Goal: Information Seeking & Learning: Check status

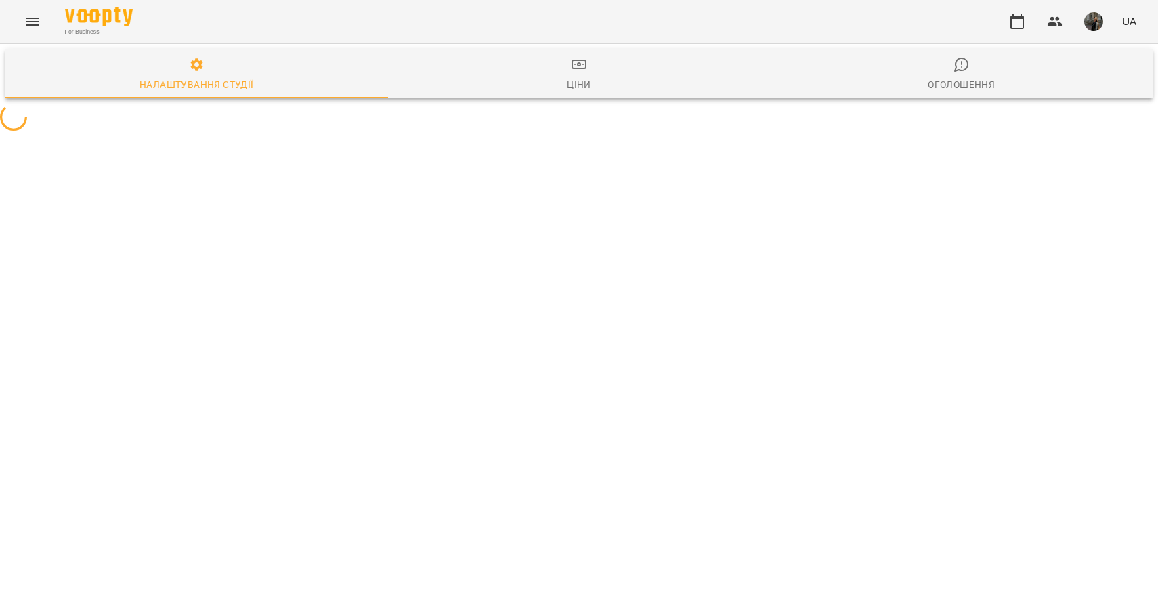
select select "**"
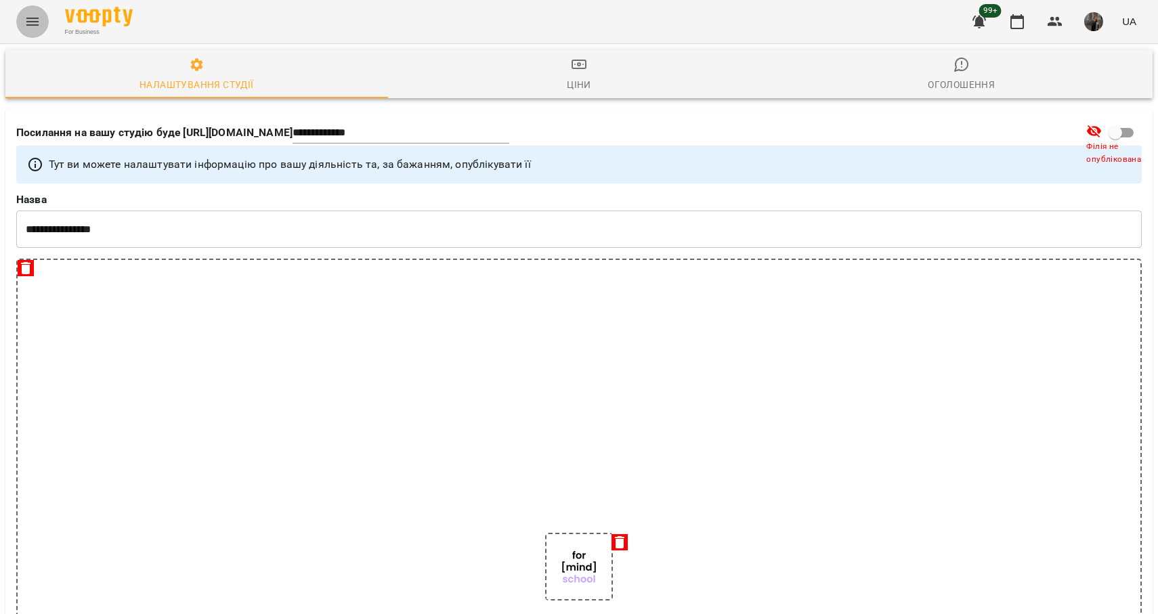
click at [40, 26] on button "Menu" at bounding box center [32, 21] width 33 height 33
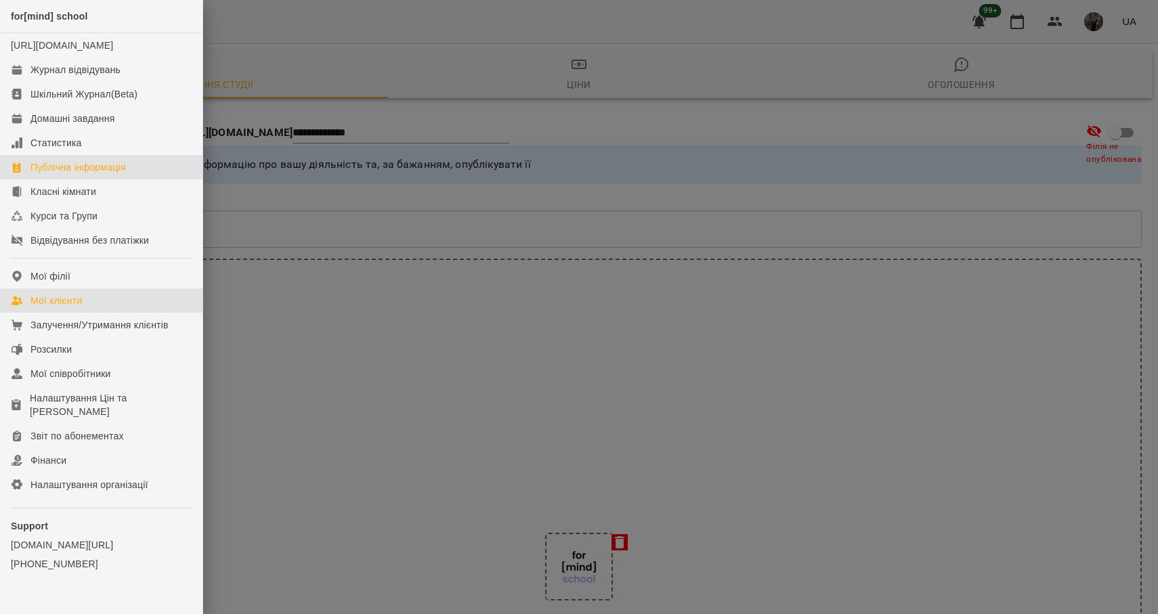
click at [70, 307] on div "Мої клієнти" at bounding box center [55, 301] width 51 height 14
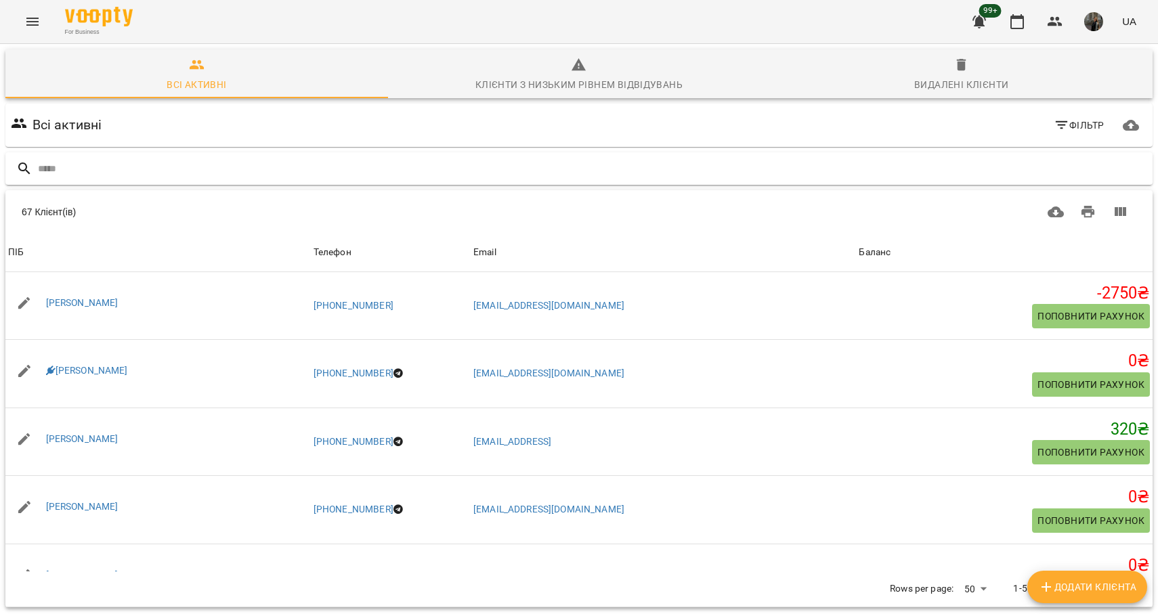
click at [145, 171] on input "text" at bounding box center [592, 169] width 1109 height 22
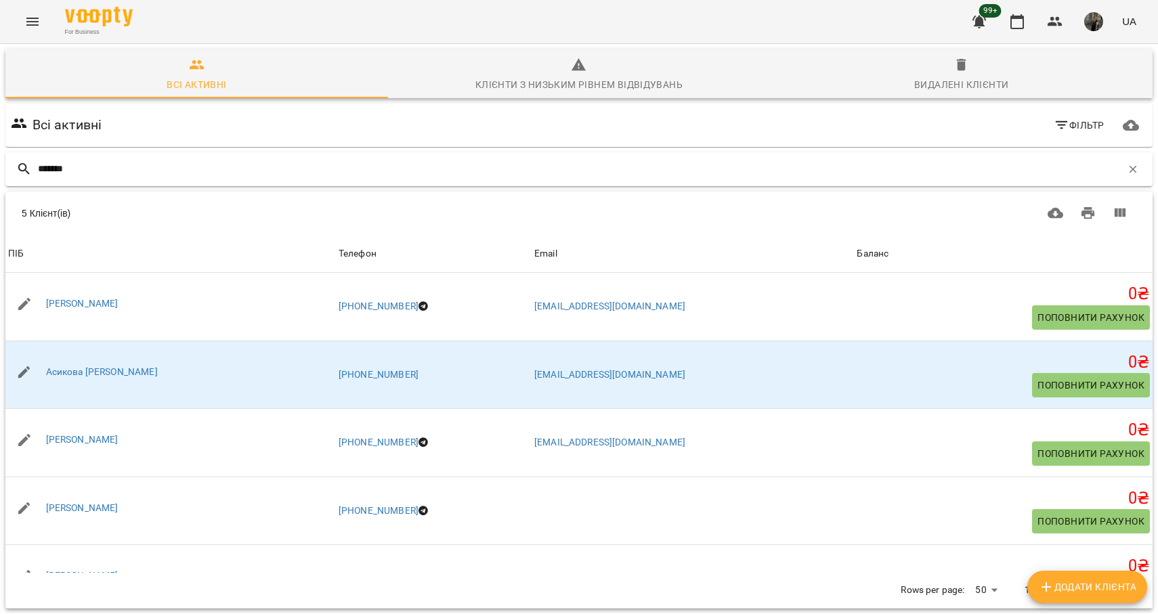
type input "*******"
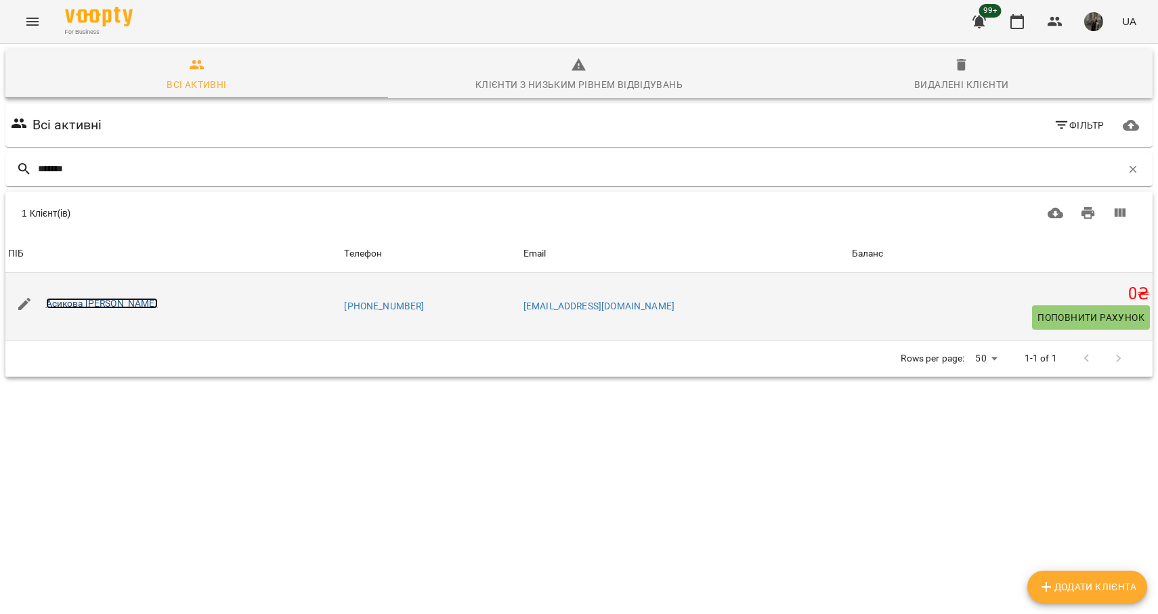
click at [122, 306] on link "Асикова [PERSON_NAME]" at bounding box center [102, 303] width 112 height 11
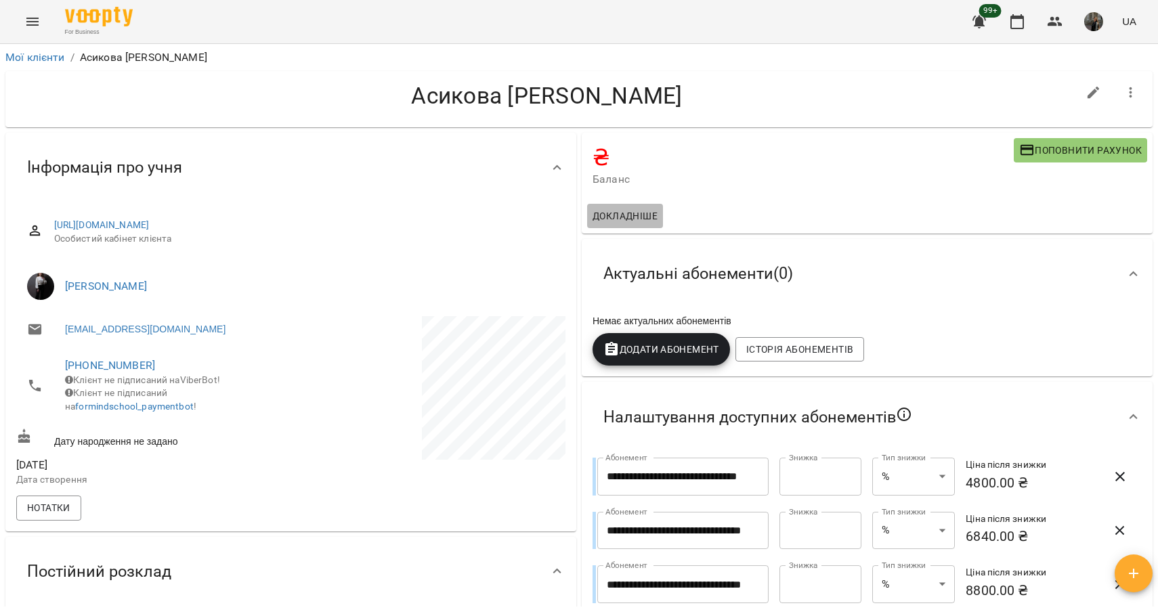
click at [624, 211] on span "Докладніше" at bounding box center [625, 216] width 65 height 16
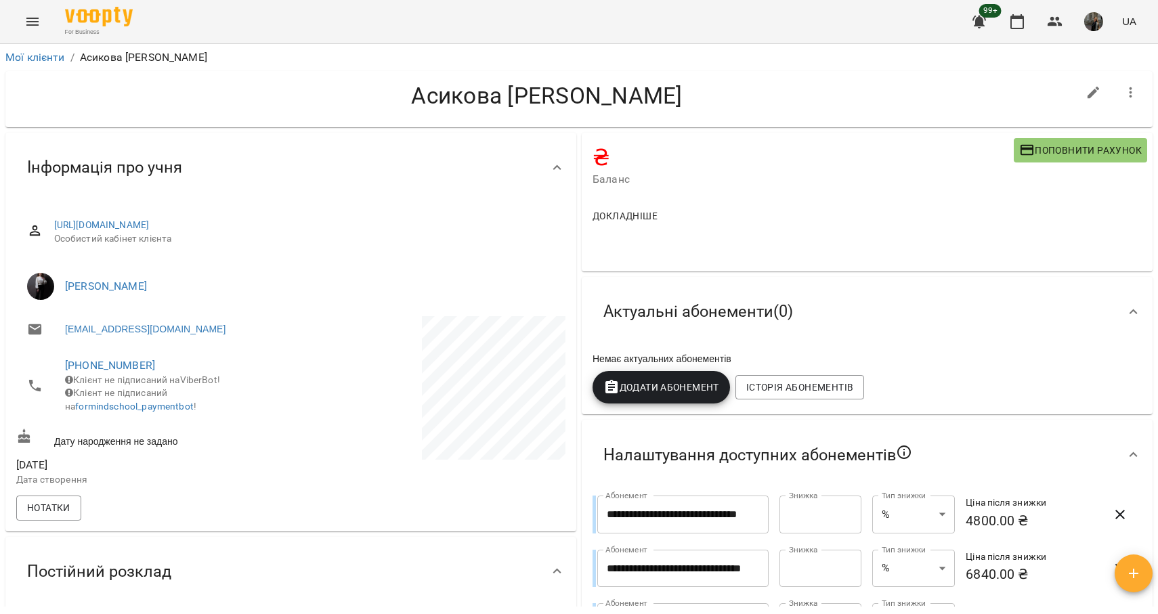
click at [492, 93] on h4 "Асикова [PERSON_NAME]" at bounding box center [546, 96] width 1061 height 28
click at [1099, 99] on icon "button" at bounding box center [1094, 93] width 16 height 16
select select "**"
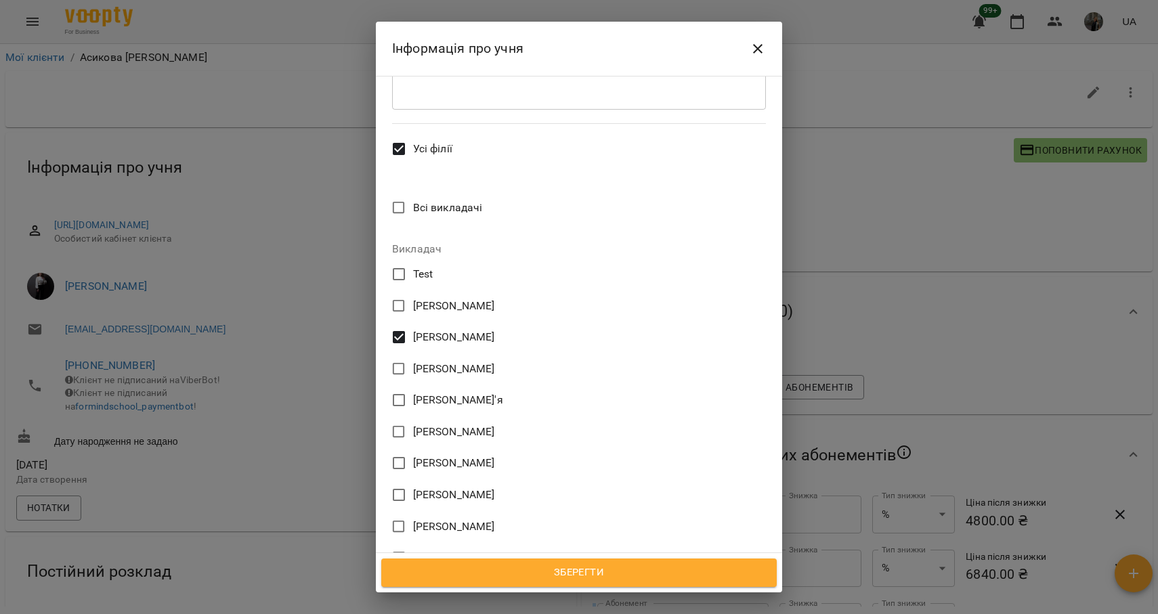
scroll to position [507, 0]
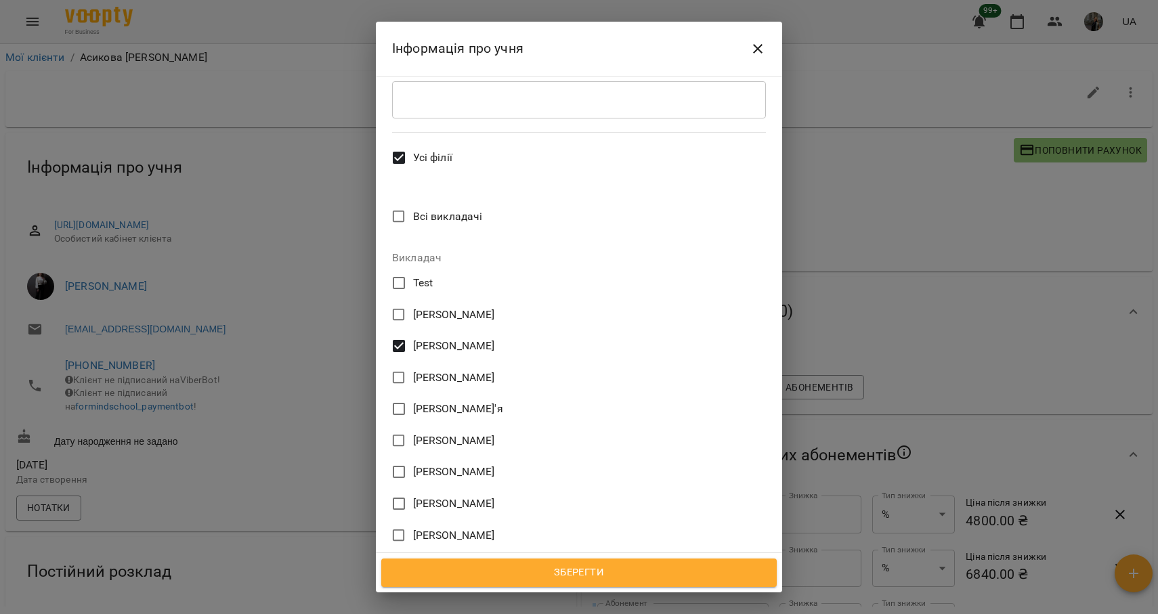
click at [765, 47] on icon "Close" at bounding box center [758, 49] width 16 height 16
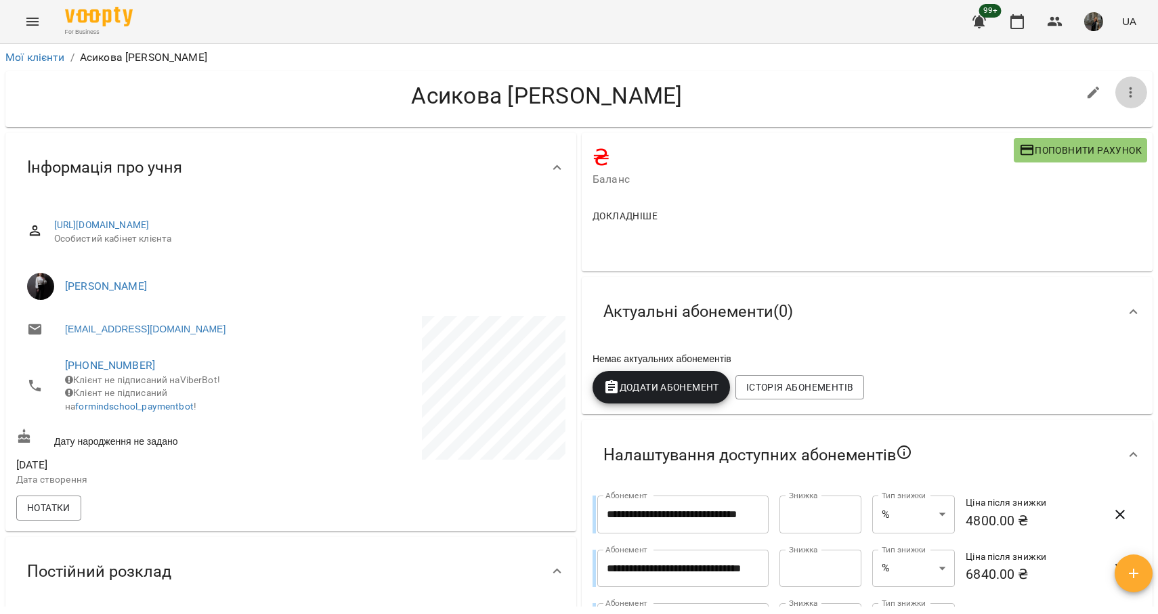
click at [1130, 93] on icon "button" at bounding box center [1131, 92] width 3 height 11
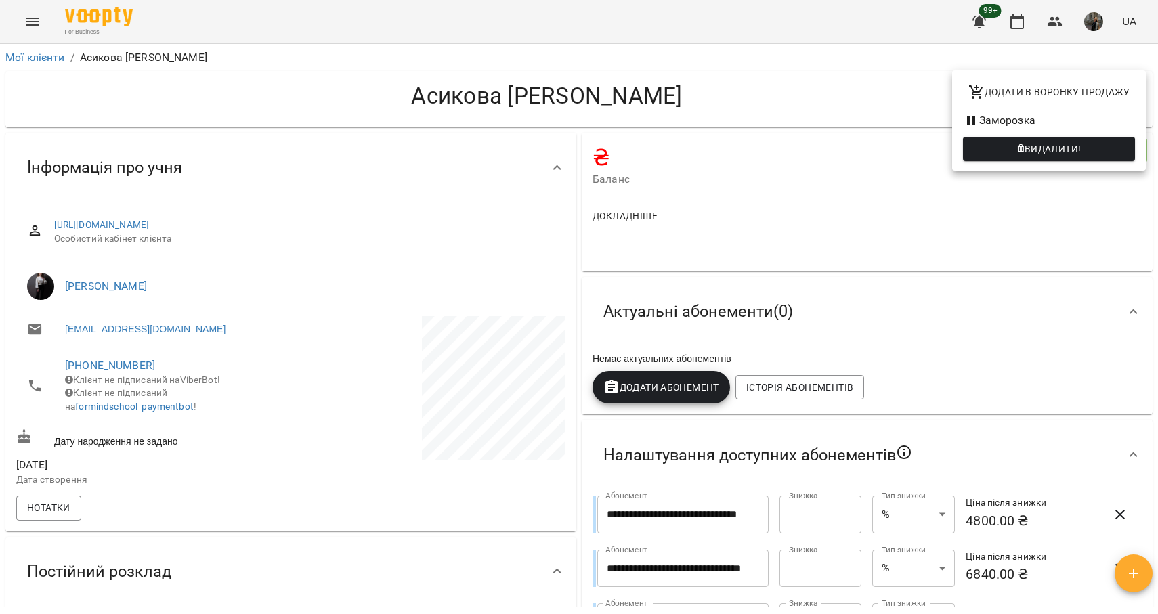
click at [853, 107] on div at bounding box center [579, 307] width 1158 height 614
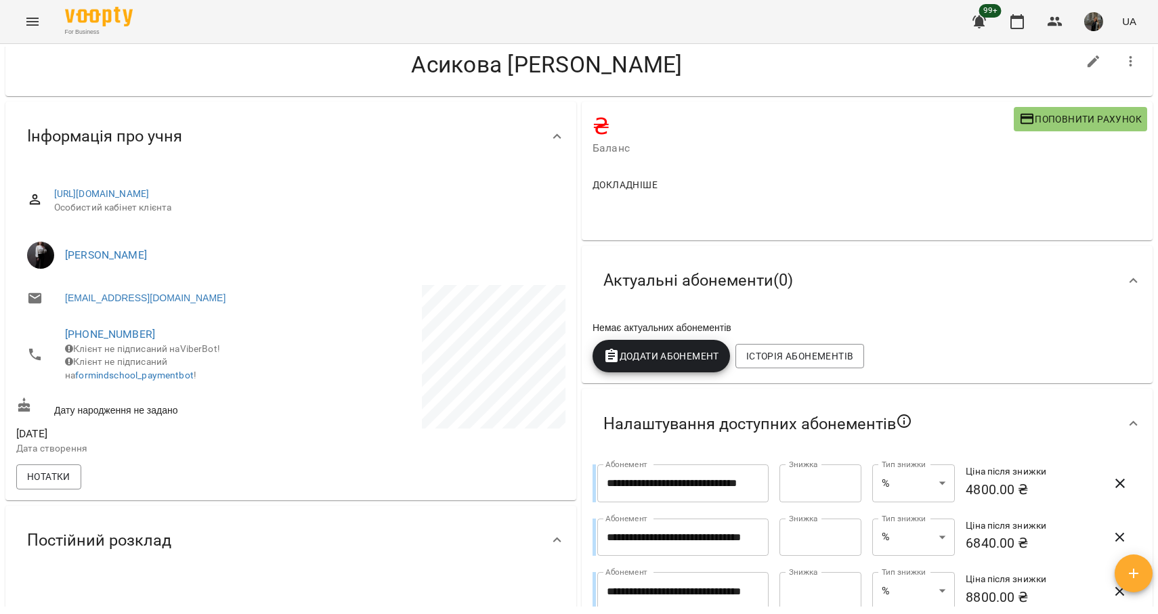
scroll to position [35, 0]
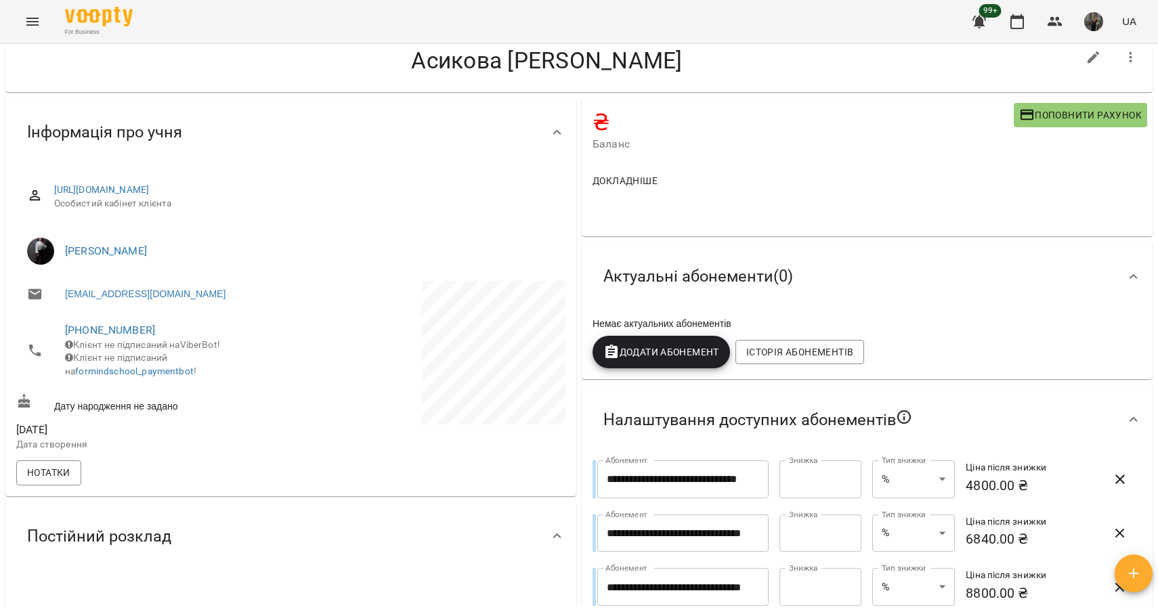
click at [1094, 60] on icon "button" at bounding box center [1094, 57] width 16 height 16
select select "**"
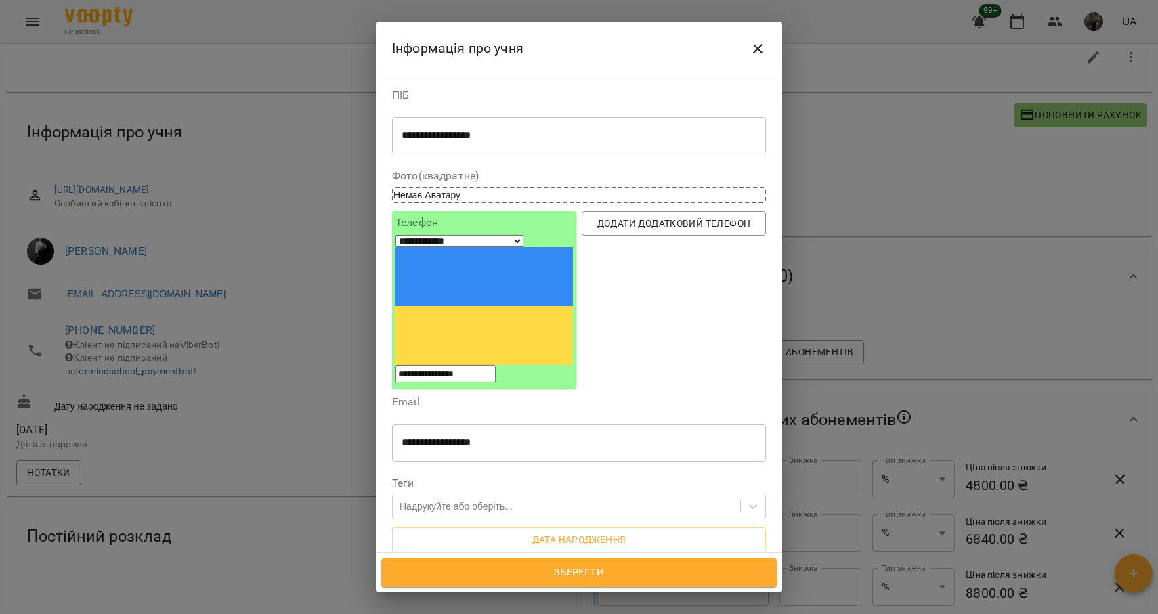
click at [479, 365] on input "**********" at bounding box center [446, 374] width 100 height 18
click at [753, 47] on icon "Close" at bounding box center [758, 49] width 16 height 16
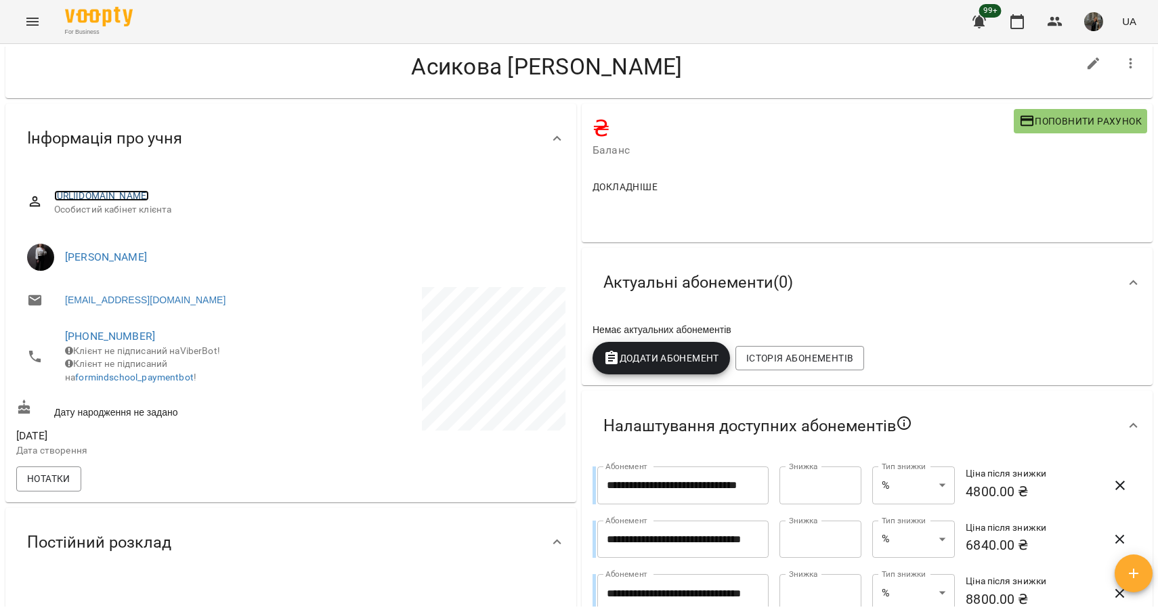
click at [150, 190] on link "https://www.voopty.com.ua/client/6565c61030724e3f513351b3/6890c2061062e6779f81e…" at bounding box center [101, 195] width 95 height 11
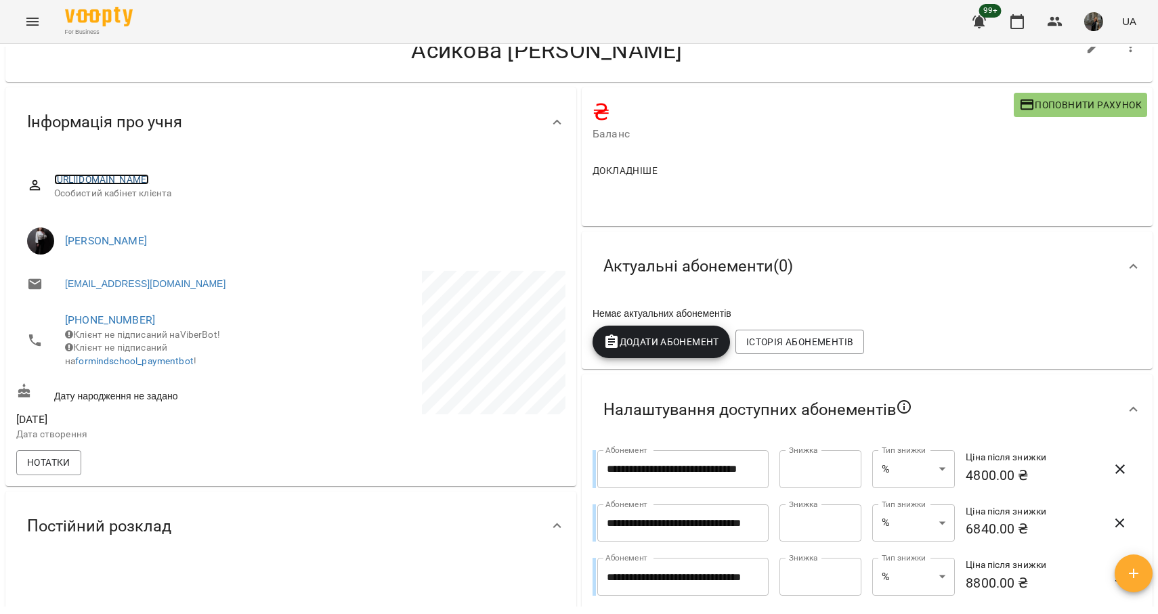
scroll to position [143, 0]
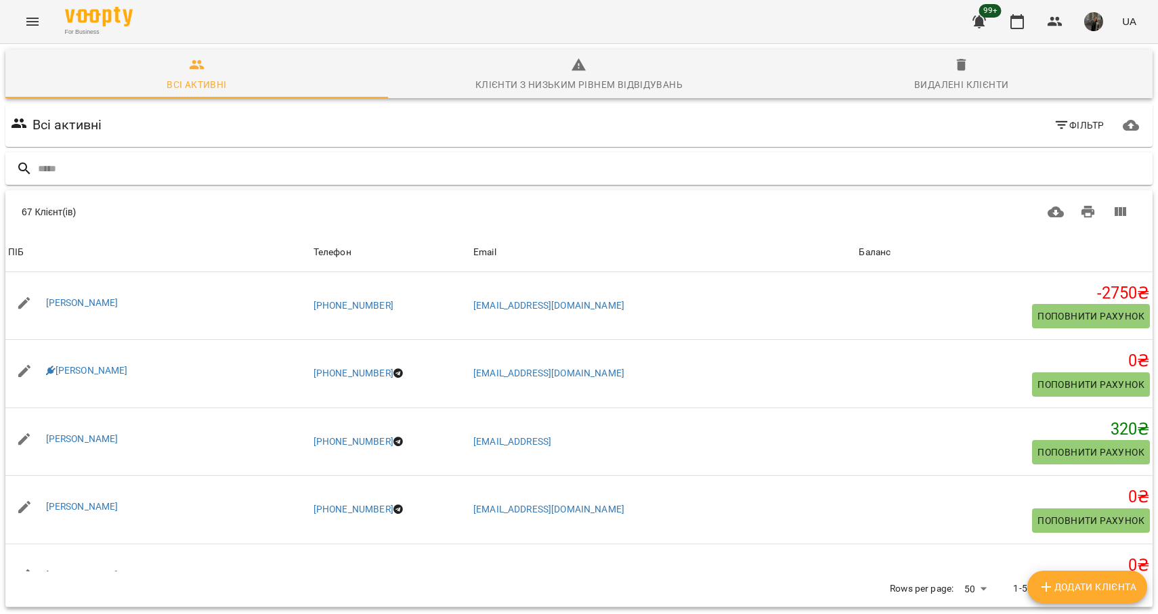
click at [320, 179] on div at bounding box center [578, 168] width 1147 height 33
click at [320, 175] on input "text" at bounding box center [592, 169] width 1109 height 22
type input "******"
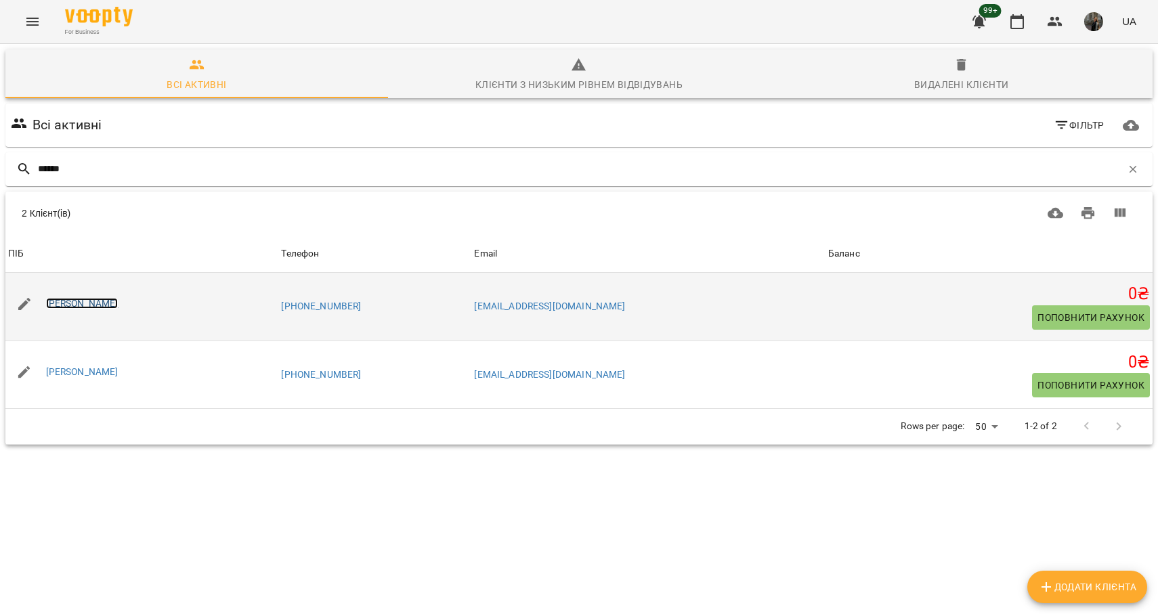
click at [103, 303] on link "[PERSON_NAME]" at bounding box center [82, 303] width 72 height 11
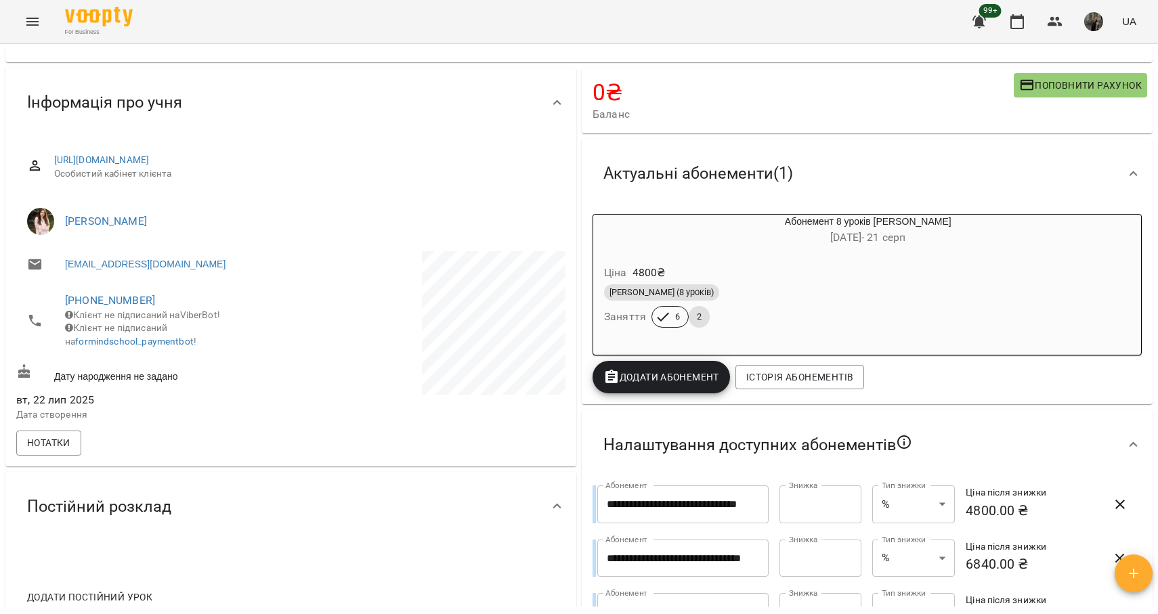
scroll to position [64, 0]
click at [745, 276] on div "Ціна 4800 ₴" at bounding box center [835, 273] width 469 height 24
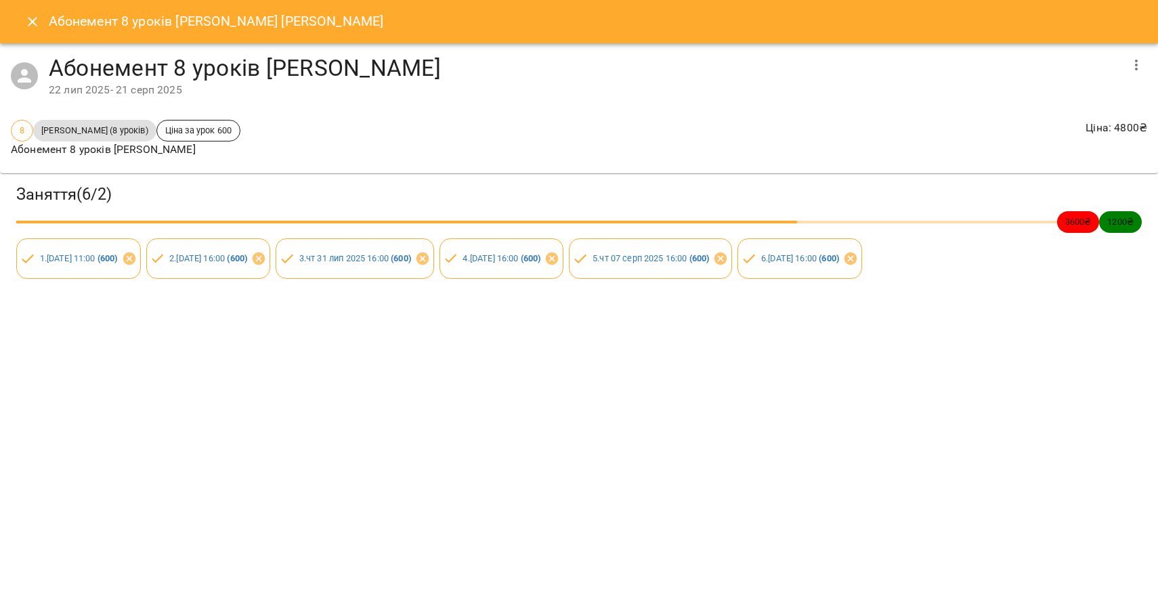
click at [31, 18] on icon "Close" at bounding box center [32, 22] width 16 height 16
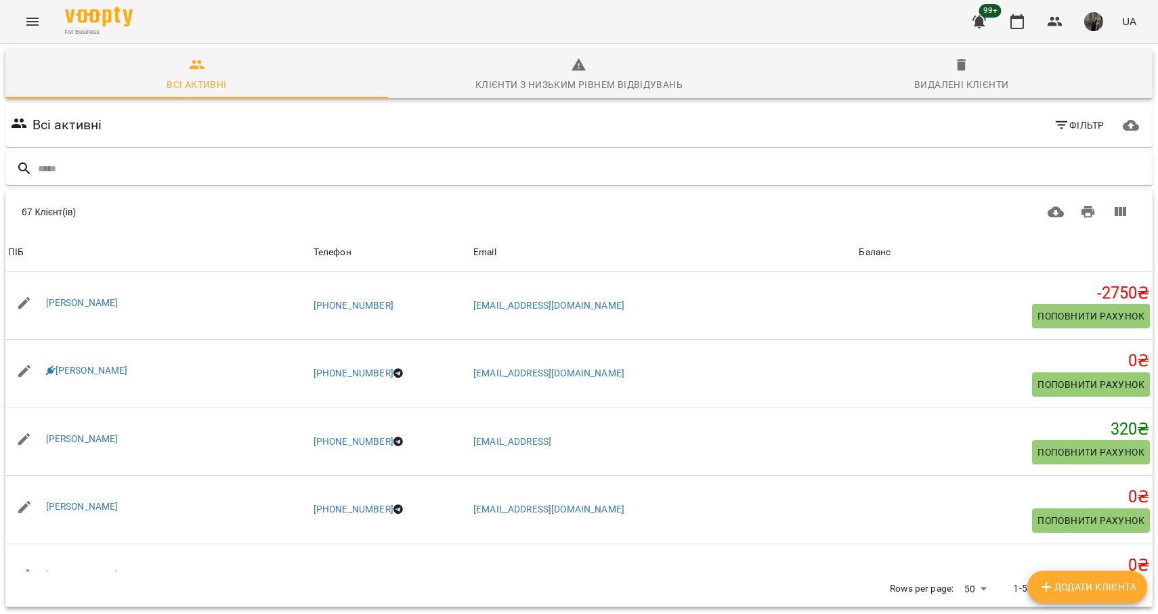
click at [161, 161] on input "text" at bounding box center [592, 169] width 1109 height 22
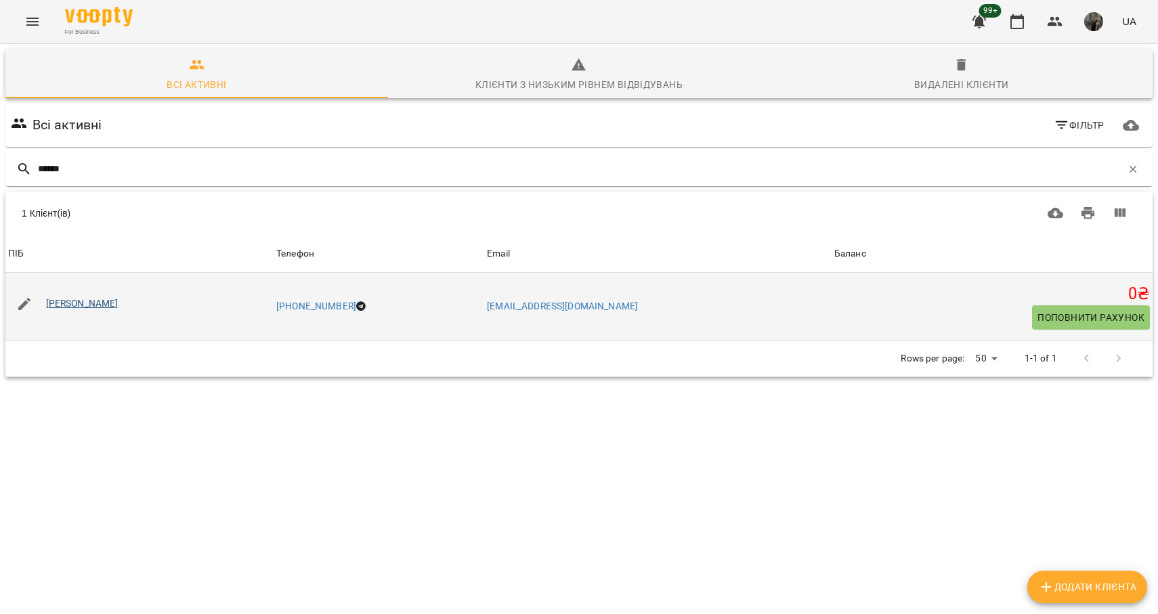
type input "******"
click at [98, 307] on link "Таїсія Прадід" at bounding box center [82, 303] width 72 height 11
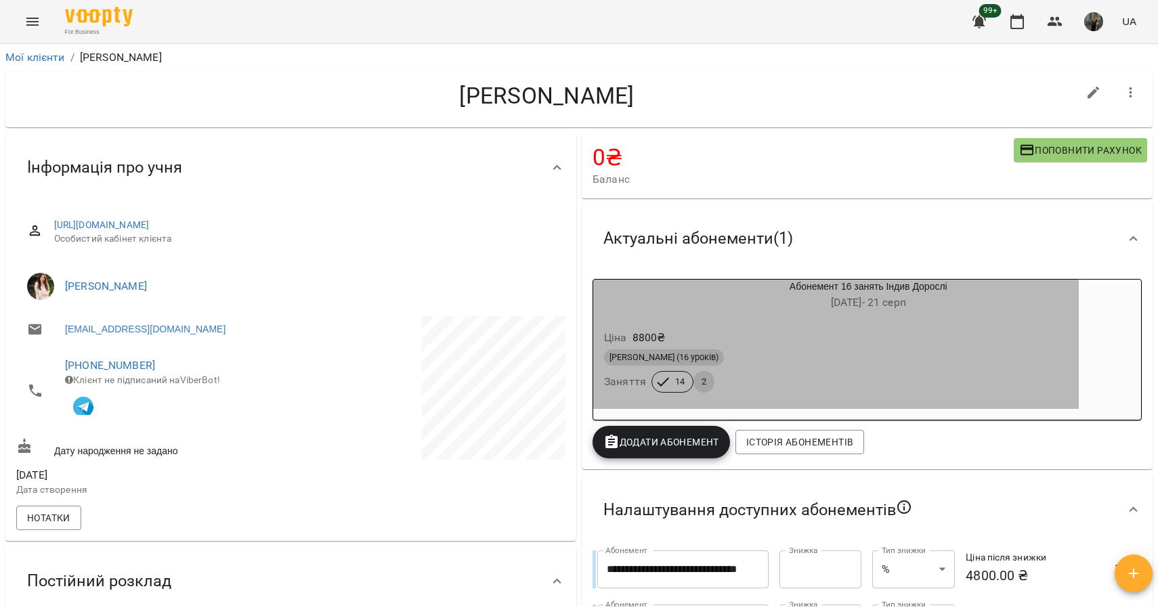
click at [732, 335] on div "Ціна 8800 ₴" at bounding box center [835, 338] width 469 height 24
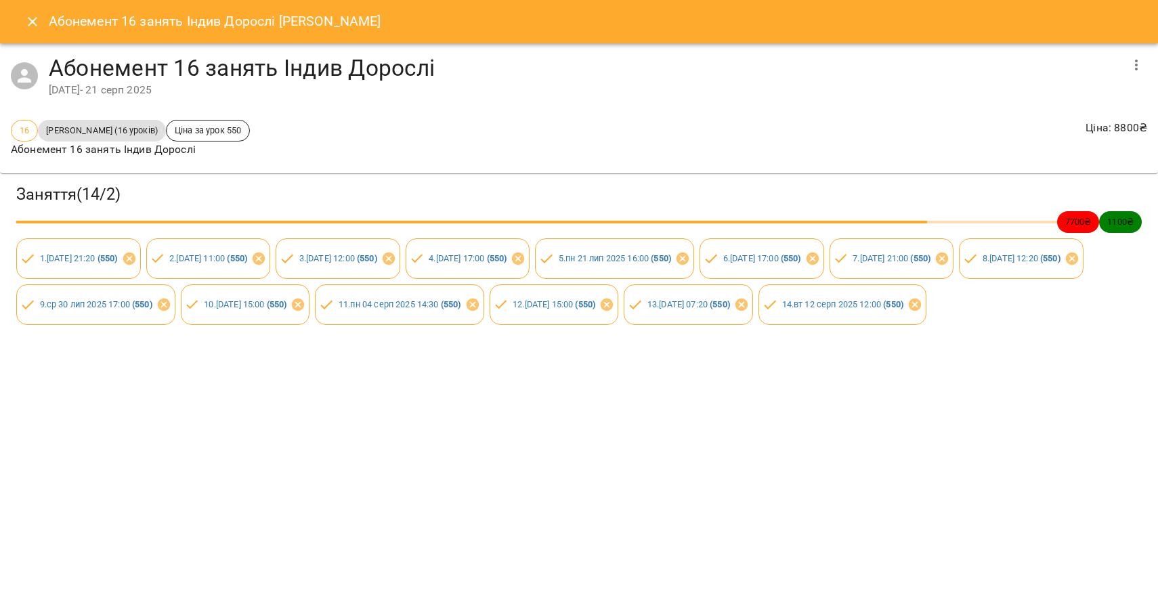
click at [29, 23] on icon "Close" at bounding box center [32, 22] width 16 height 16
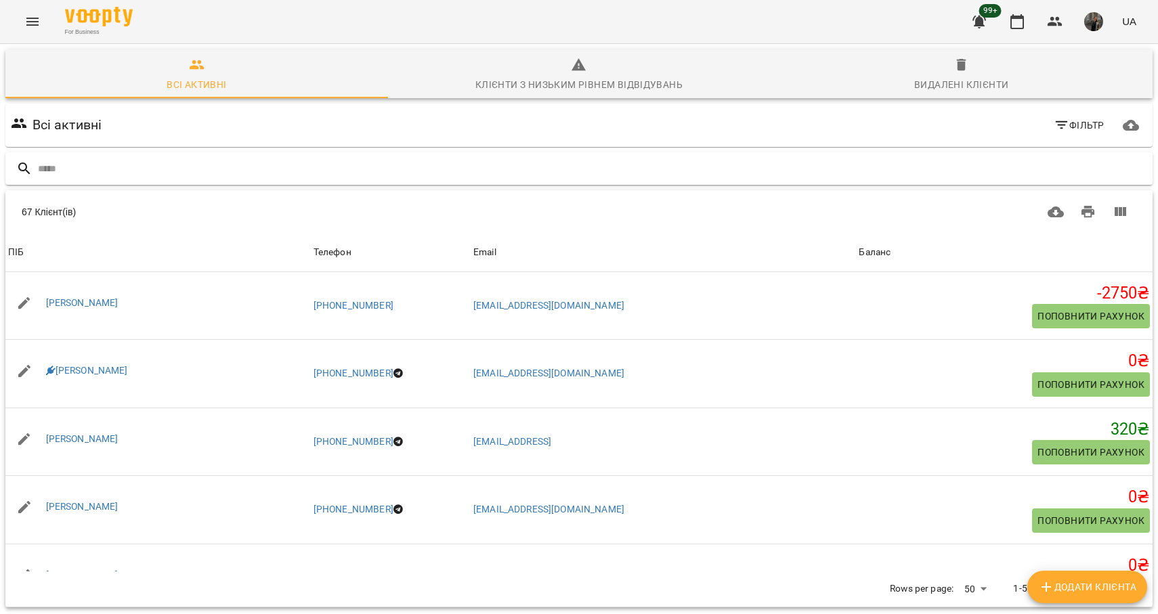
click at [179, 171] on input "text" at bounding box center [592, 169] width 1109 height 22
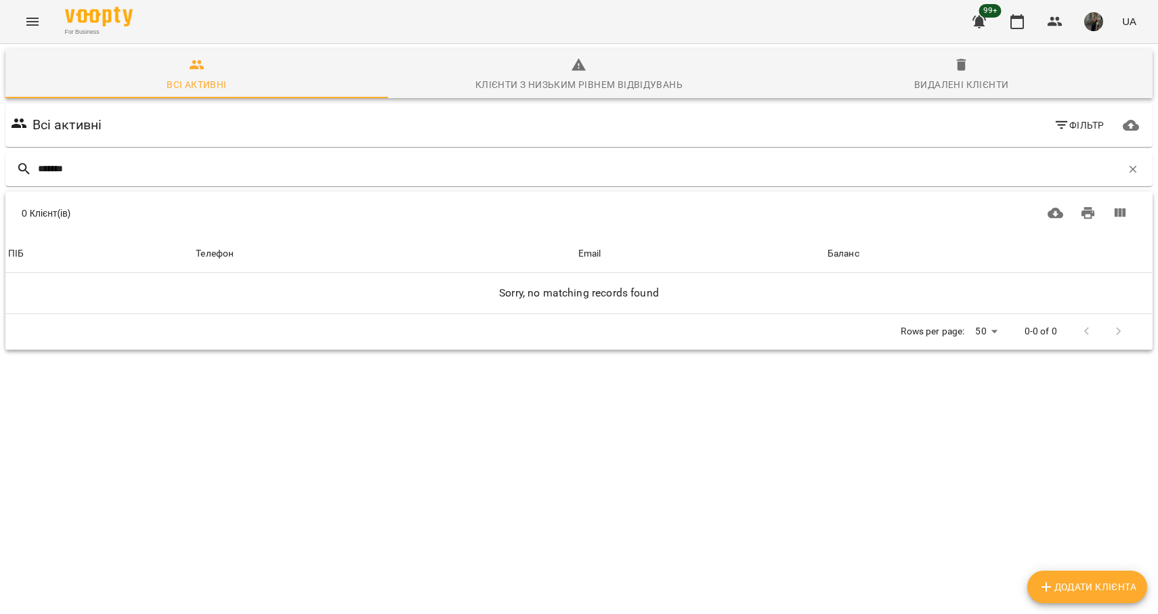
click at [196, 135] on div "Всі активні Фільтр" at bounding box center [579, 125] width 1142 height 38
click at [194, 173] on input "*******" at bounding box center [580, 169] width 1084 height 22
type input "*******"
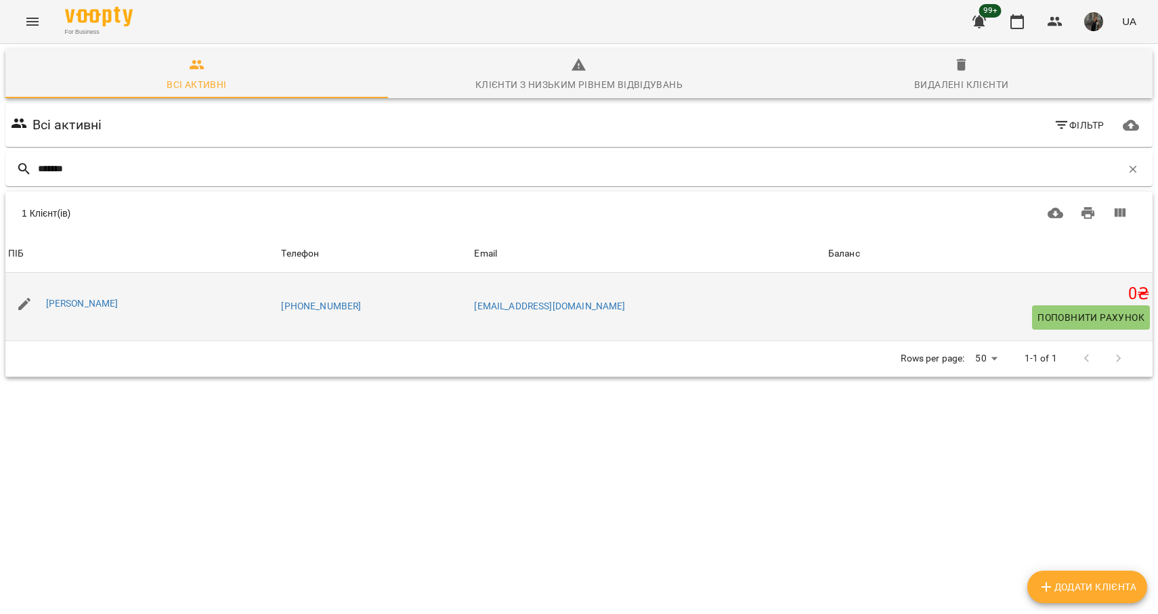
click at [88, 295] on div "[PERSON_NAME]" at bounding box center [82, 304] width 78 height 19
click at [90, 307] on link "[PERSON_NAME]" at bounding box center [82, 303] width 72 height 11
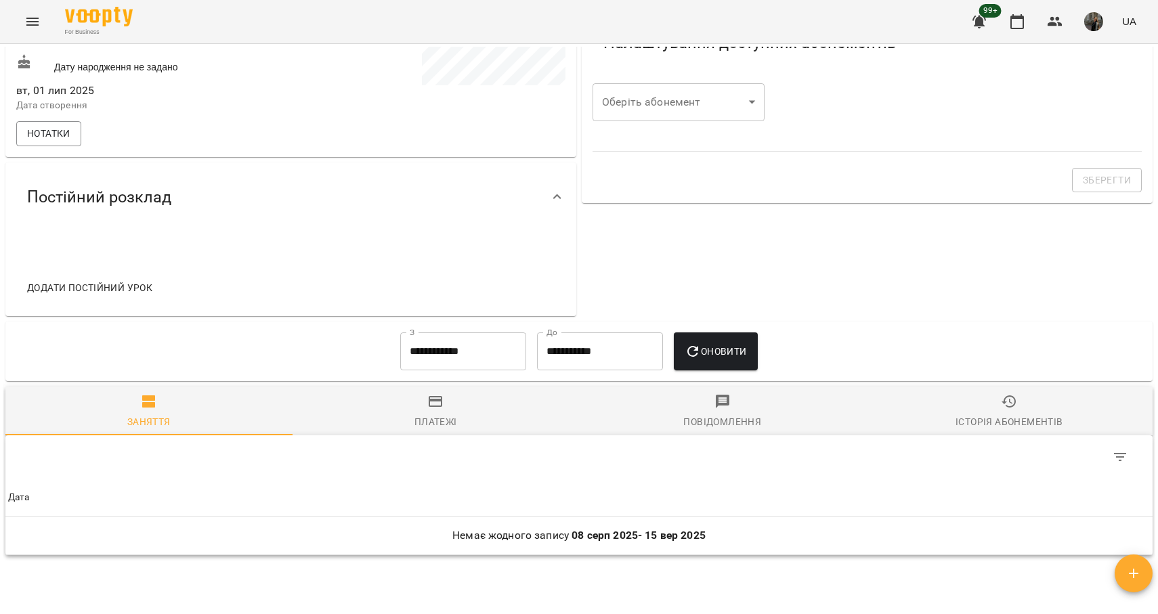
scroll to position [498, 0]
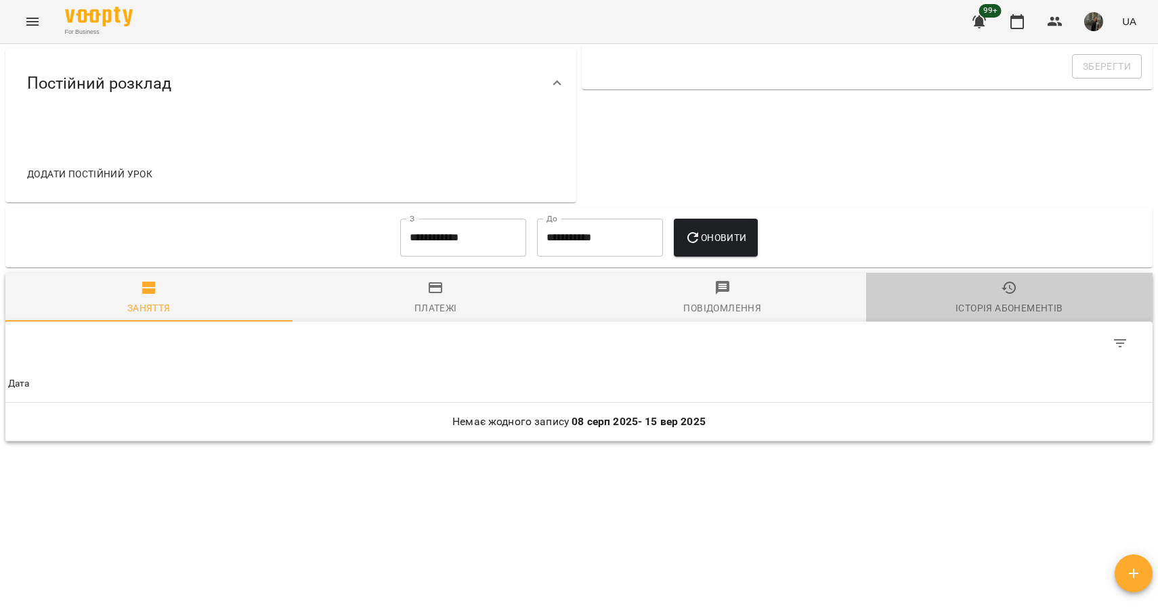
click at [1012, 297] on span "Історія абонементів" at bounding box center [1009, 298] width 271 height 37
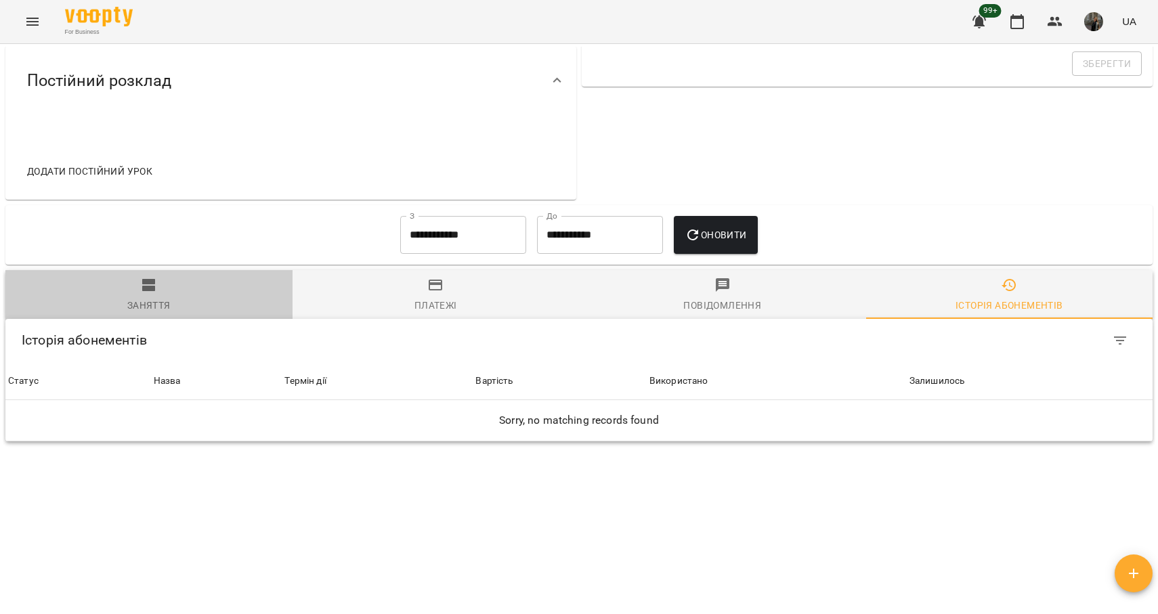
click at [167, 303] on div "Заняття" at bounding box center [148, 305] width 43 height 16
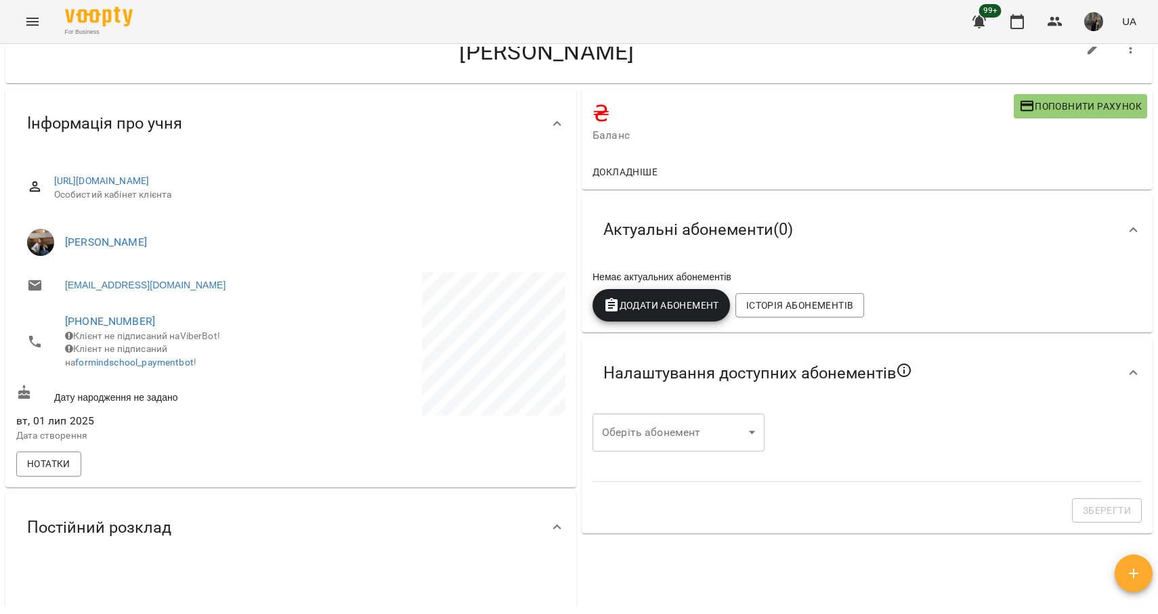
scroll to position [0, 0]
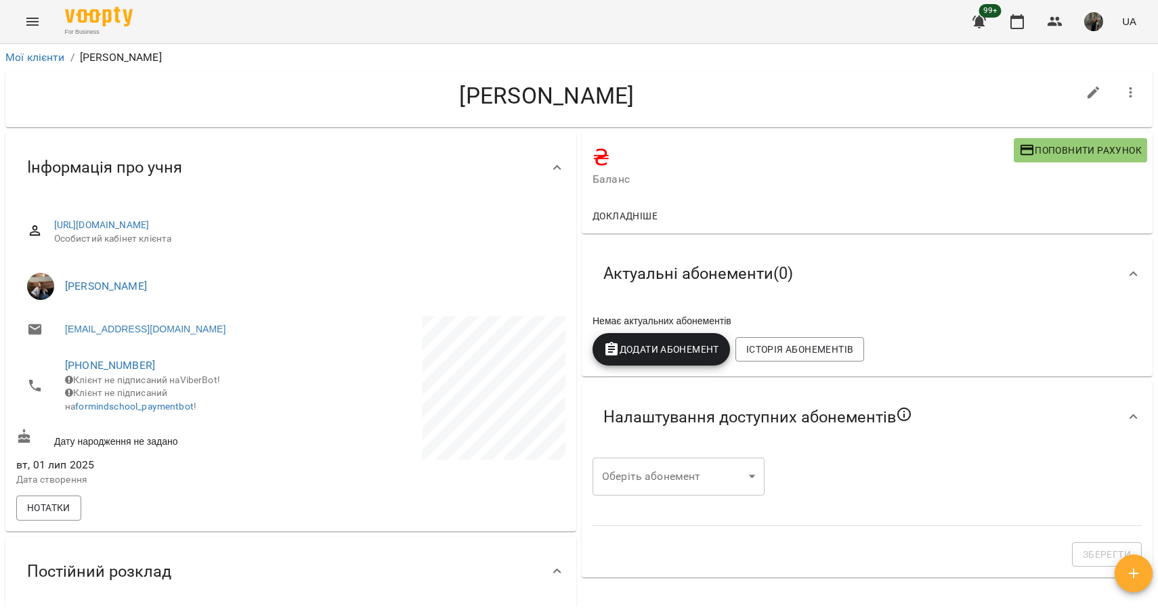
click at [631, 271] on span "Актуальні абонементи ( 0 )" at bounding box center [698, 273] width 190 height 21
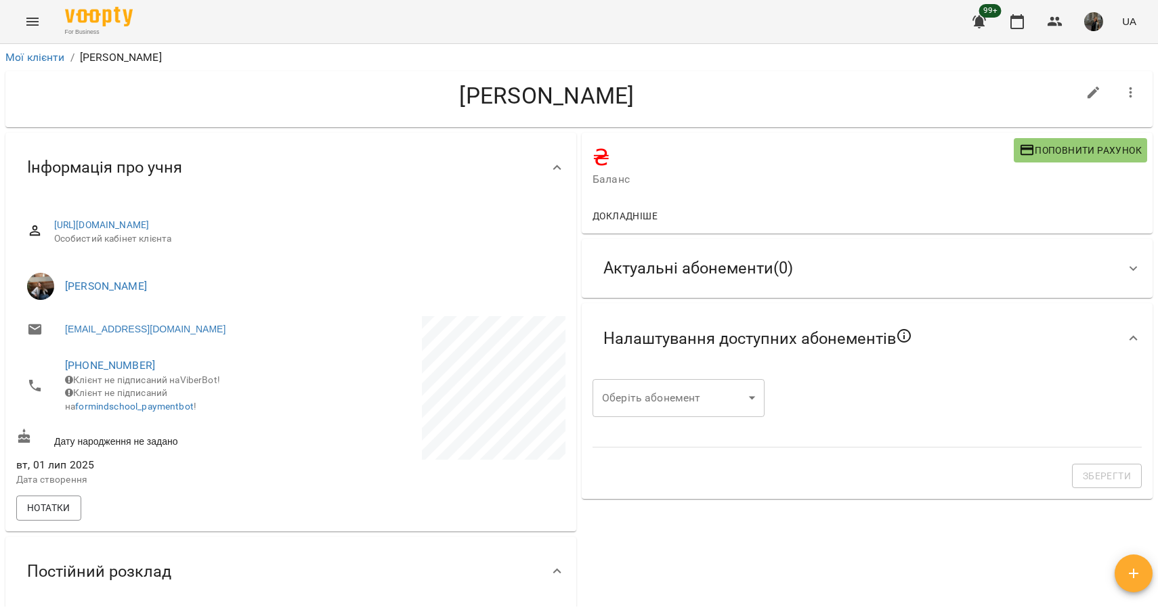
click at [632, 271] on span "Актуальні абонементи ( 0 )" at bounding box center [698, 268] width 190 height 21
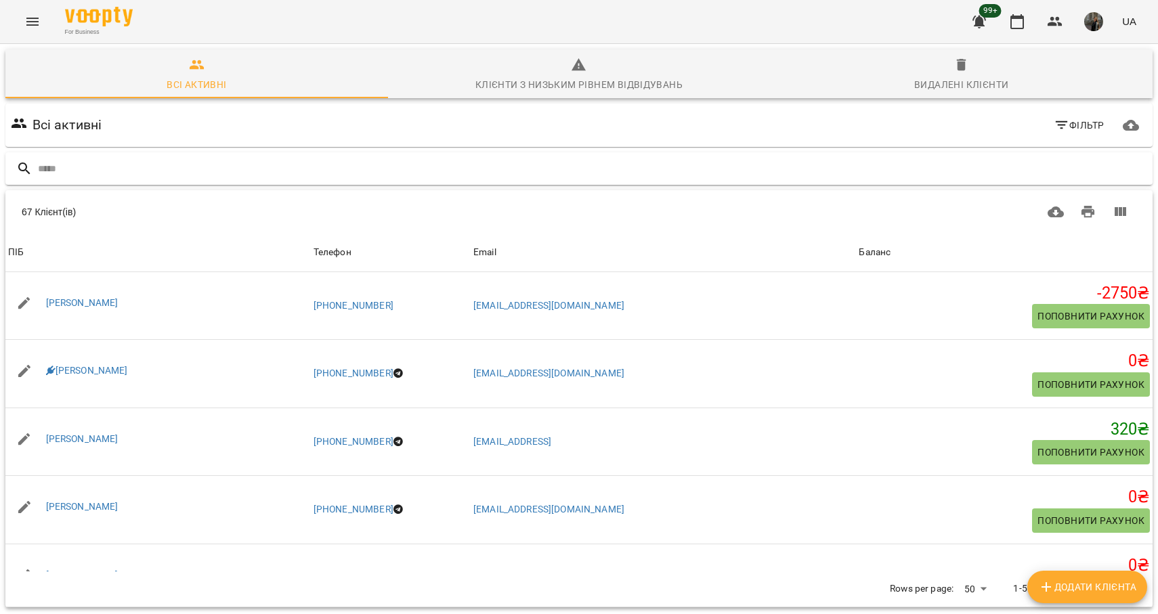
click at [114, 167] on input "text" at bounding box center [592, 169] width 1109 height 22
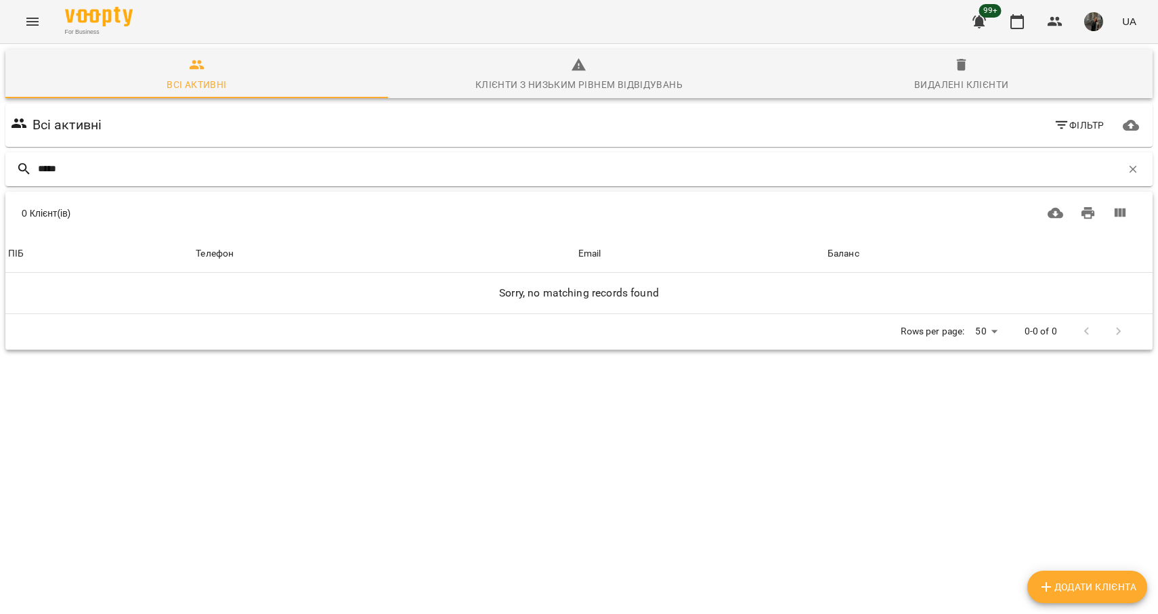
click at [117, 171] on input "*****" at bounding box center [580, 169] width 1084 height 22
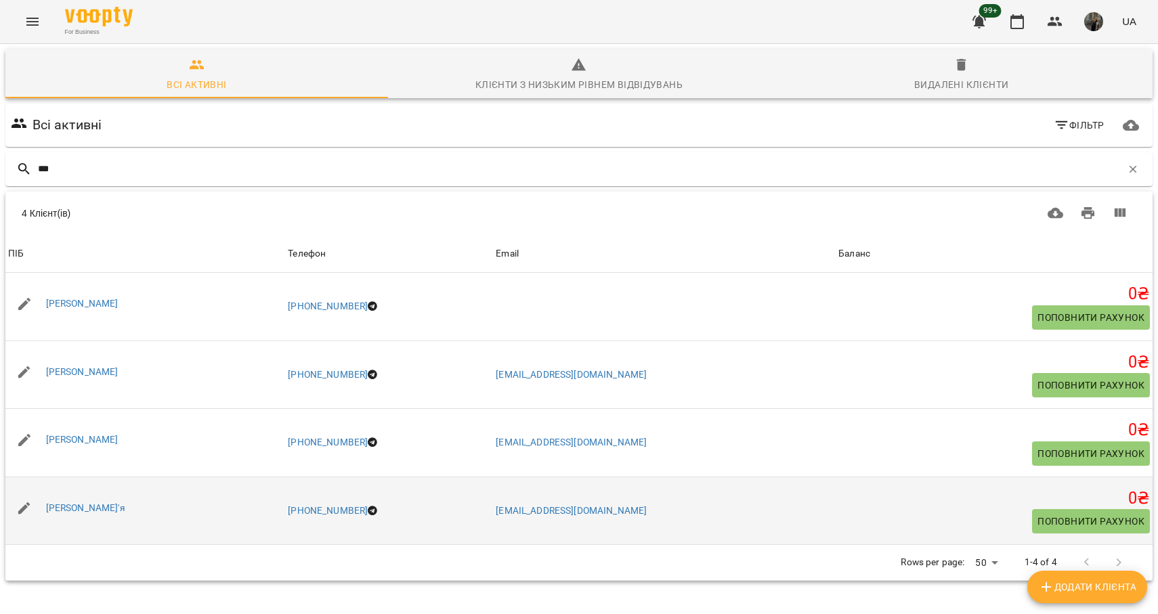
type input "***"
click at [68, 513] on div "Ярова Дар'я" at bounding box center [85, 508] width 85 height 19
click at [88, 503] on link "Ярова Дар'я" at bounding box center [85, 508] width 79 height 11
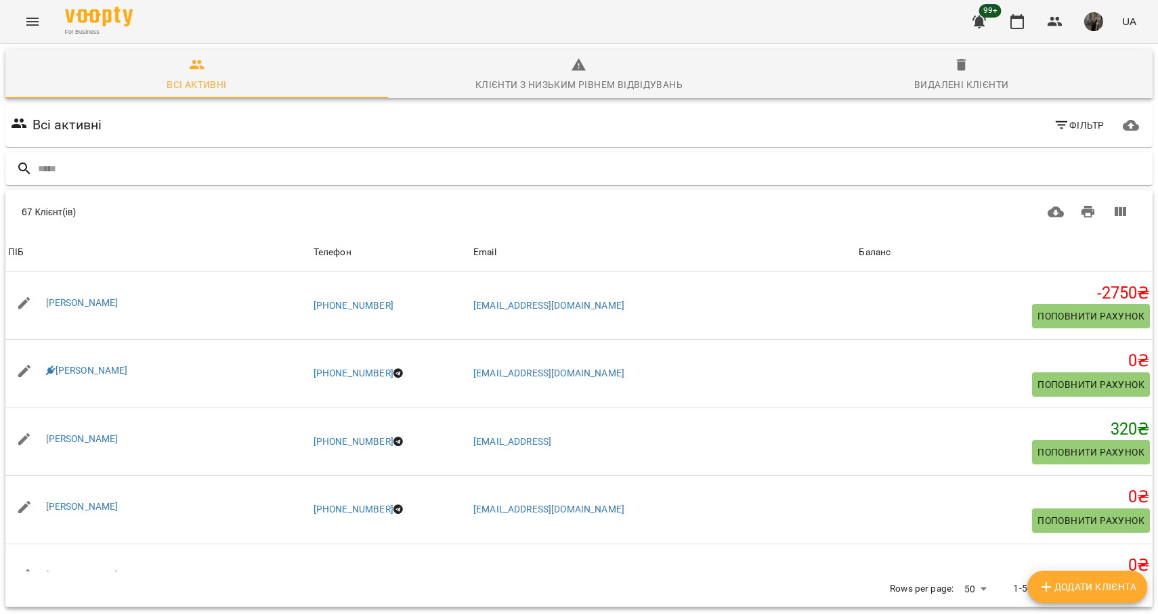
click at [169, 162] on input "text" at bounding box center [592, 169] width 1109 height 22
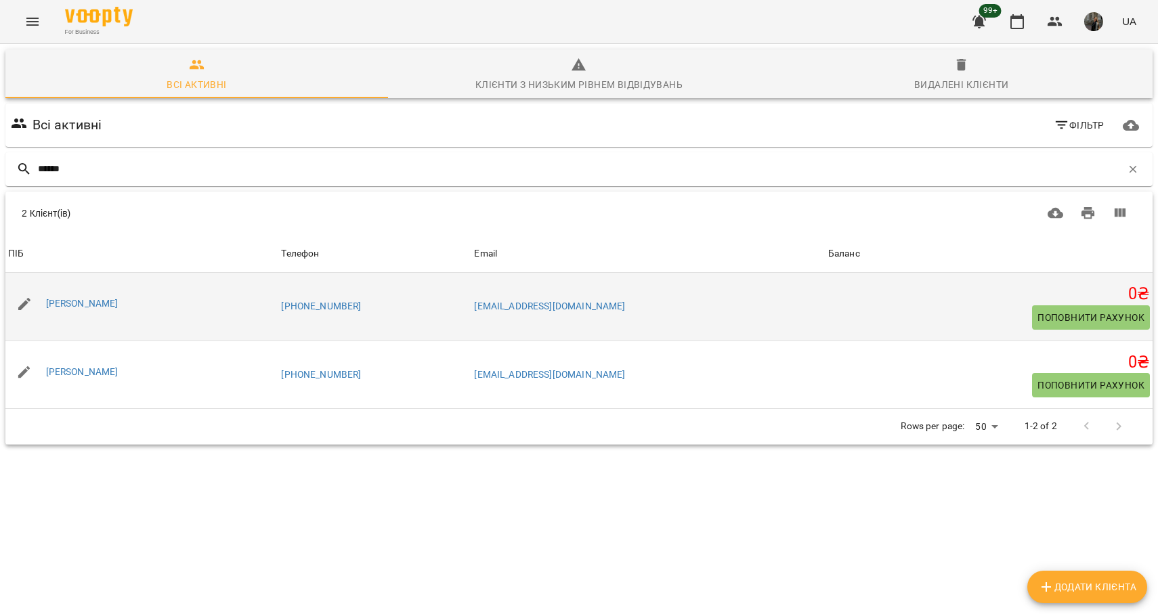
type input "******"
click at [203, 316] on div "[PERSON_NAME]" at bounding box center [141, 304] width 273 height 38
click at [79, 309] on link "[PERSON_NAME]" at bounding box center [82, 303] width 72 height 11
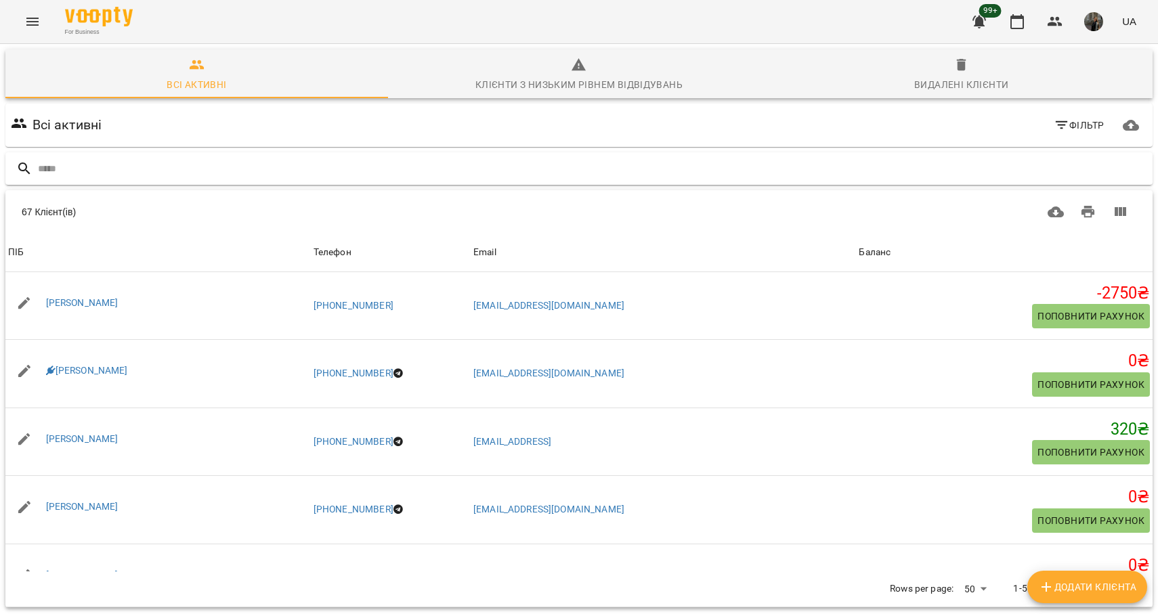
click at [124, 169] on input "text" at bounding box center [592, 169] width 1109 height 22
type input "******"
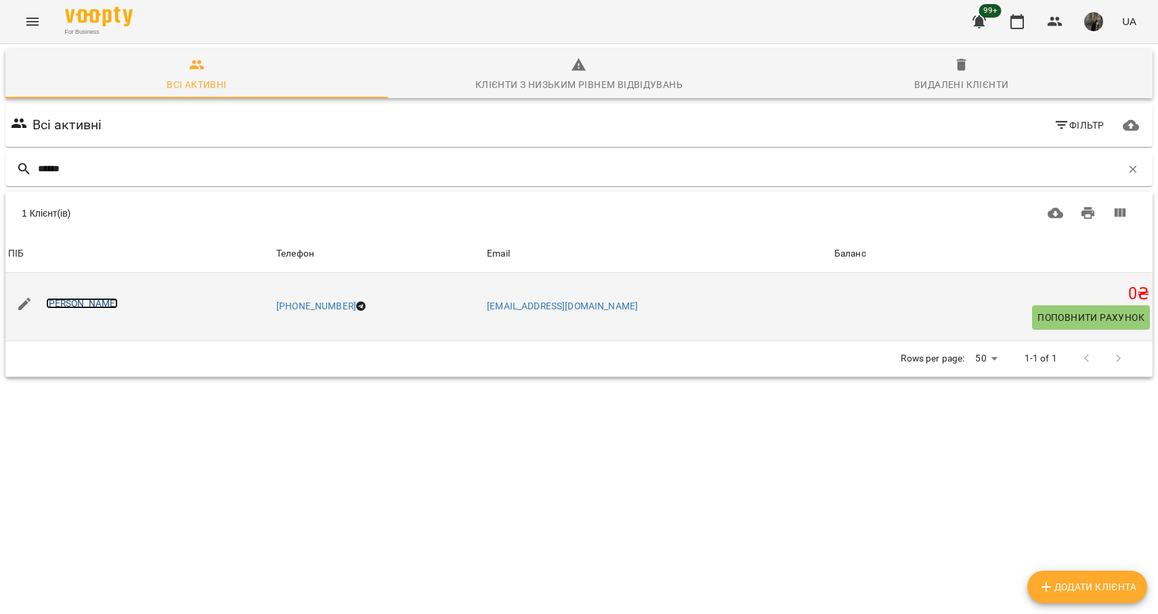
click at [81, 302] on link "Таїсія Прадід" at bounding box center [82, 303] width 72 height 11
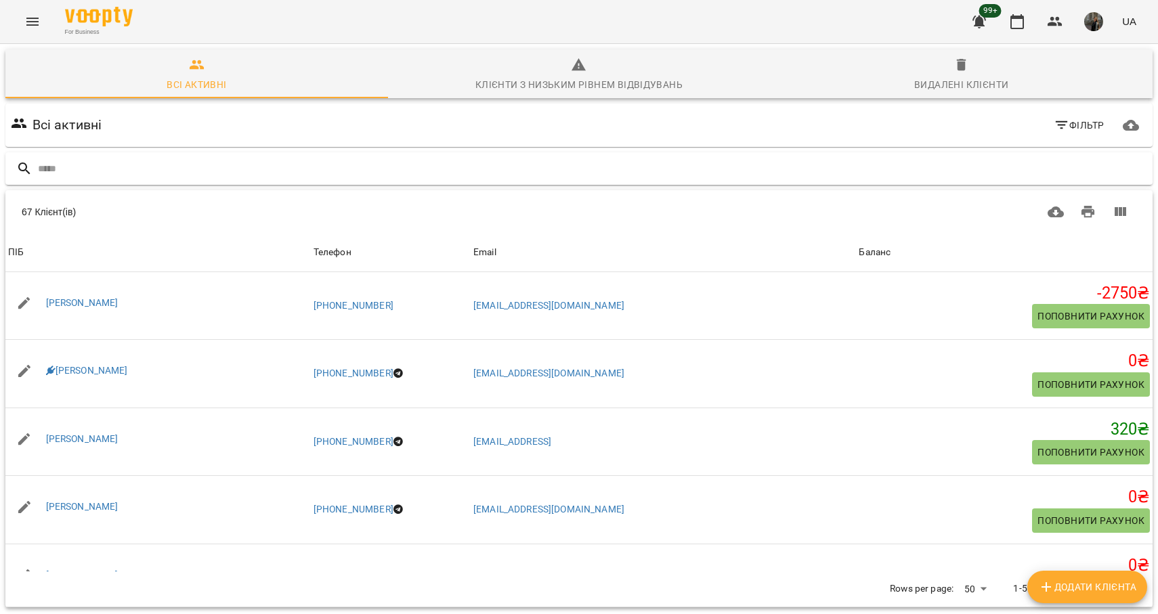
click at [161, 164] on input "text" at bounding box center [592, 169] width 1109 height 22
type input "*****"
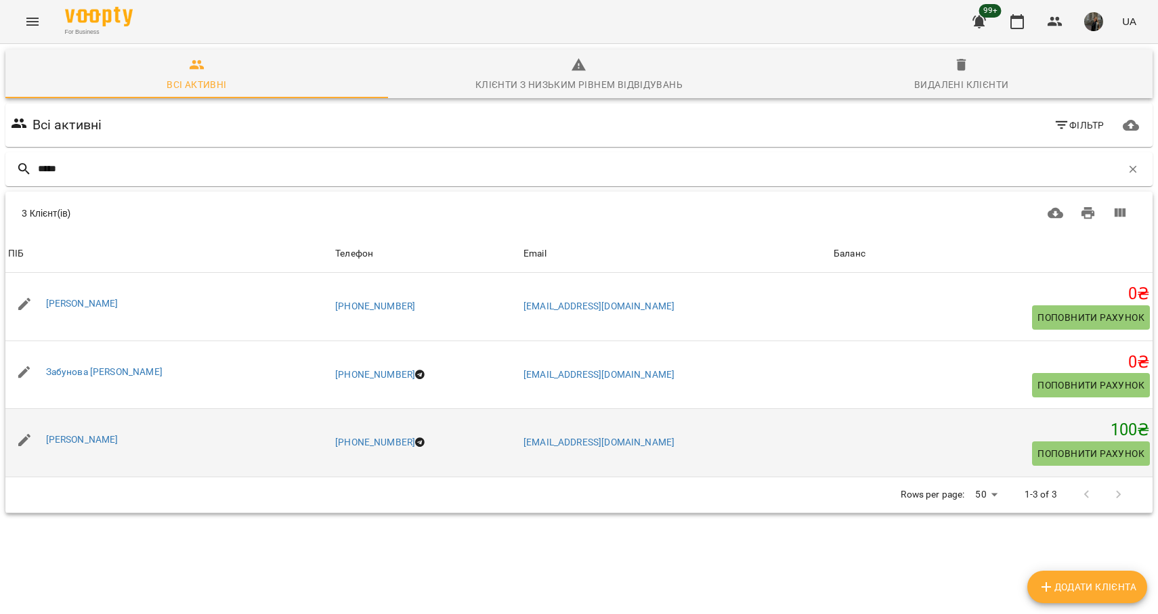
click at [104, 440] on div "Софія Юхно" at bounding box center [168, 440] width 327 height 38
click at [90, 439] on link "Софія Юхно" at bounding box center [82, 439] width 72 height 11
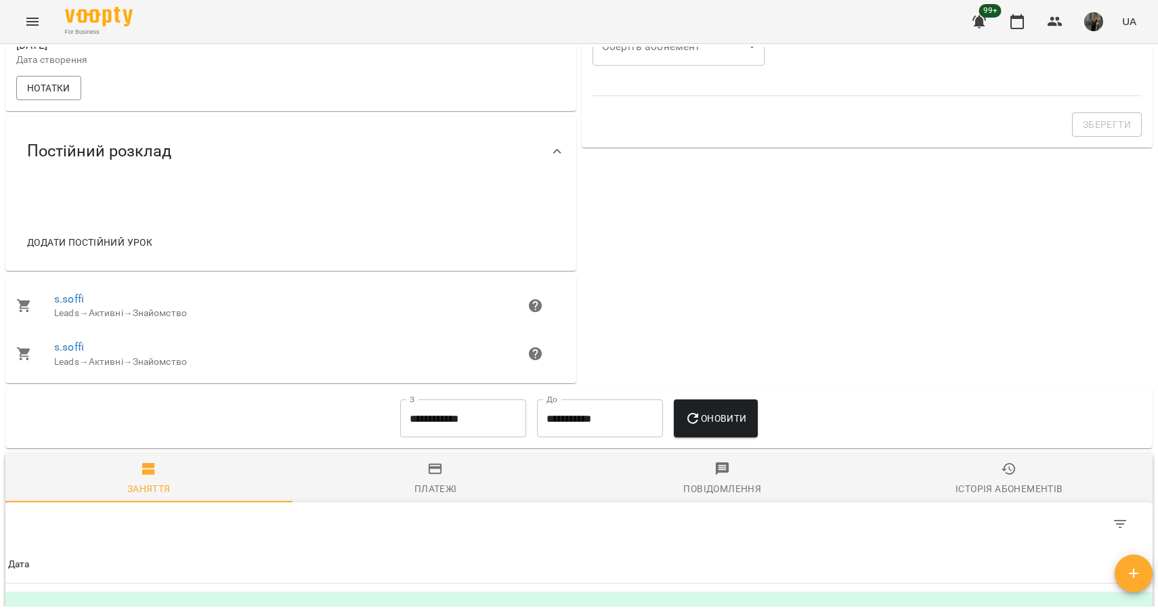
scroll to position [453, 0]
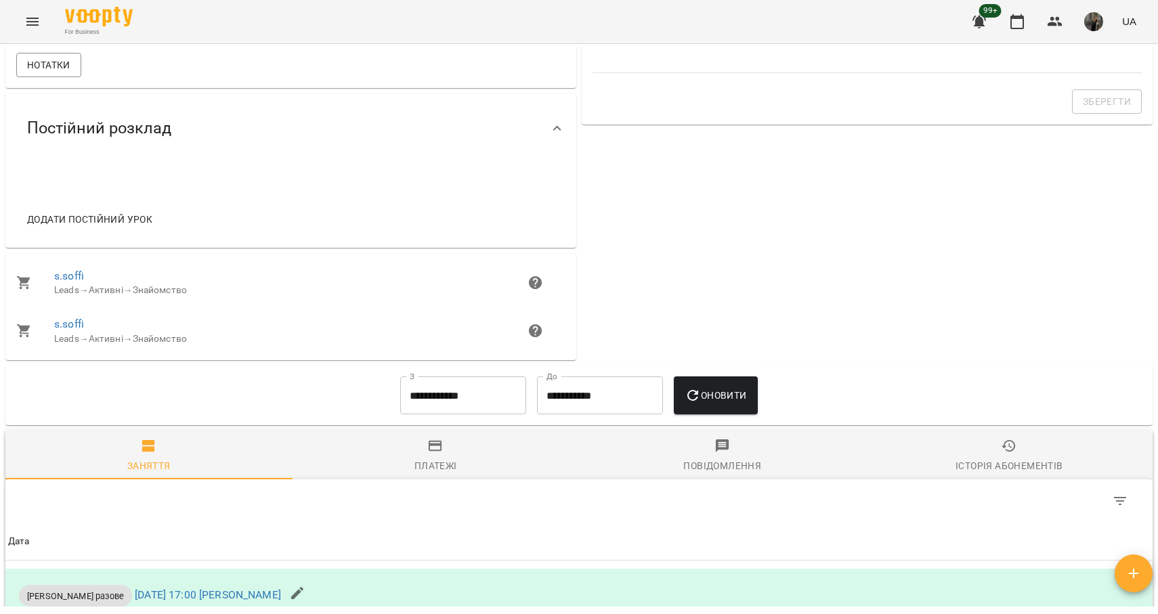
click at [979, 474] on div "Історія абонементів" at bounding box center [1009, 466] width 107 height 16
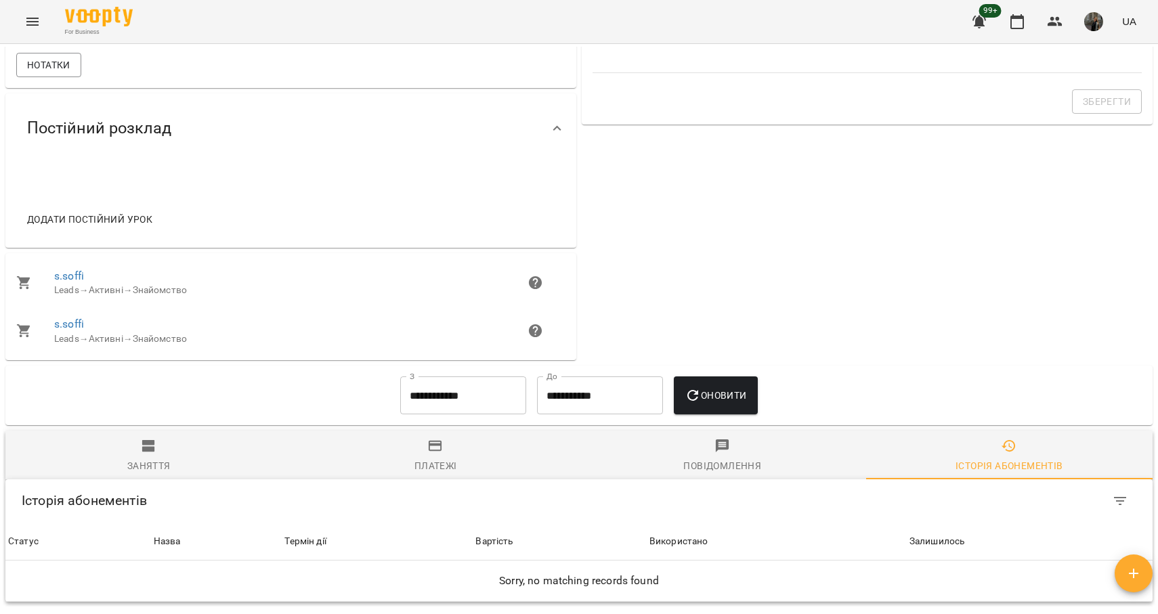
scroll to position [619, 0]
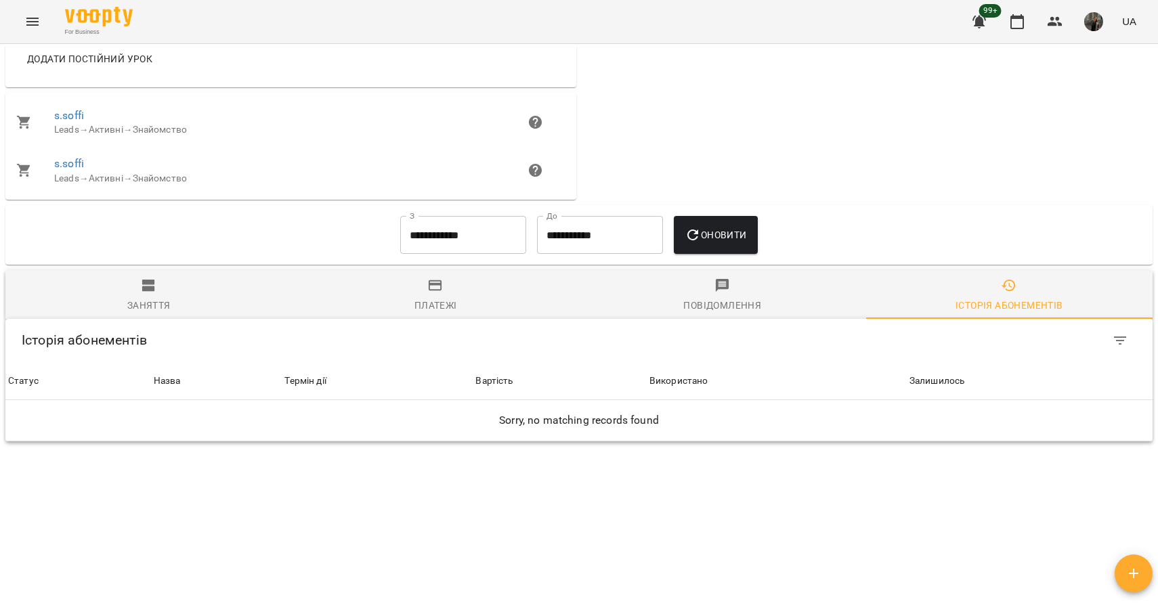
click at [196, 284] on span "Заняття" at bounding box center [149, 296] width 271 height 37
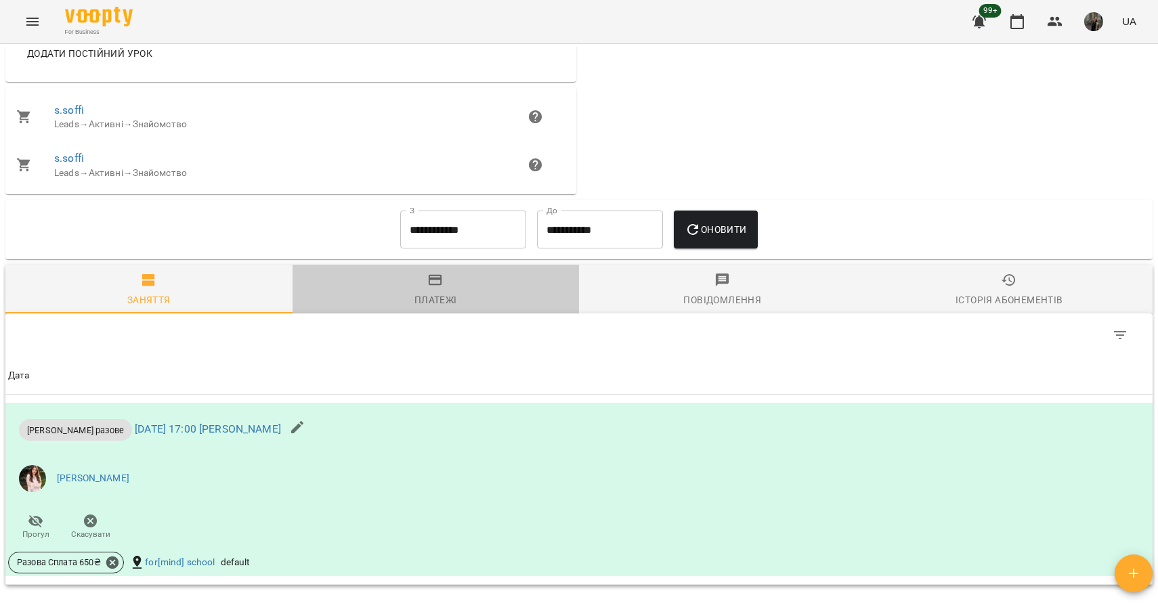
click at [434, 297] on span "Платежі" at bounding box center [436, 290] width 271 height 37
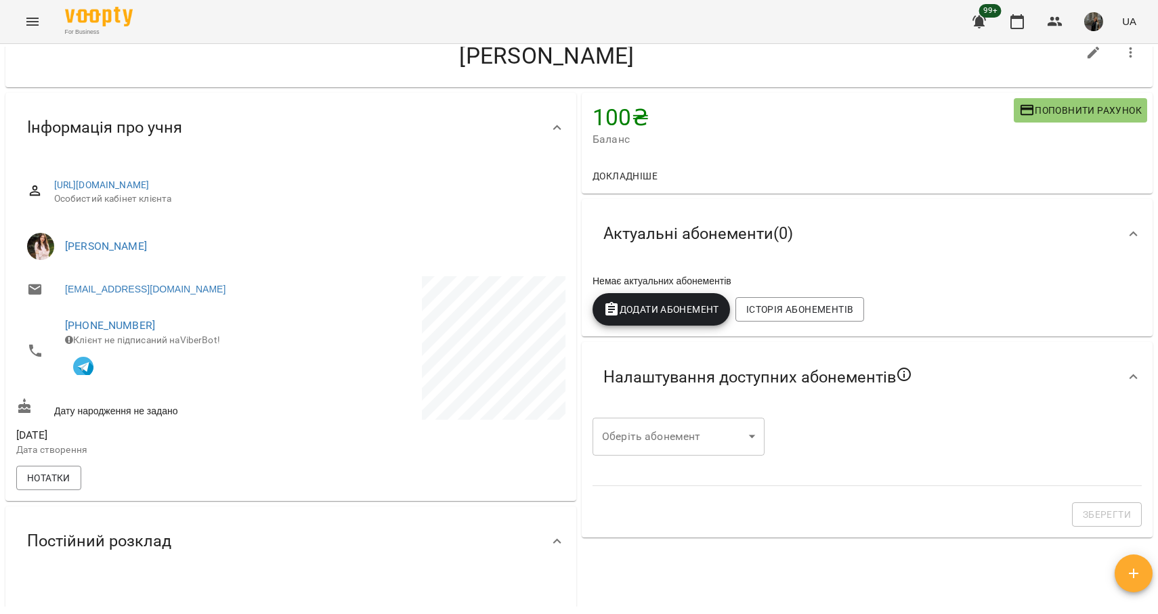
scroll to position [0, 0]
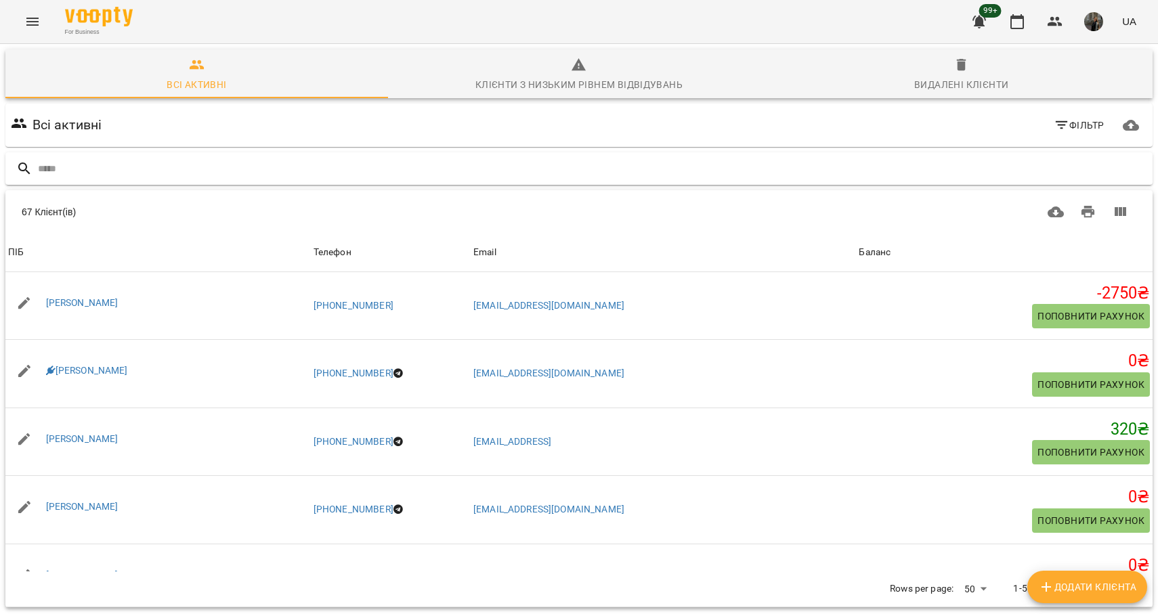
click at [100, 174] on input "text" at bounding box center [592, 169] width 1109 height 22
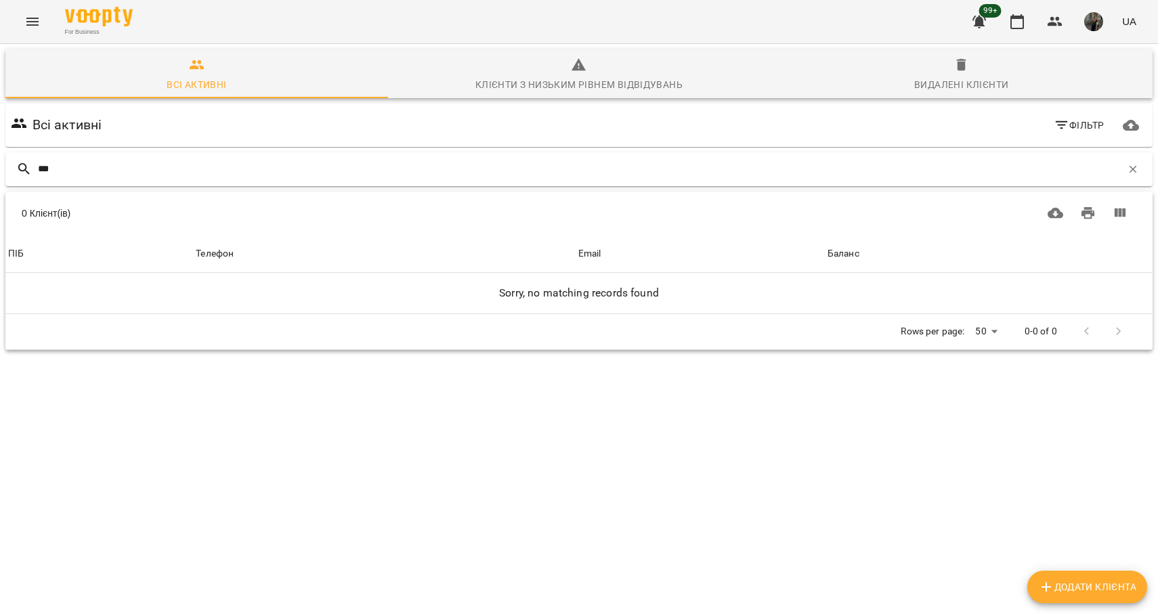
click at [100, 170] on input "***" at bounding box center [580, 169] width 1084 height 22
type input "****"
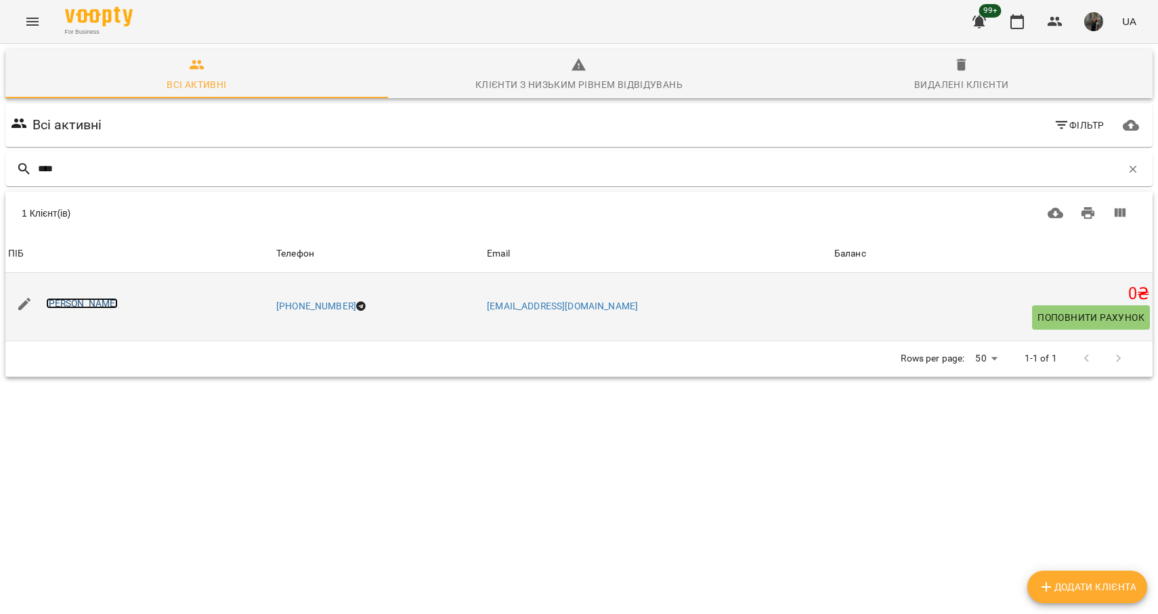
click at [93, 302] on link "[PERSON_NAME]" at bounding box center [82, 303] width 72 height 11
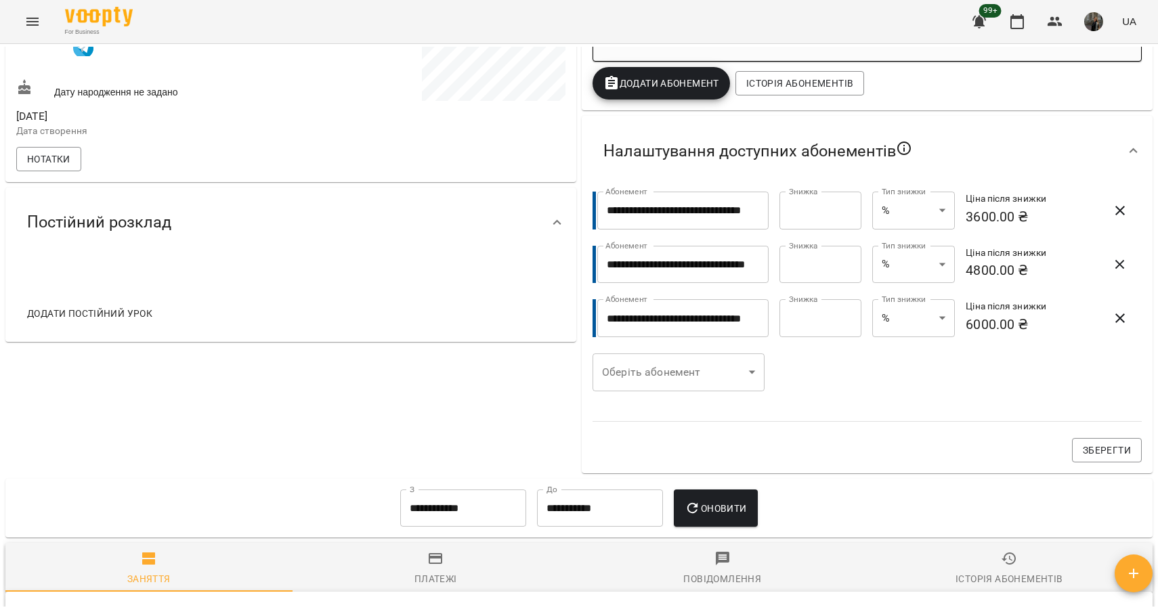
scroll to position [206, 0]
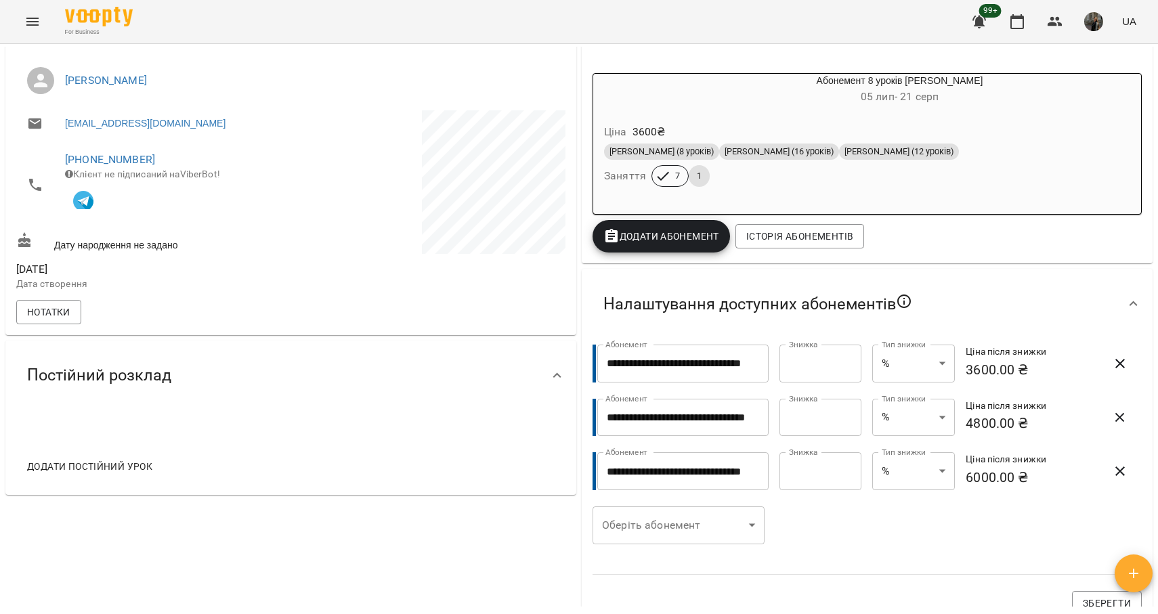
click at [737, 194] on div "Ціна 3600 ₴ Парне Дорослі (8 уроків) Парне Дорослі (16 уроків) Парне Дорослі (1…" at bounding box center [867, 158] width 548 height 92
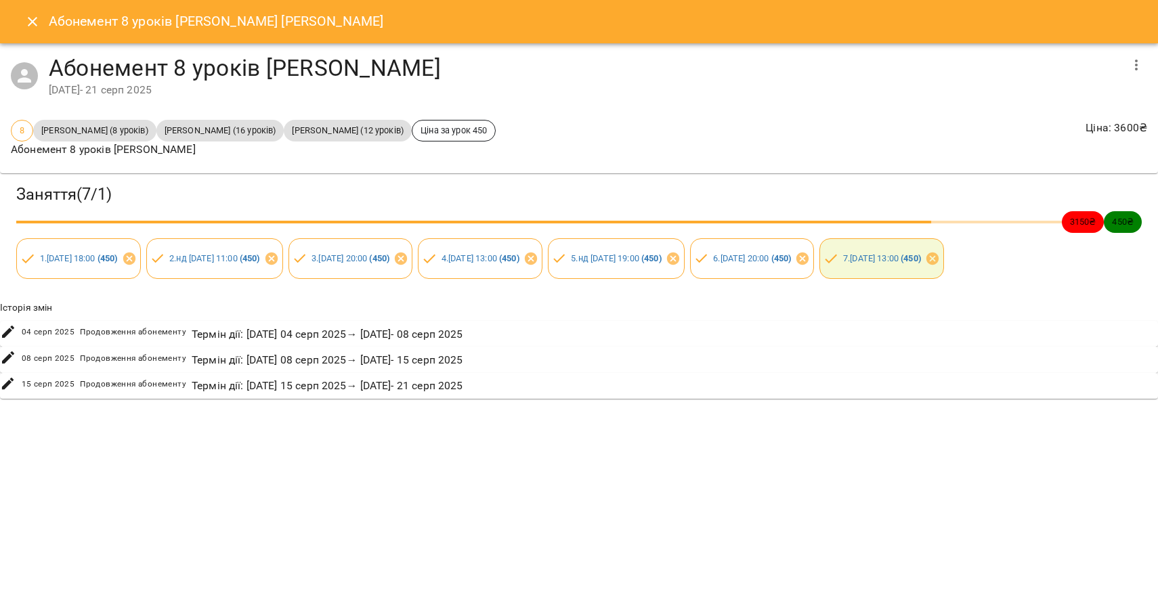
click at [33, 23] on icon "Close" at bounding box center [32, 22] width 16 height 16
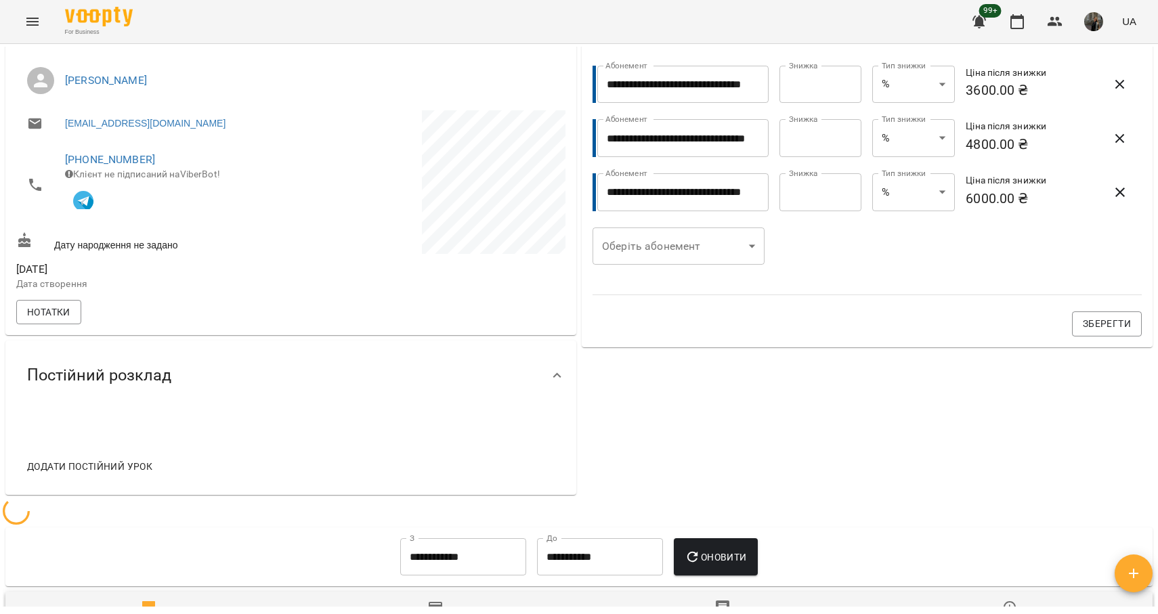
scroll to position [0, 0]
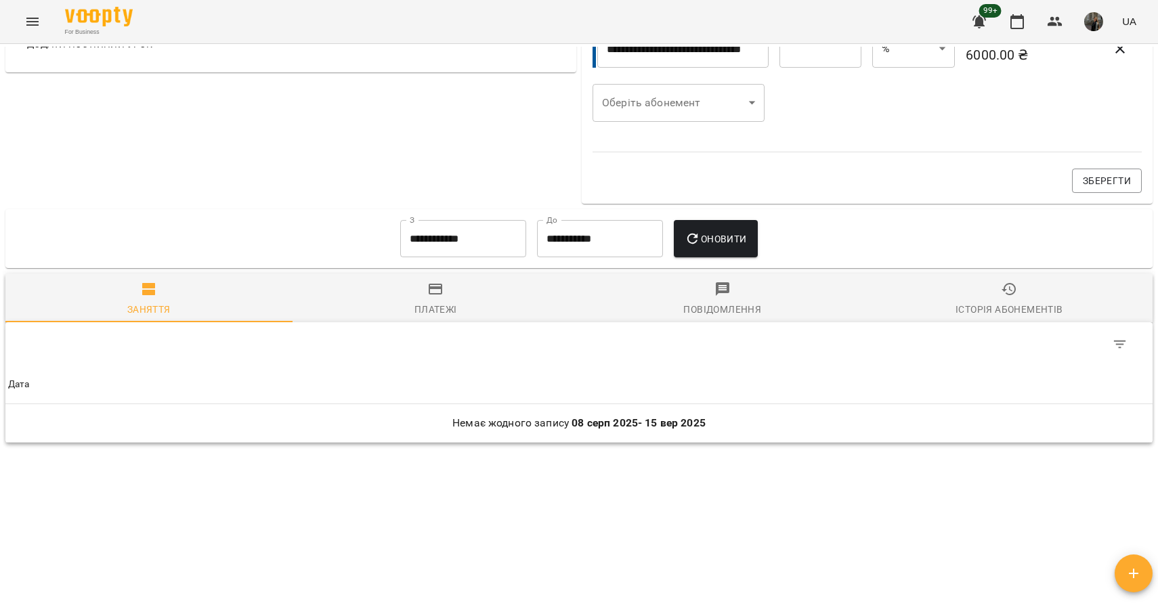
click at [987, 302] on div "Історія абонементів" at bounding box center [1009, 309] width 107 height 16
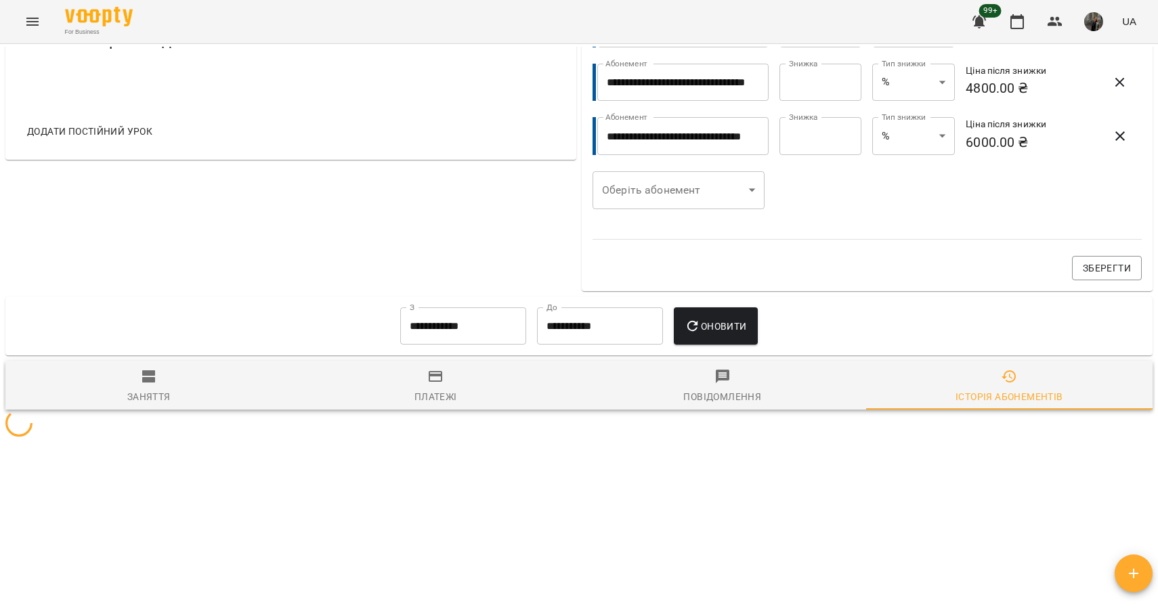
scroll to position [628, 0]
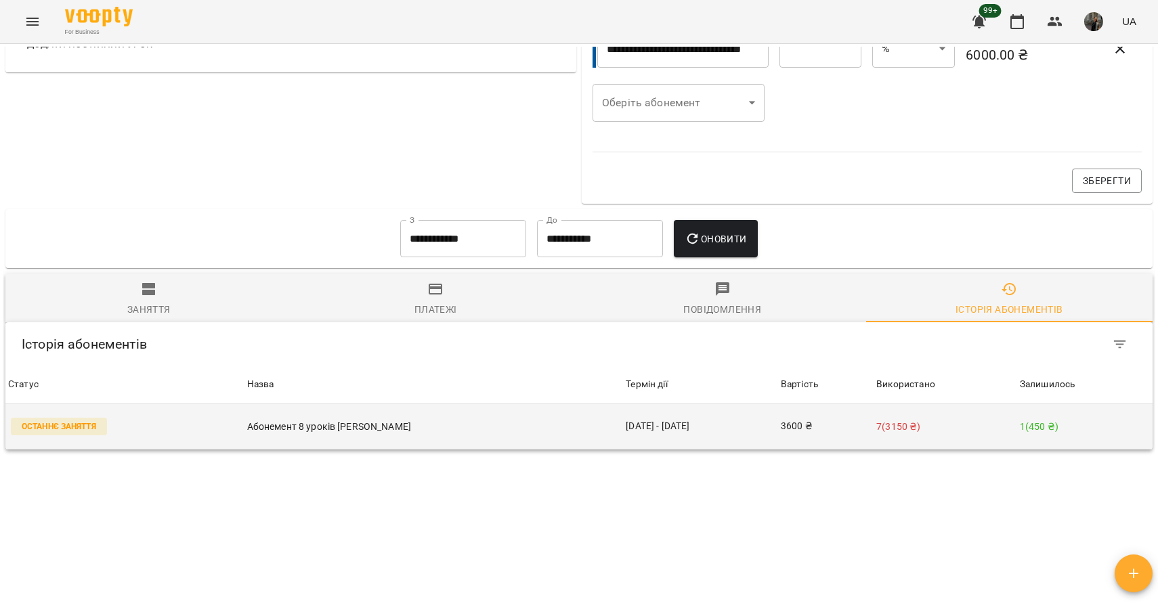
click at [322, 424] on p "Абонемент 8 уроків Парне Дорослі" at bounding box center [434, 427] width 374 height 14
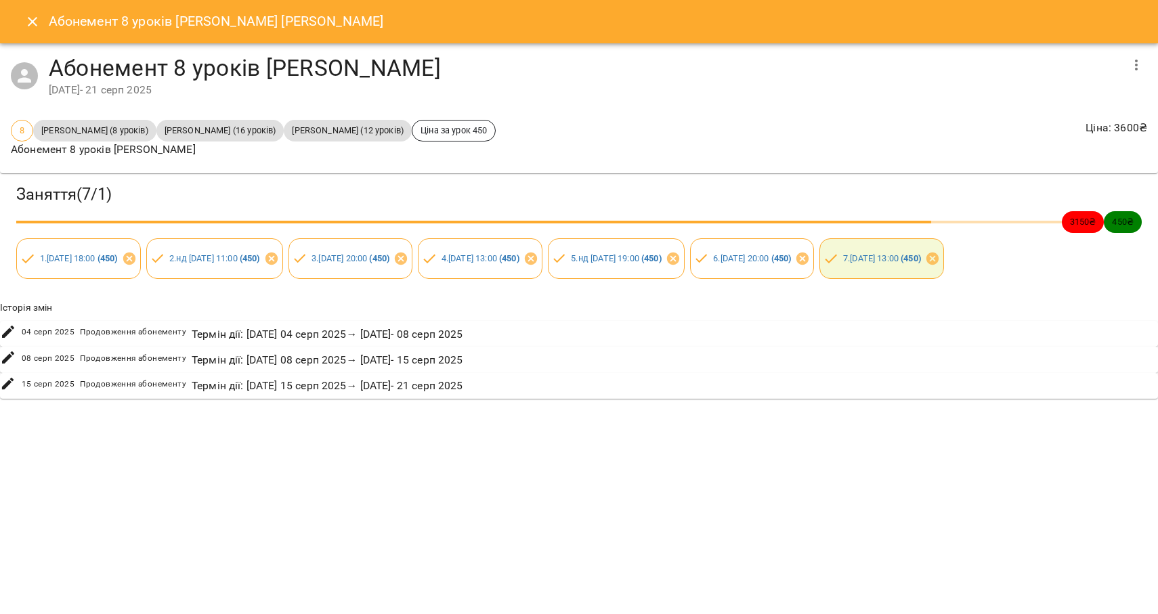
click at [36, 25] on icon "Close" at bounding box center [32, 21] width 9 height 9
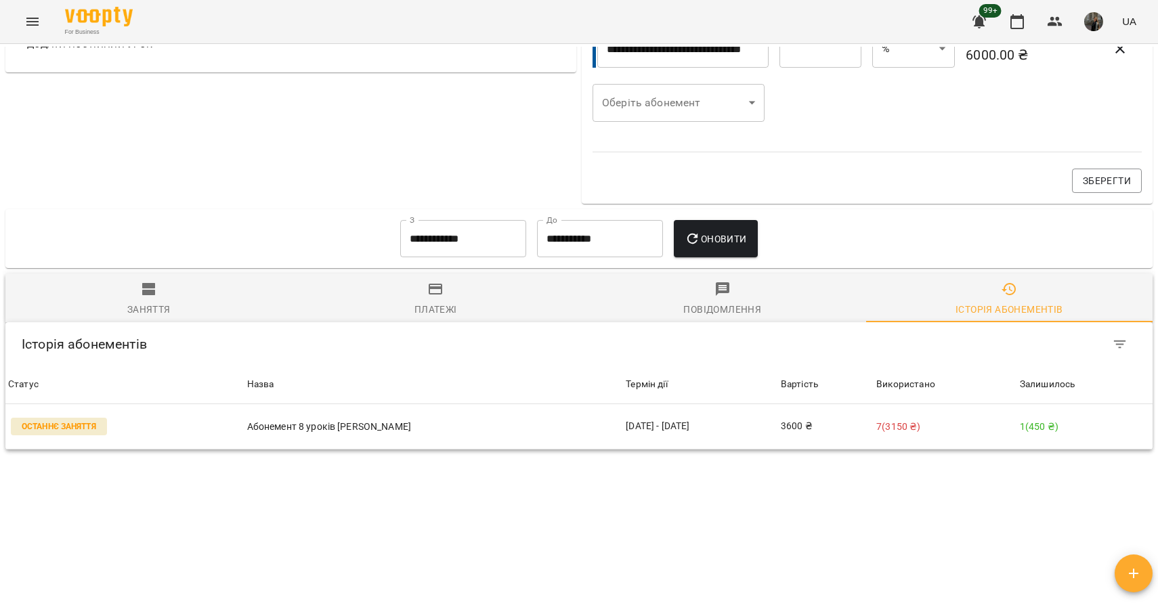
scroll to position [0, 0]
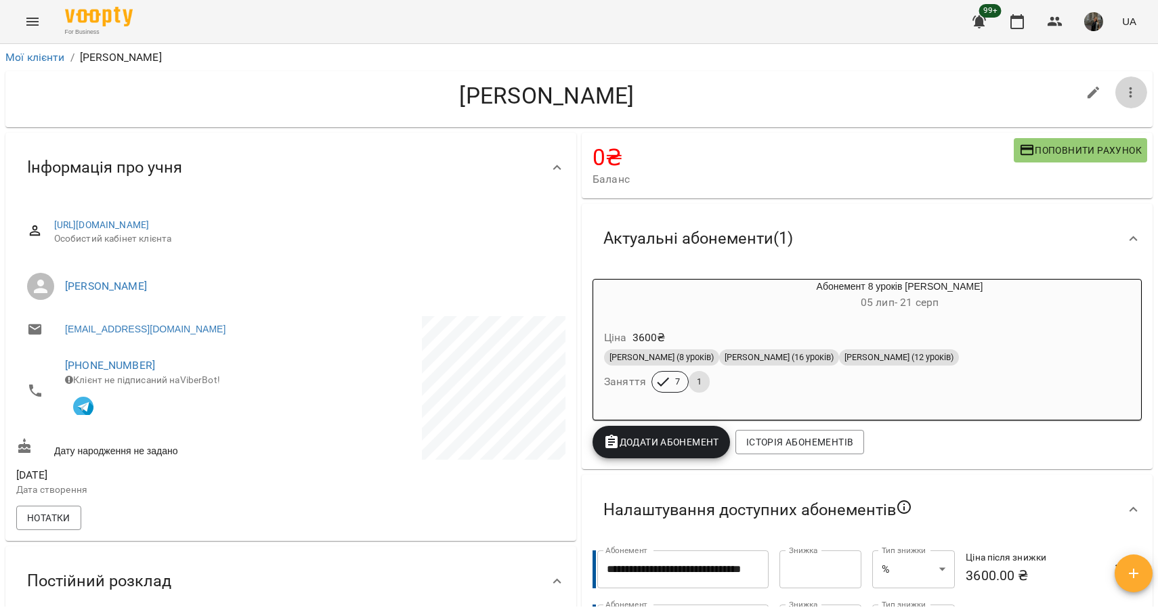
click at [1136, 93] on icon "button" at bounding box center [1131, 93] width 16 height 16
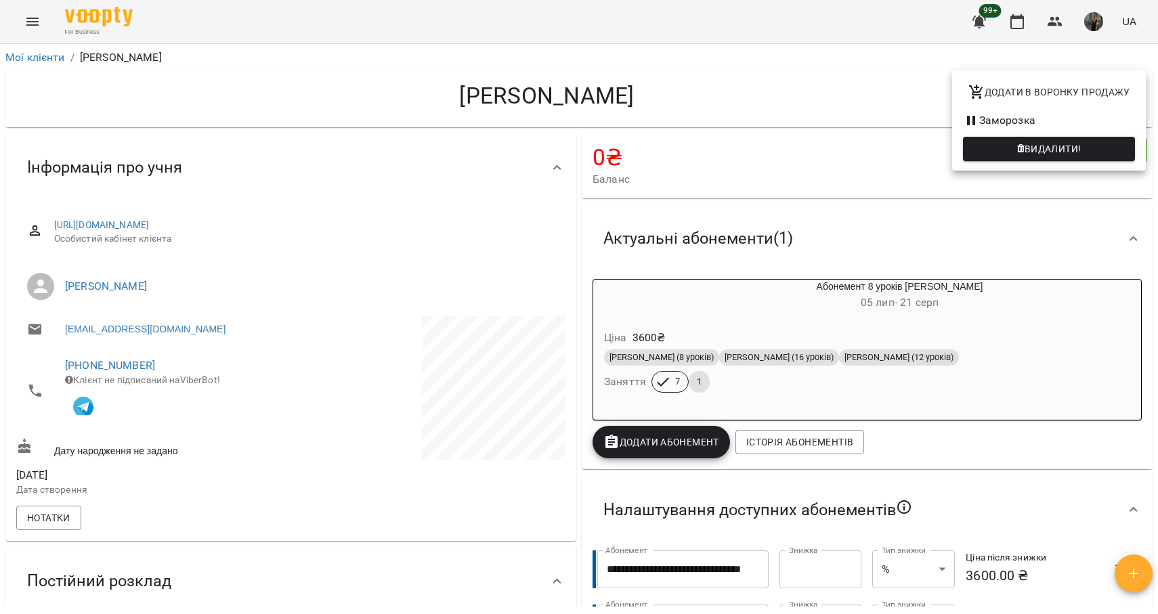
click at [1073, 236] on div at bounding box center [579, 307] width 1158 height 614
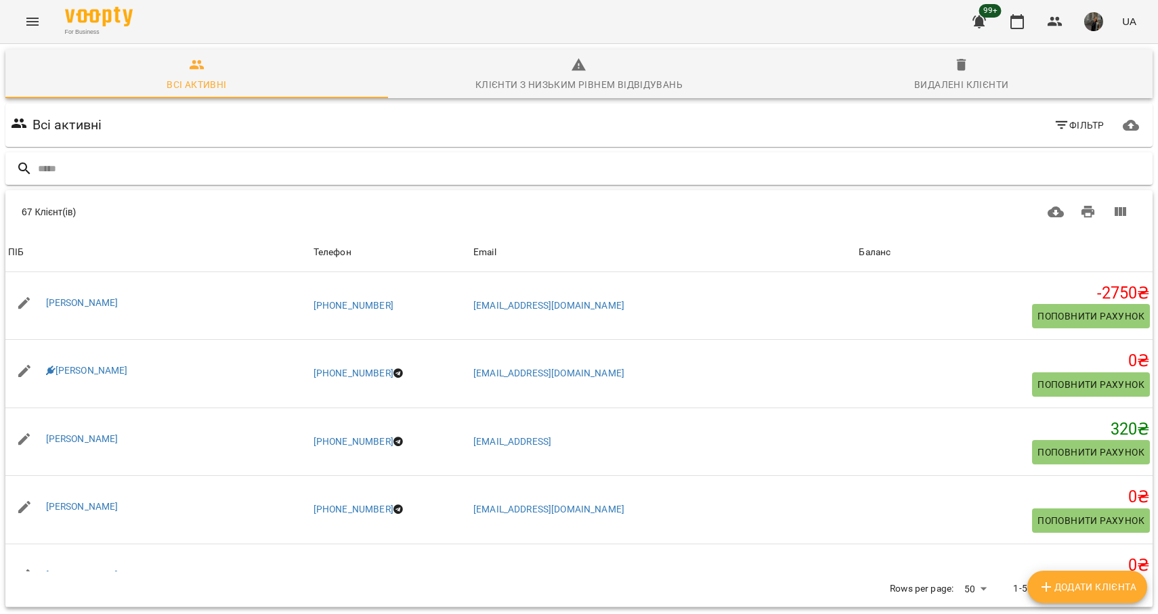
click at [170, 165] on input "text" at bounding box center [592, 169] width 1109 height 22
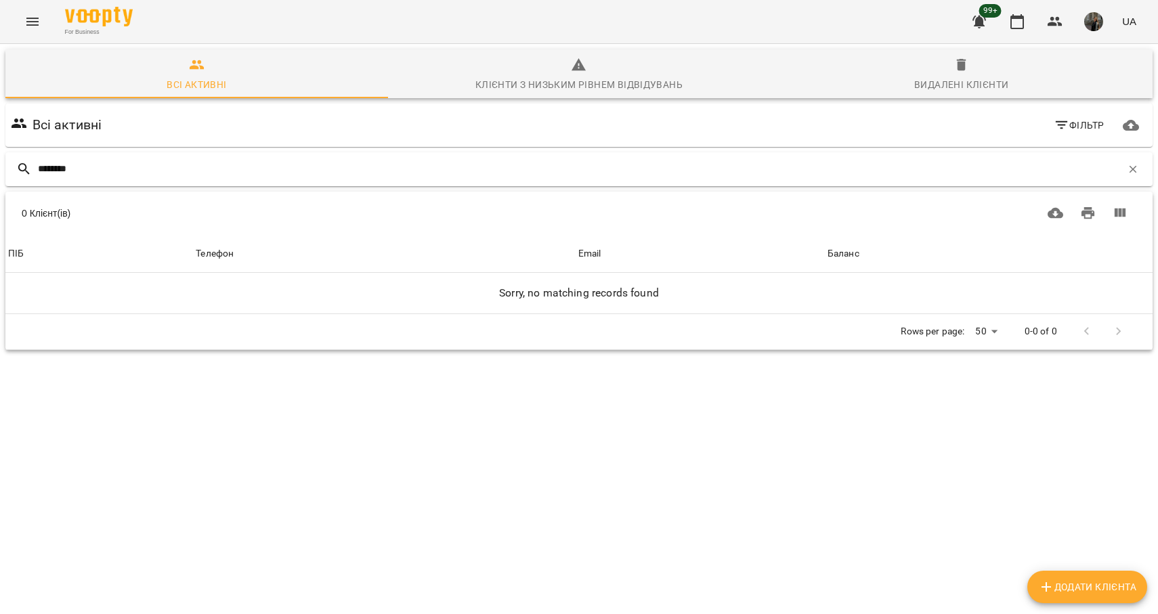
type input "********"
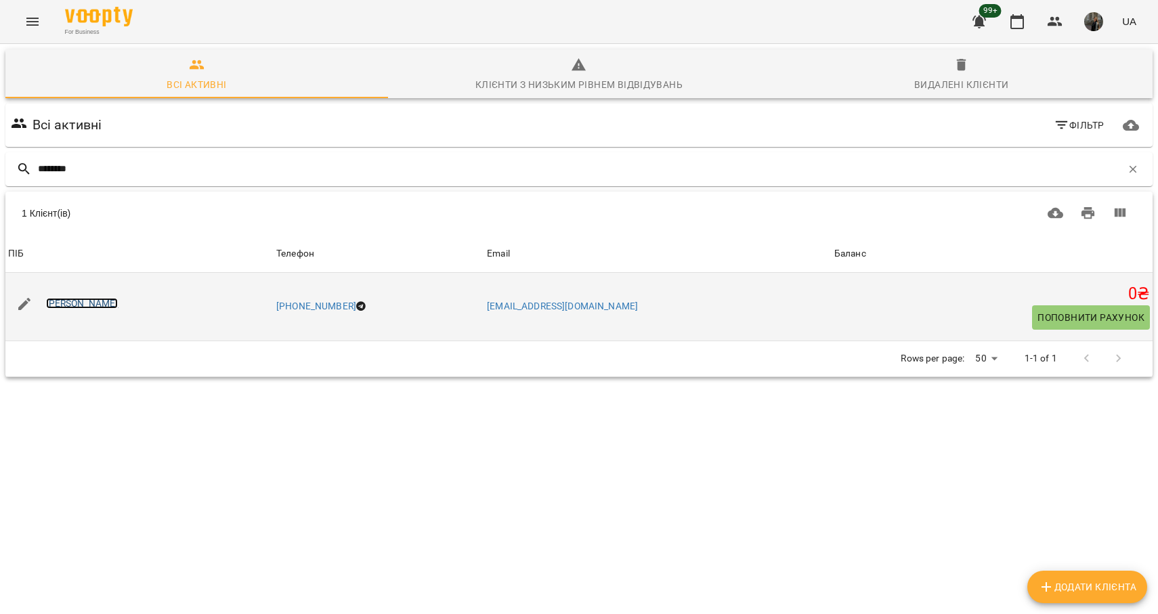
click at [119, 304] on link "Яковенко Катерина" at bounding box center [82, 303] width 72 height 11
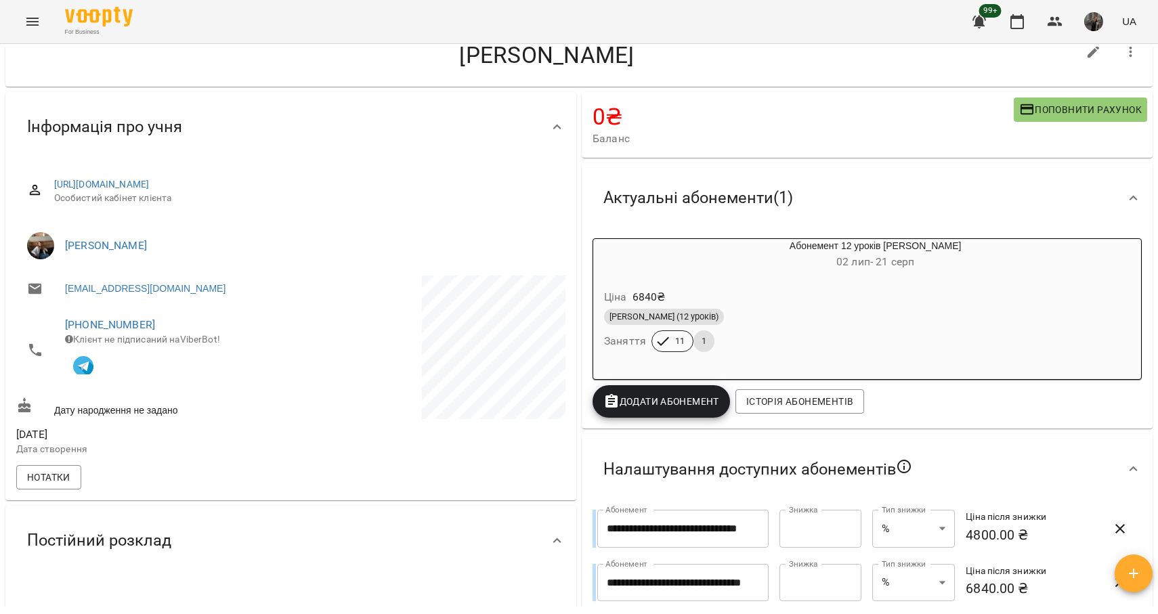
scroll to position [41, 0]
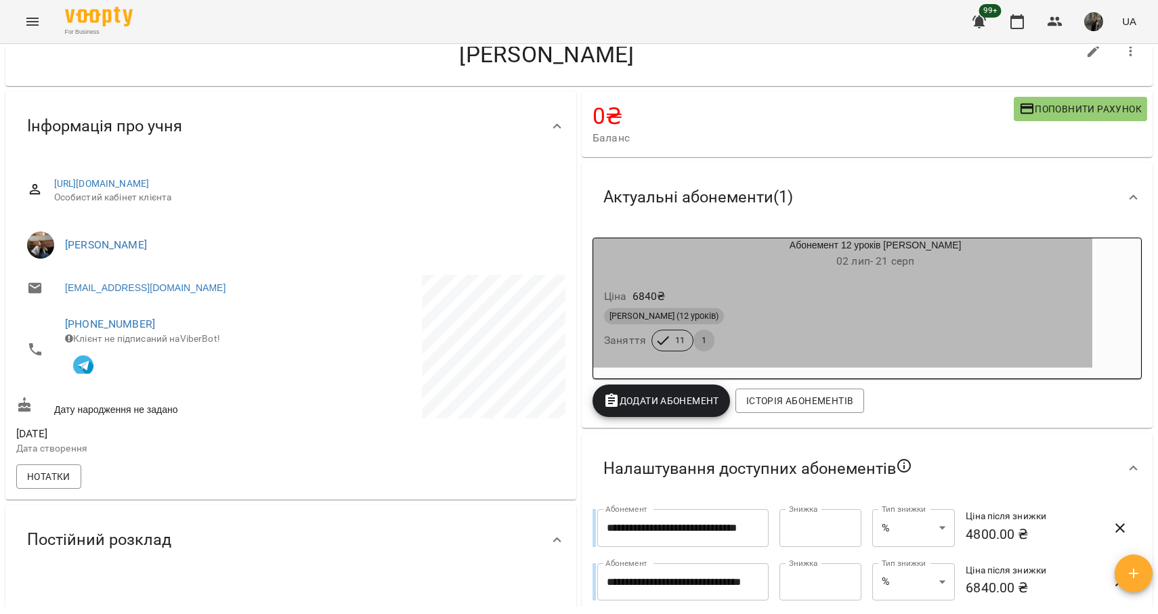
click at [629, 341] on h6 "Заняття" at bounding box center [625, 340] width 42 height 19
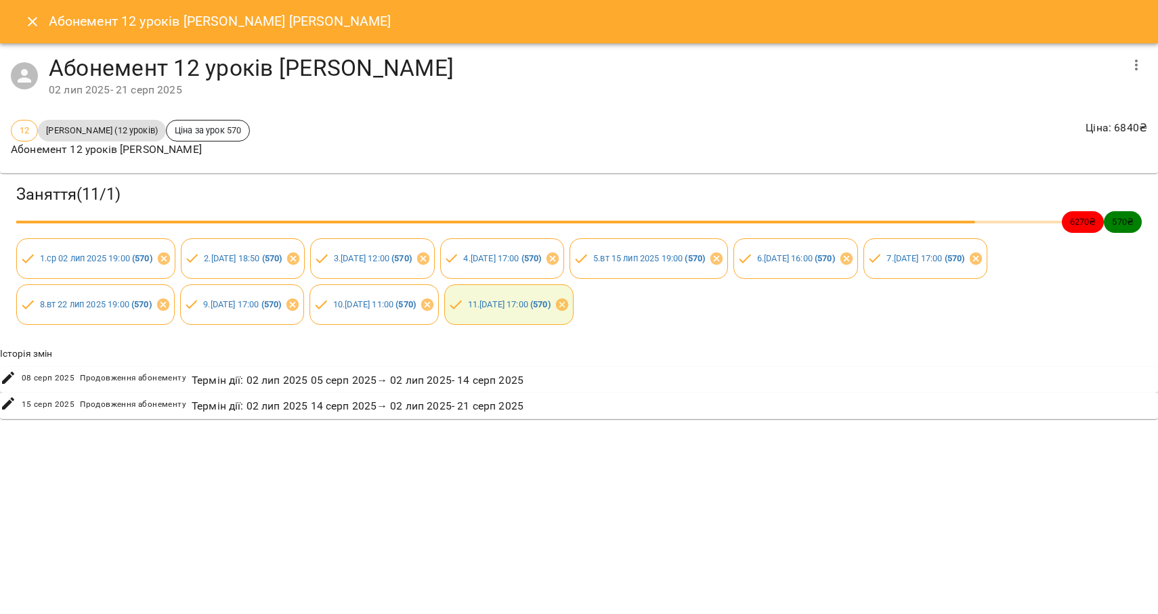
click at [32, 23] on icon "Close" at bounding box center [32, 22] width 16 height 16
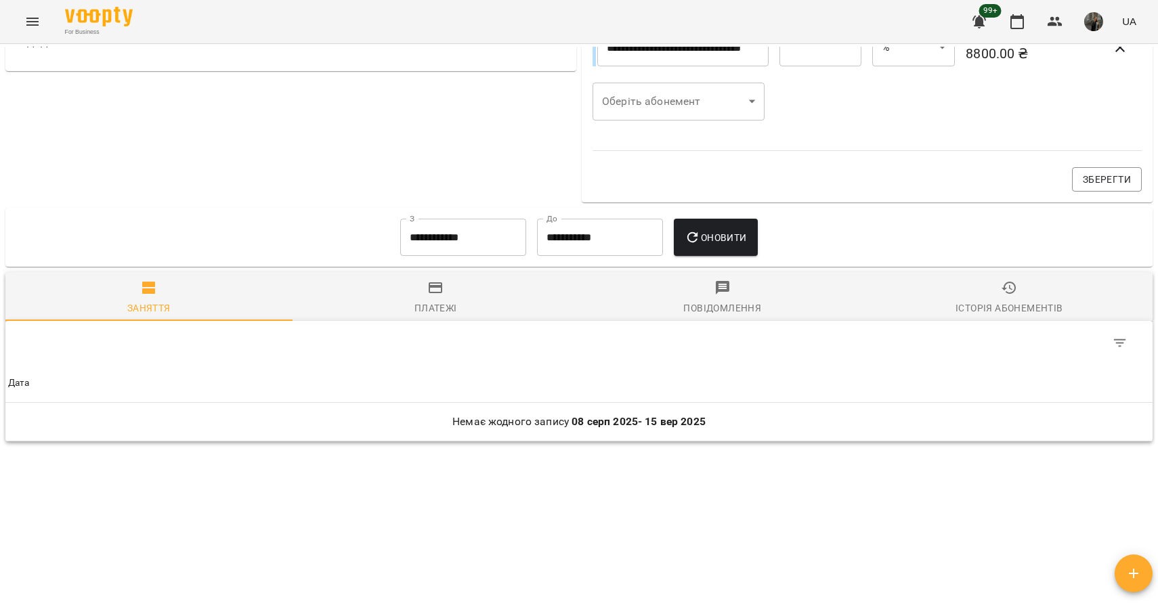
scroll to position [0, 0]
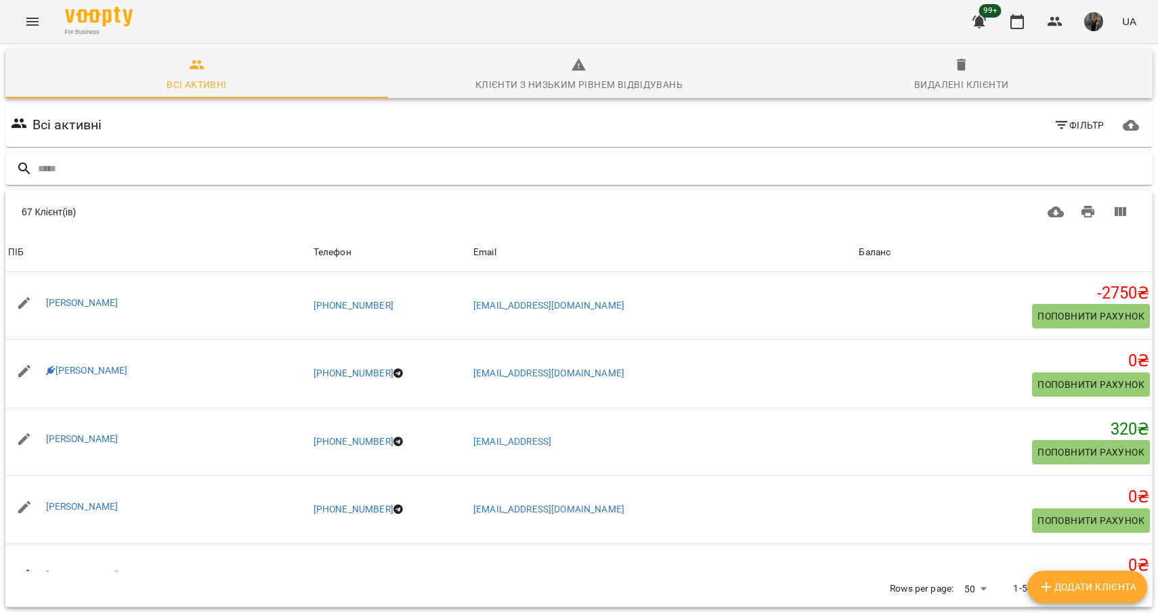
click at [159, 166] on input "text" at bounding box center [592, 169] width 1109 height 22
type input "******"
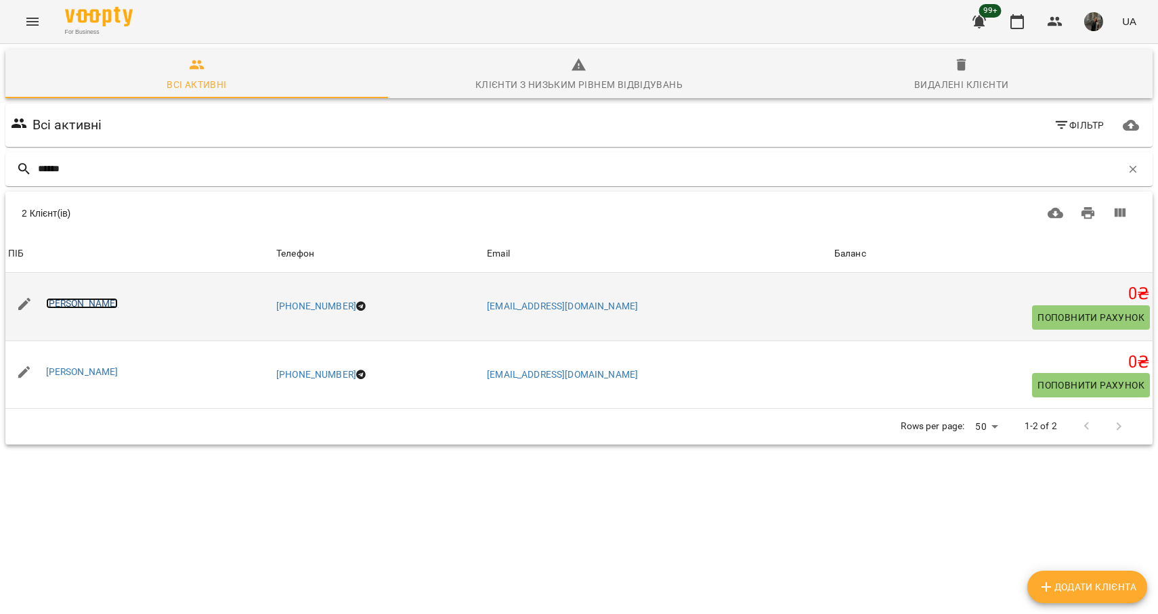
click at [104, 299] on link "[PERSON_NAME]" at bounding box center [82, 303] width 72 height 11
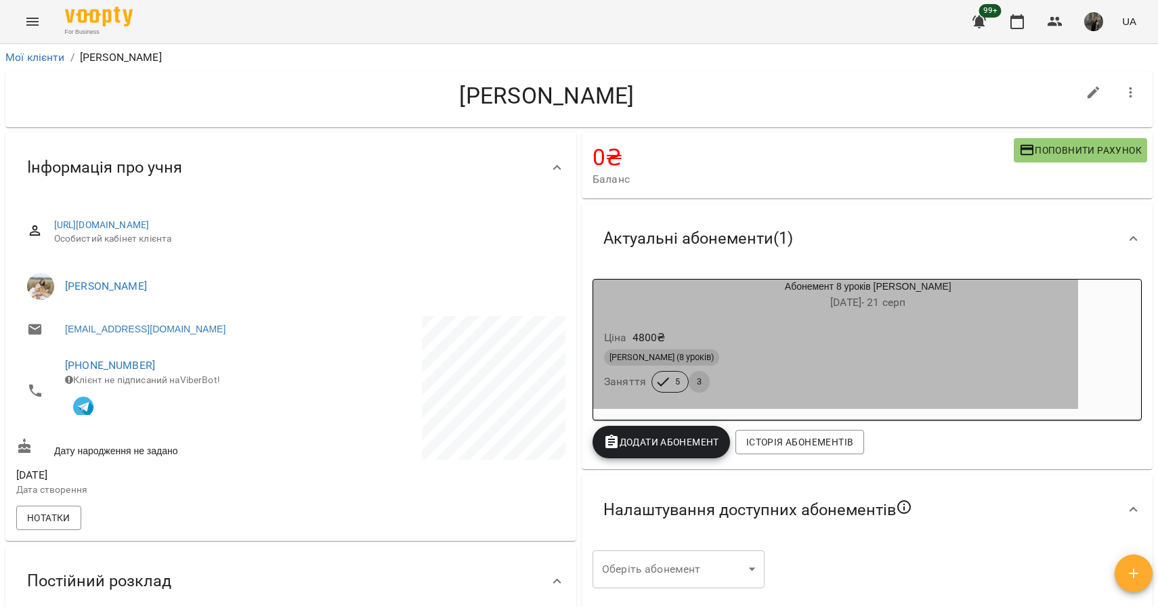
click at [877, 326] on div "Ціна 4800 ₴ Індив Дорослі (8 уроків) Заняття 5 3" at bounding box center [835, 364] width 485 height 92
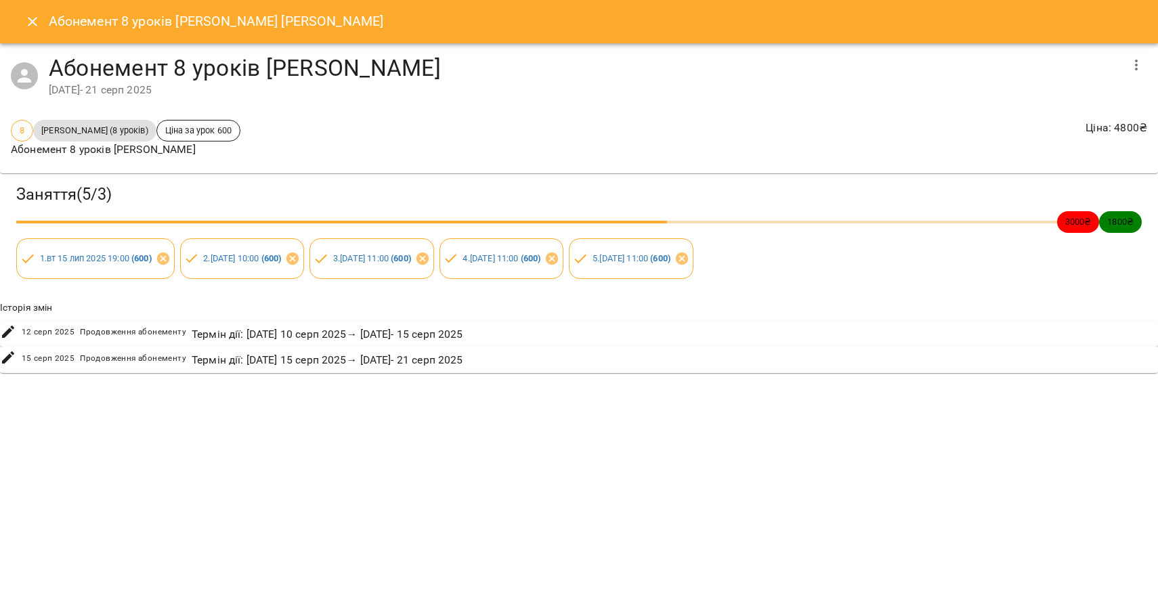
click at [32, 19] on icon "Close" at bounding box center [32, 22] width 16 height 16
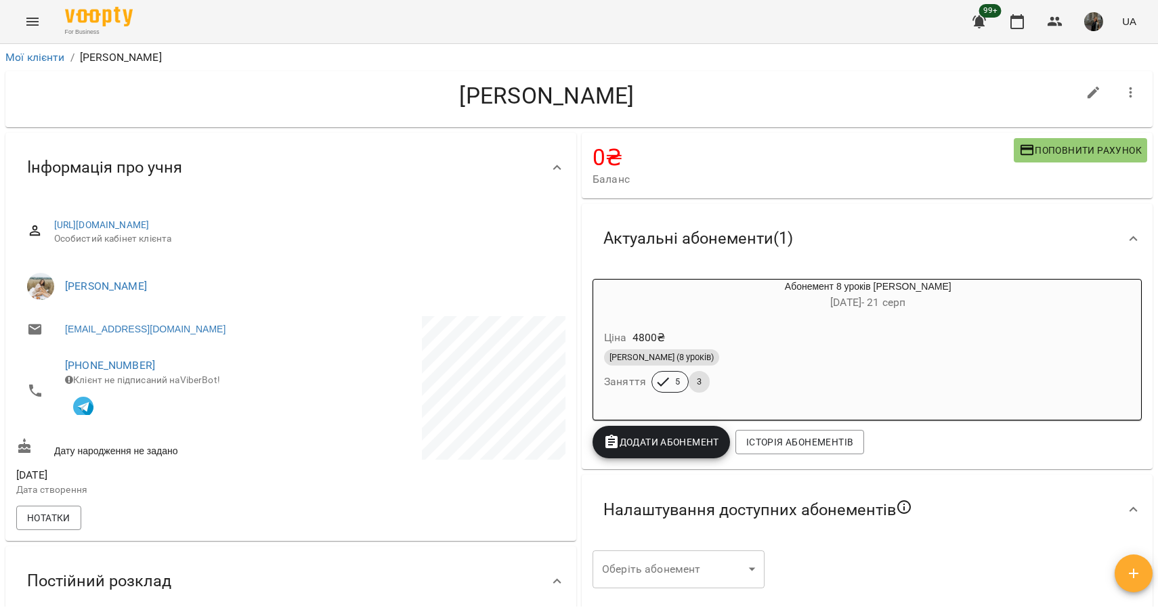
click at [712, 364] on span "[PERSON_NAME] (8 уроків)" at bounding box center [661, 357] width 115 height 12
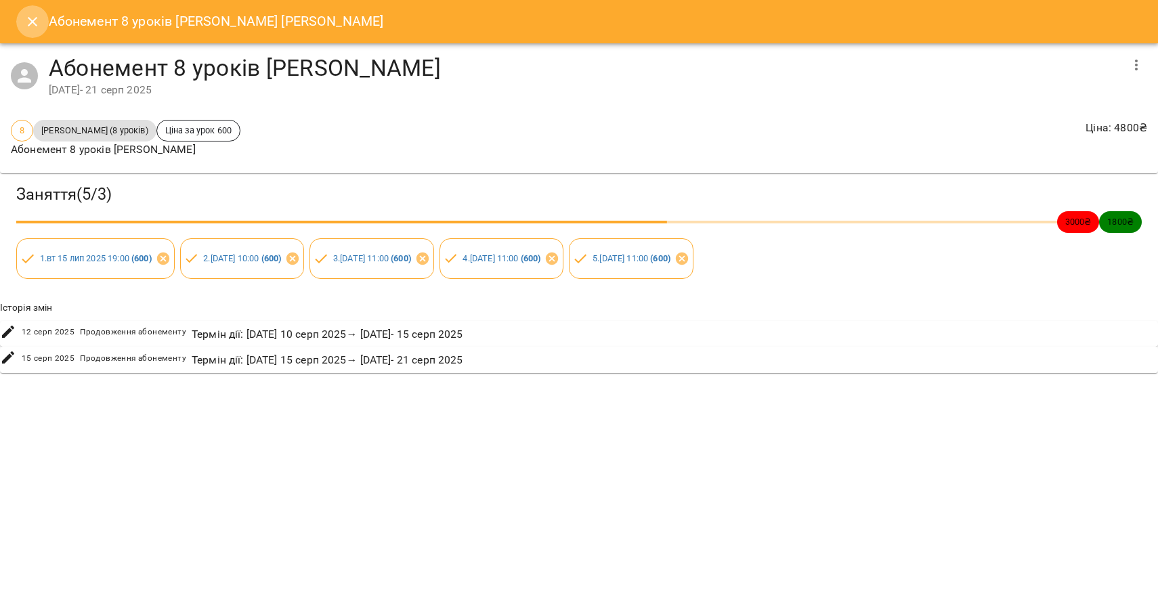
click at [36, 25] on icon "Close" at bounding box center [32, 21] width 9 height 9
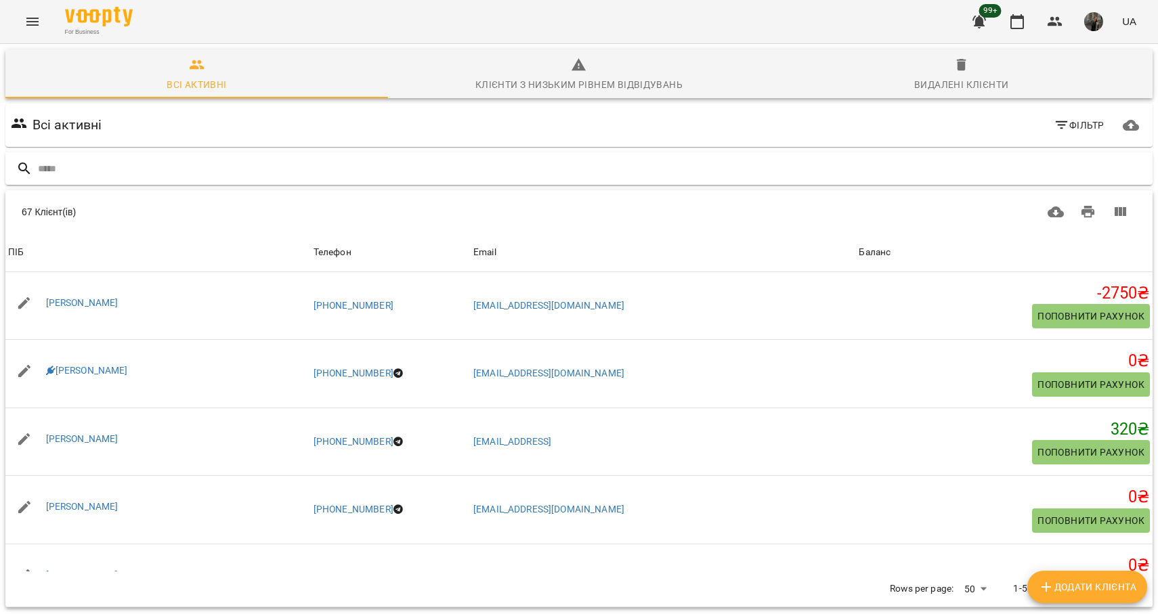
click at [121, 170] on input "text" at bounding box center [592, 169] width 1109 height 22
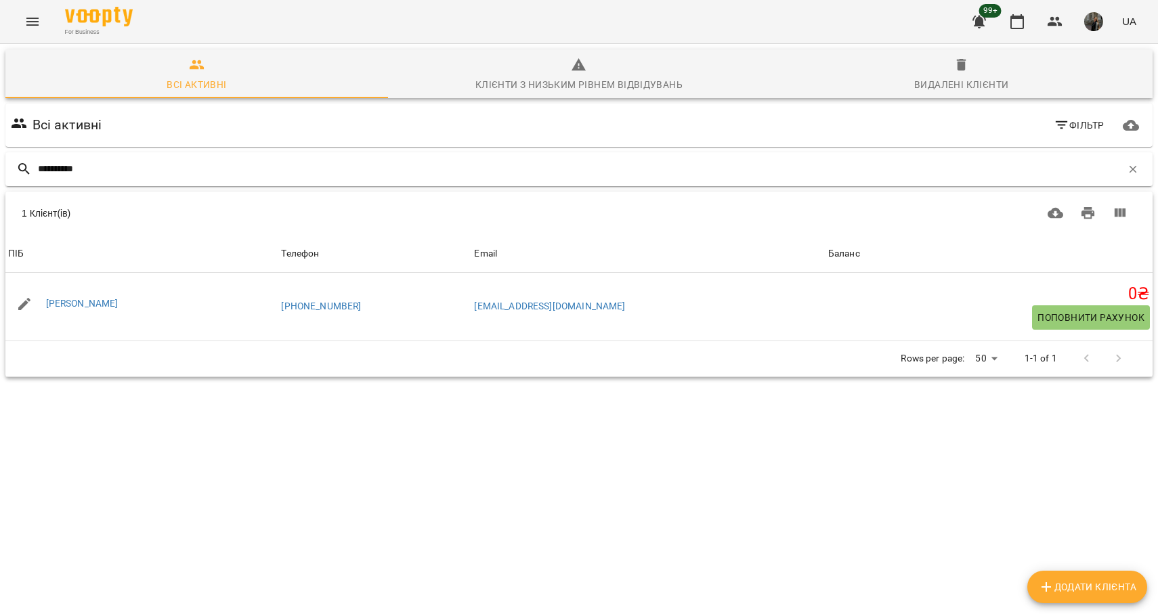
type input "**********"
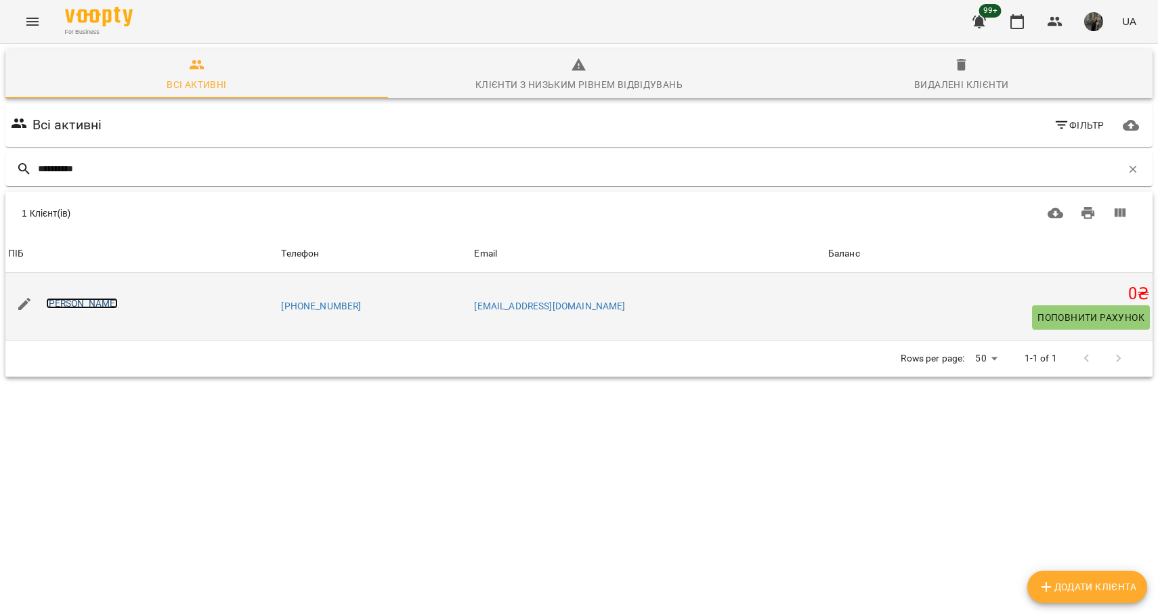
click at [119, 303] on link "[PERSON_NAME]" at bounding box center [82, 303] width 72 height 11
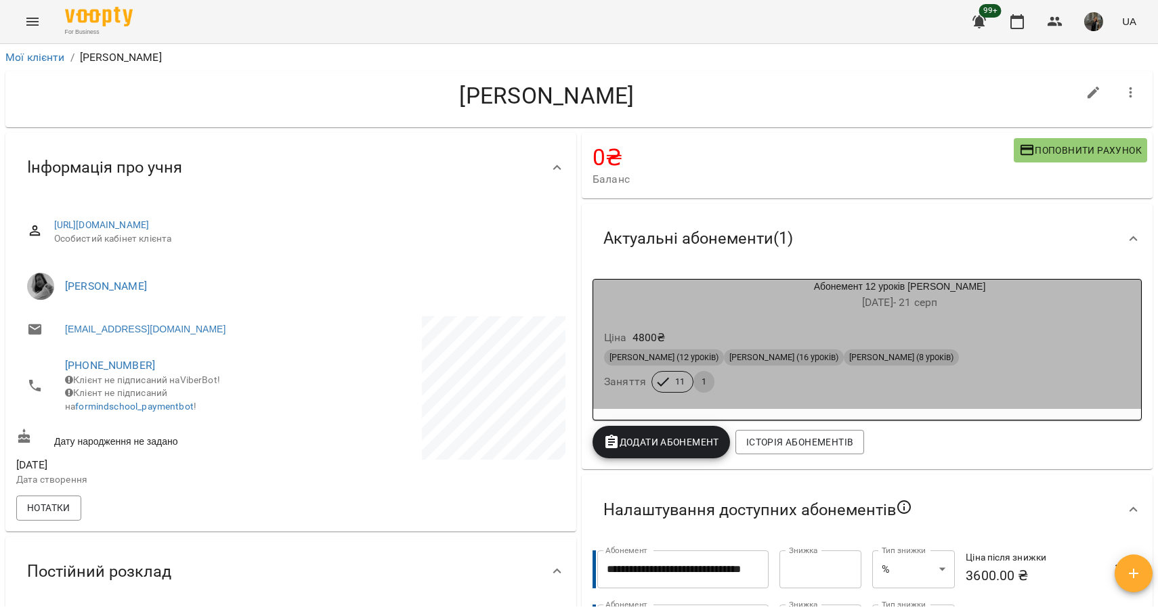
click at [759, 327] on div "Ціна 4800 ₴" at bounding box center [867, 338] width 532 height 24
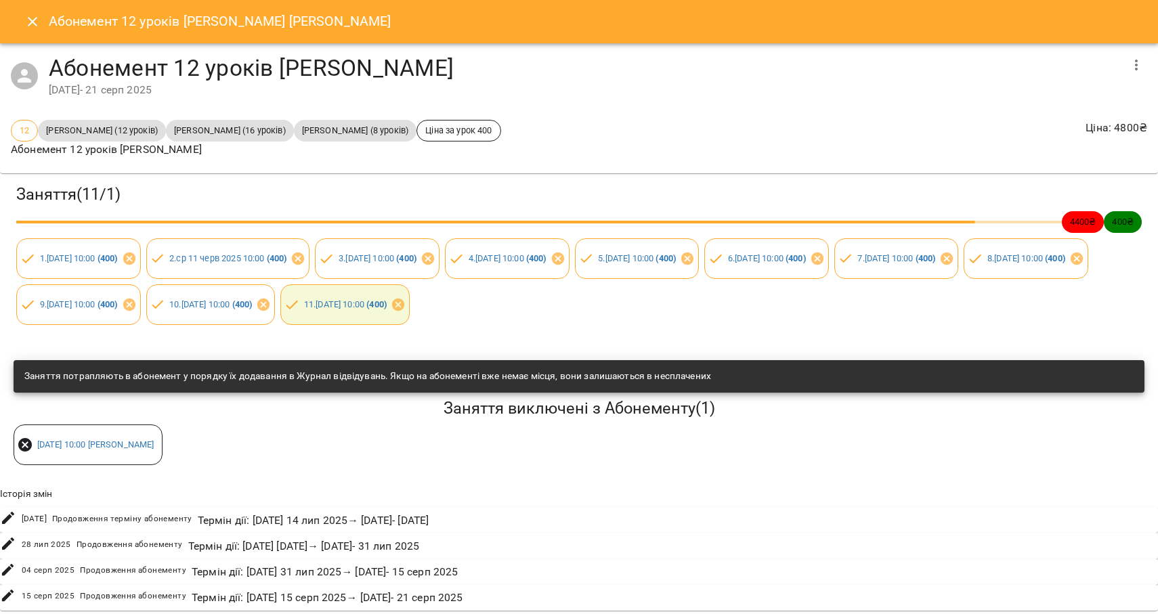
click at [33, 17] on icon "Close" at bounding box center [32, 22] width 16 height 16
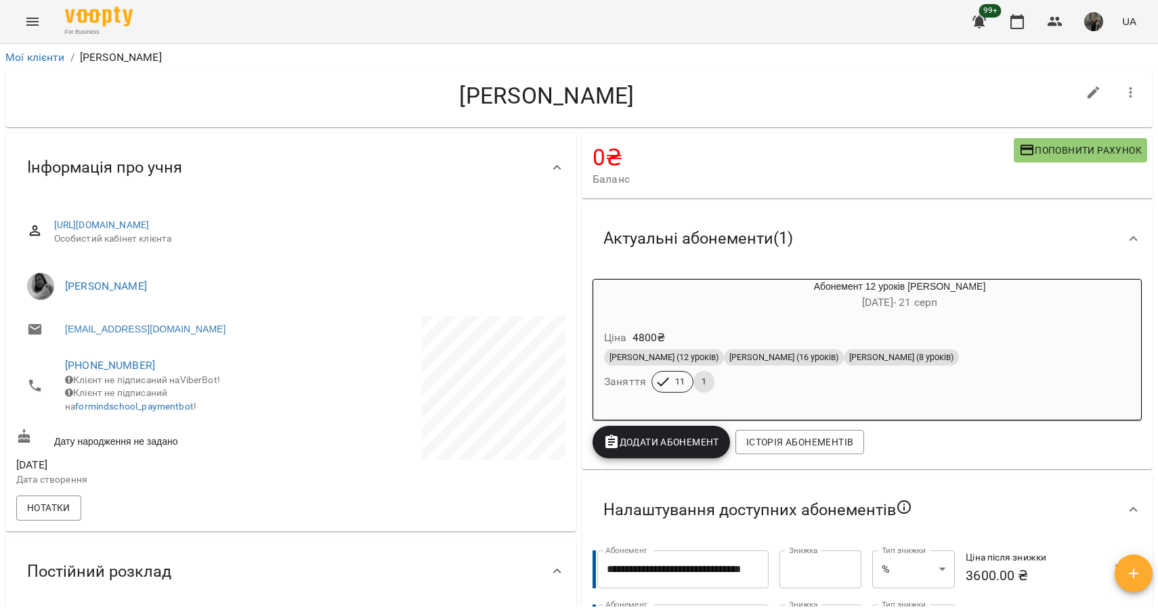
click at [754, 315] on div "Абонемент 12 уроків Парне Дорослі 08 черв - 21 серп" at bounding box center [867, 296] width 553 height 38
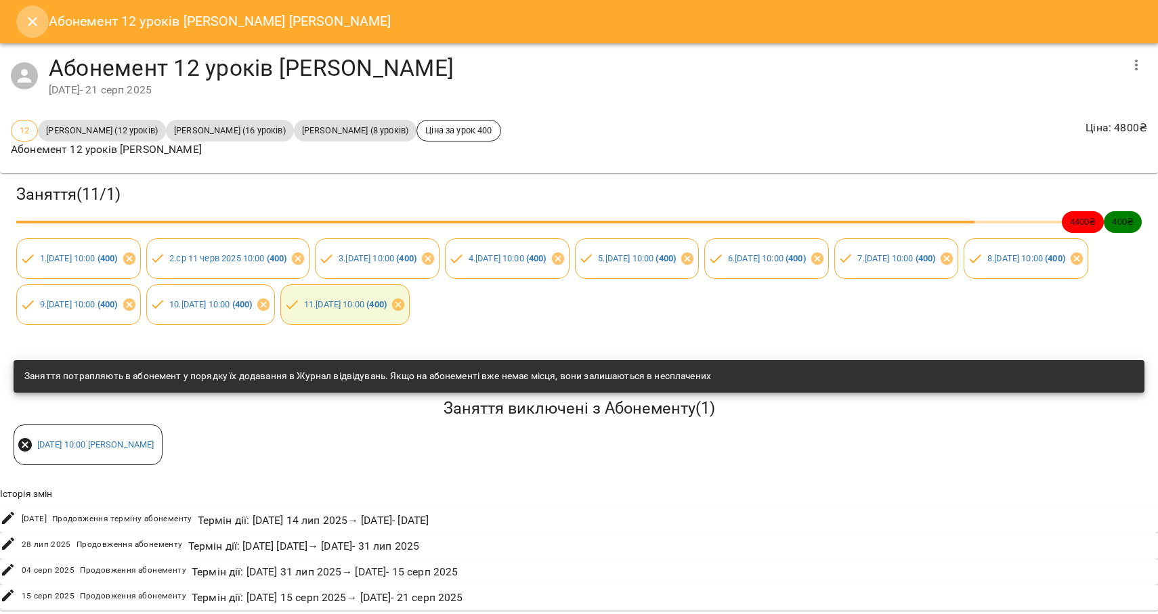
click at [26, 24] on icon "Close" at bounding box center [32, 22] width 16 height 16
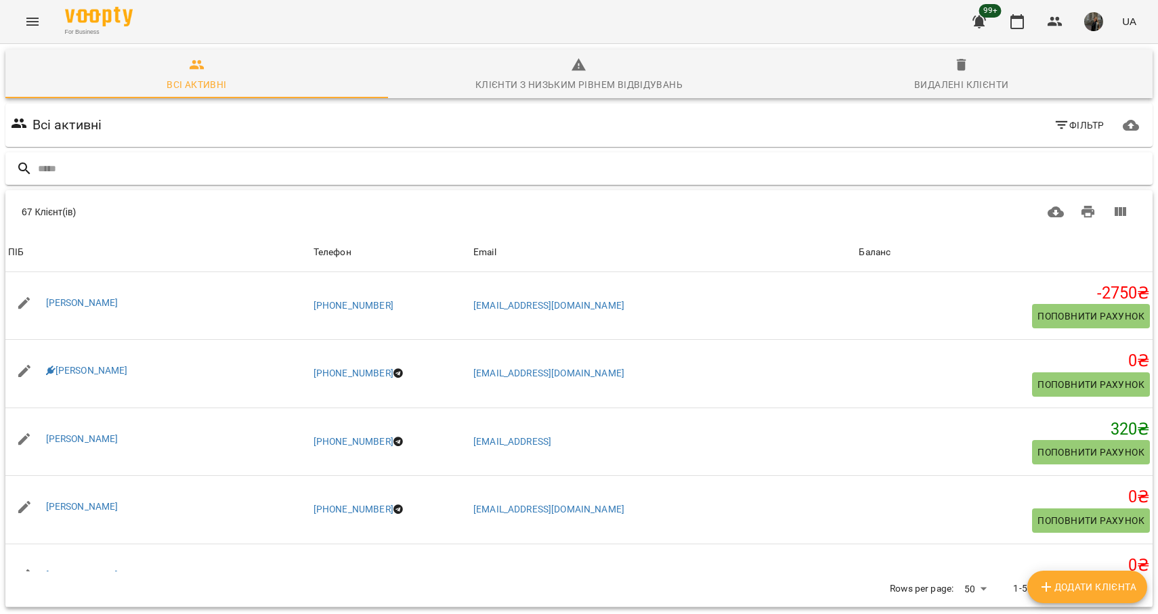
click at [167, 180] on div at bounding box center [578, 168] width 1147 height 33
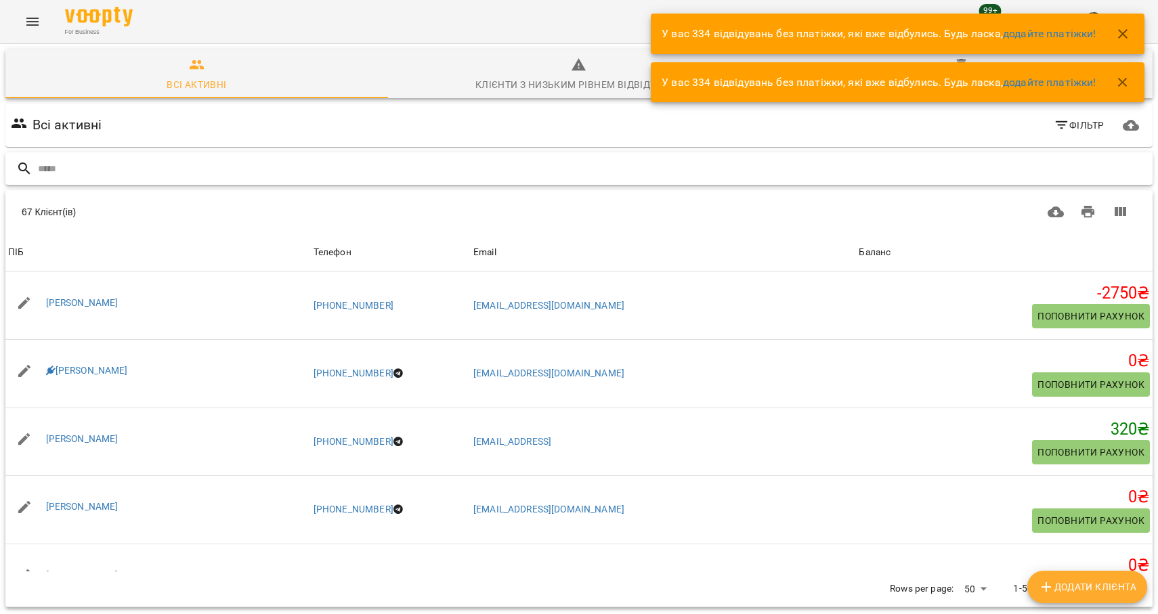
click at [163, 174] on input "text" at bounding box center [592, 169] width 1109 height 22
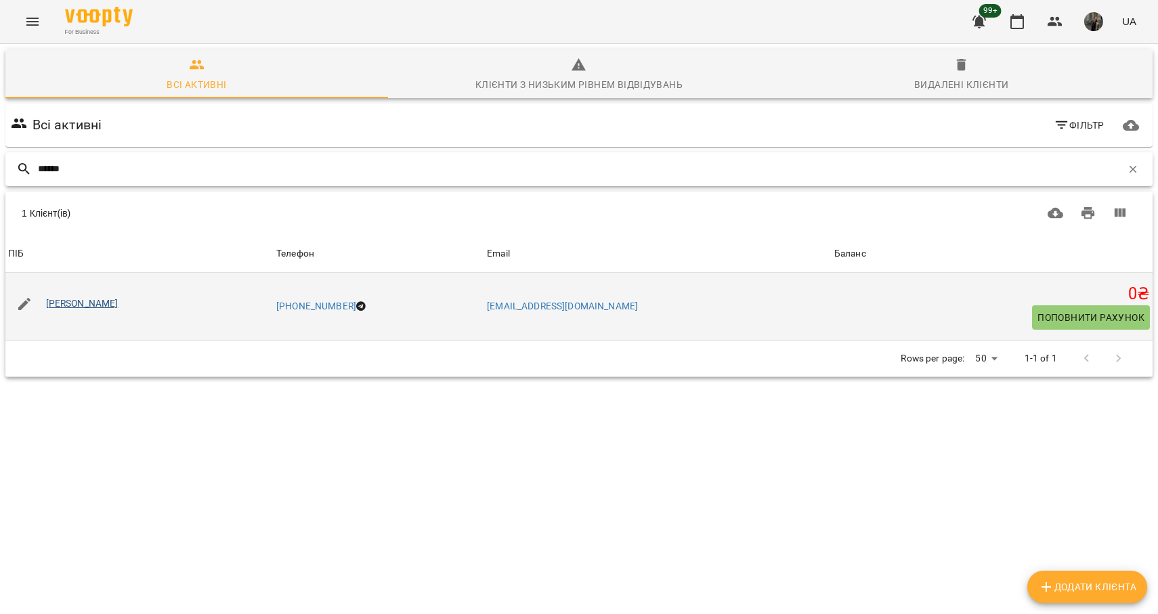
type input "******"
click at [98, 303] on link "[PERSON_NAME]" at bounding box center [82, 303] width 72 height 11
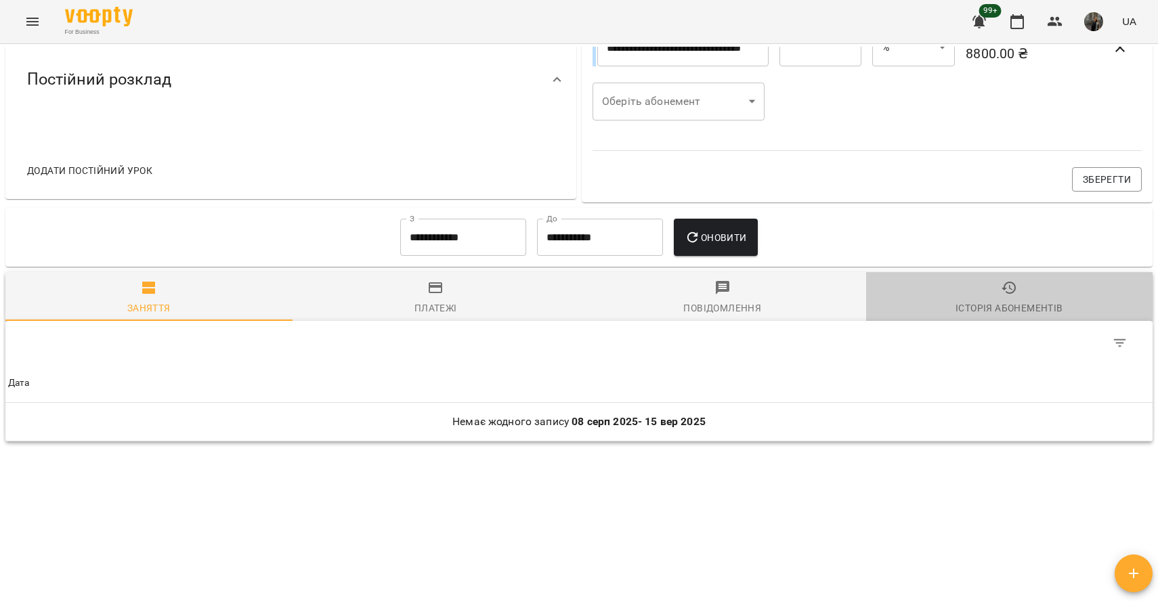
click at [1005, 303] on div "Історія абонементів" at bounding box center [1009, 308] width 107 height 16
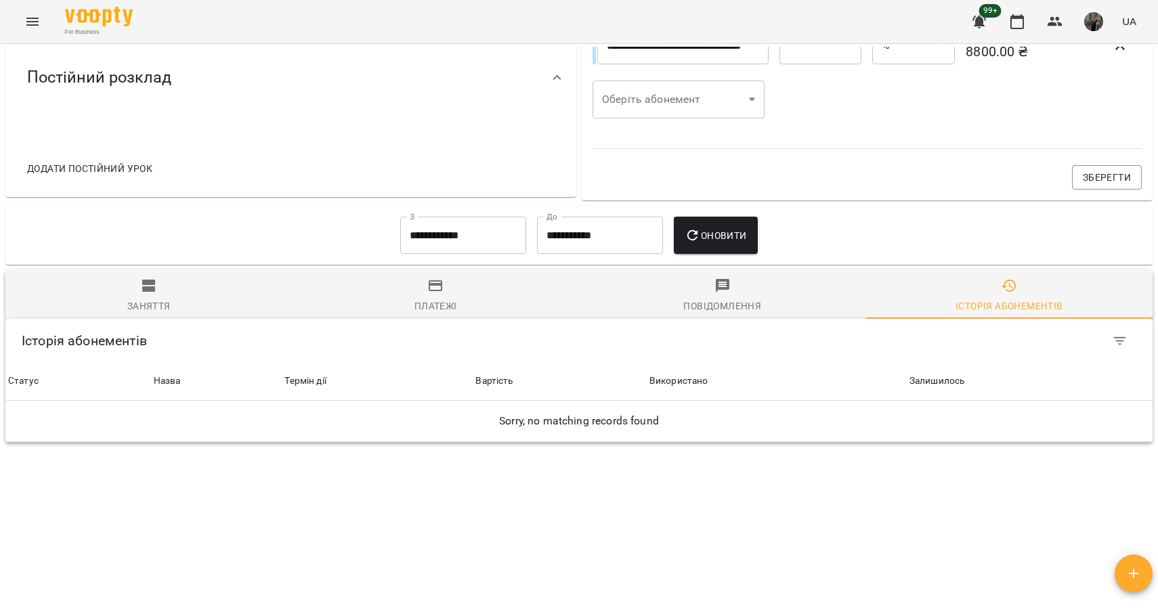
click at [173, 293] on span "Заняття" at bounding box center [149, 296] width 271 height 37
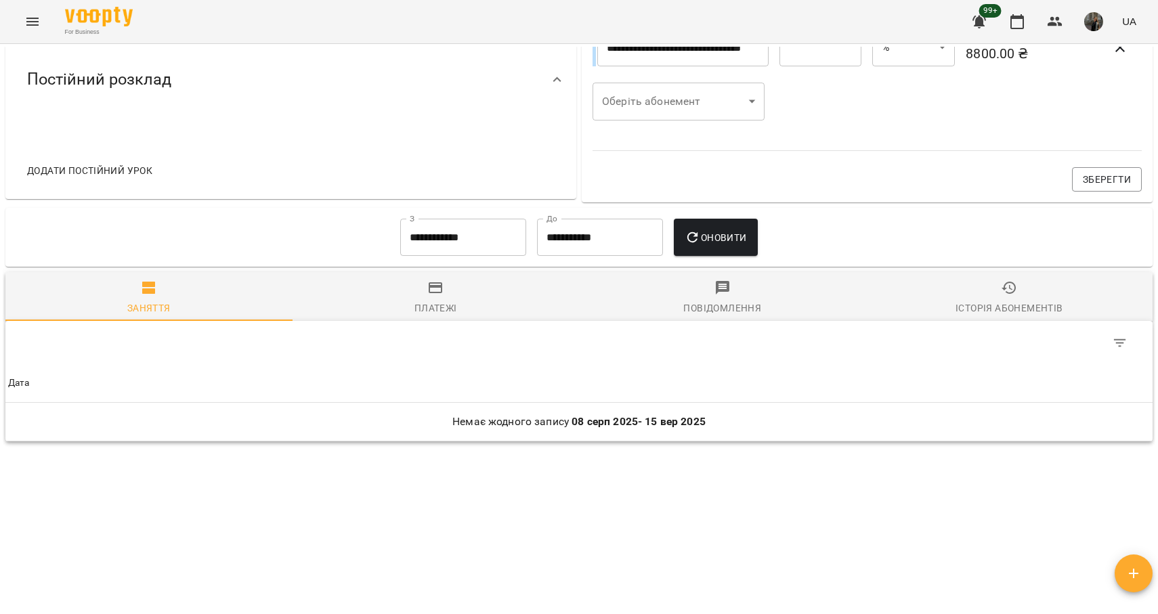
scroll to position [0, 0]
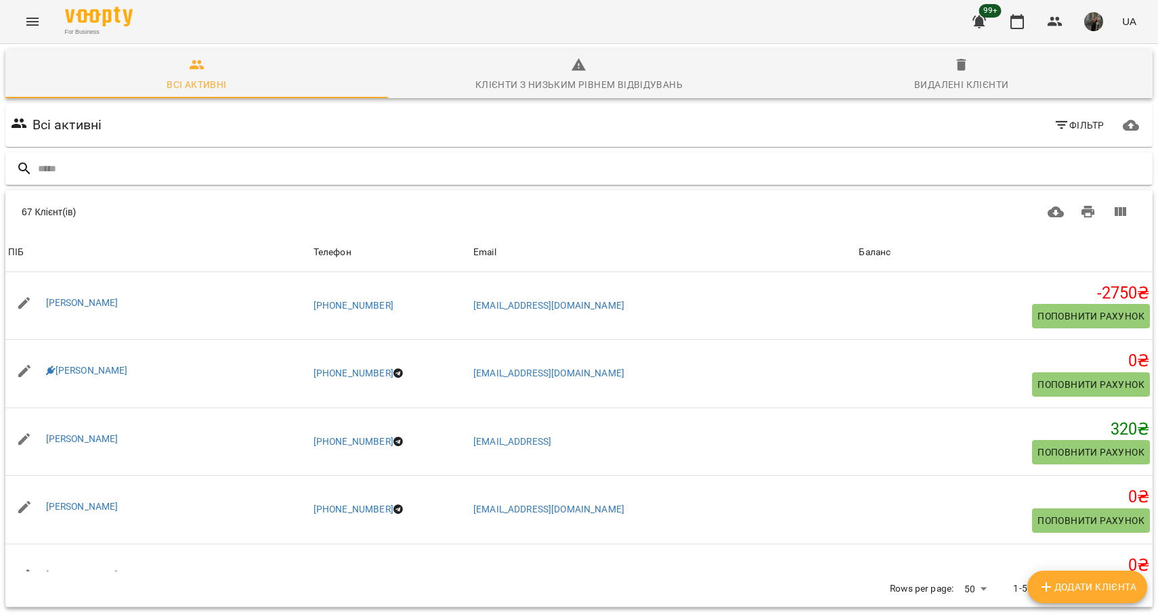
click at [152, 174] on input "text" at bounding box center [592, 169] width 1109 height 22
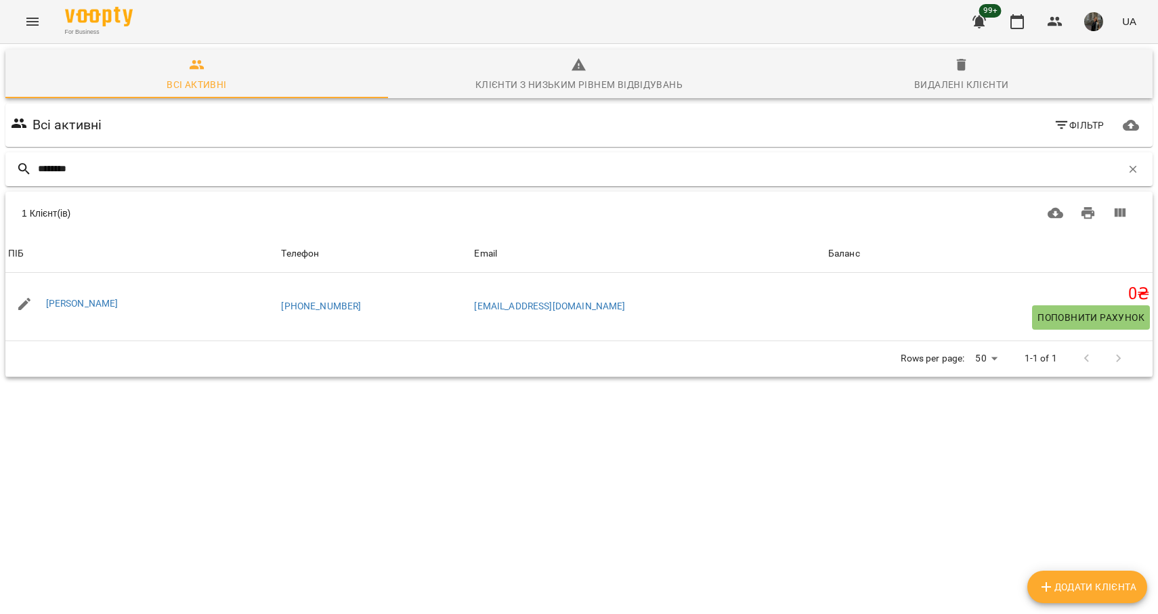
type input "********"
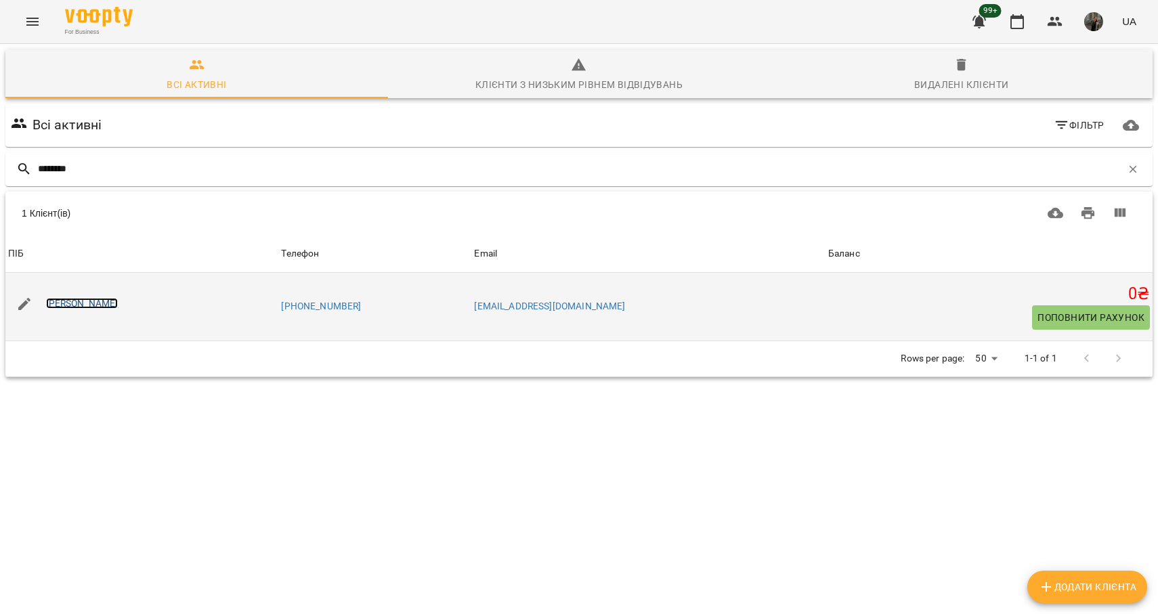
click at [89, 303] on link "[PERSON_NAME]" at bounding box center [82, 303] width 72 height 11
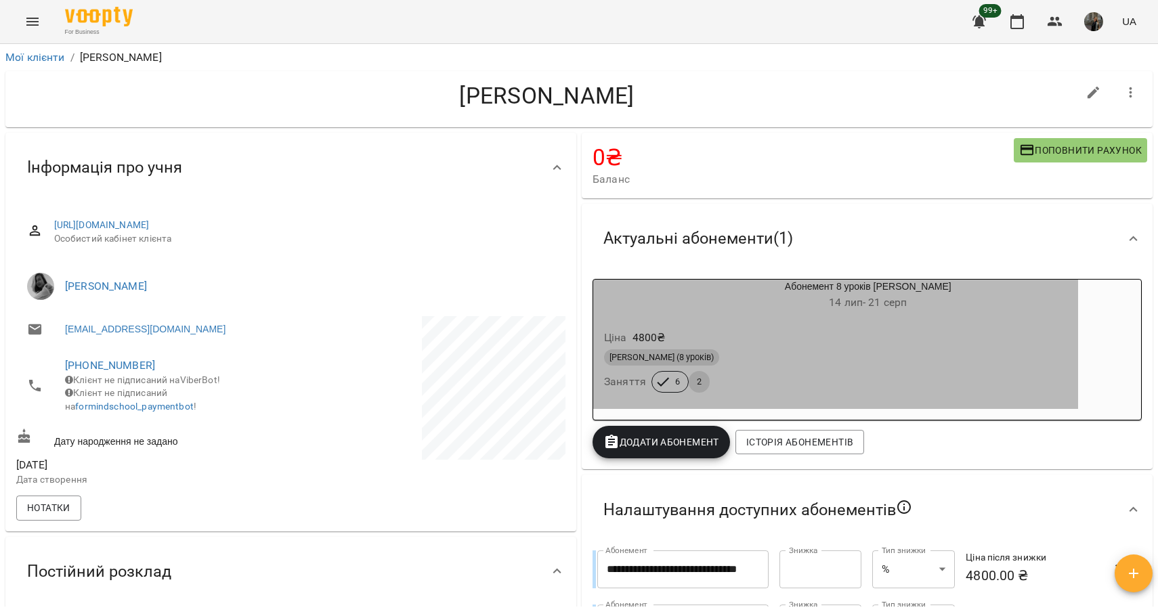
click at [811, 320] on div "Ціна 4800 ₴ Індив Дорослі (8 уроків) Заняття 6 2" at bounding box center [835, 364] width 485 height 92
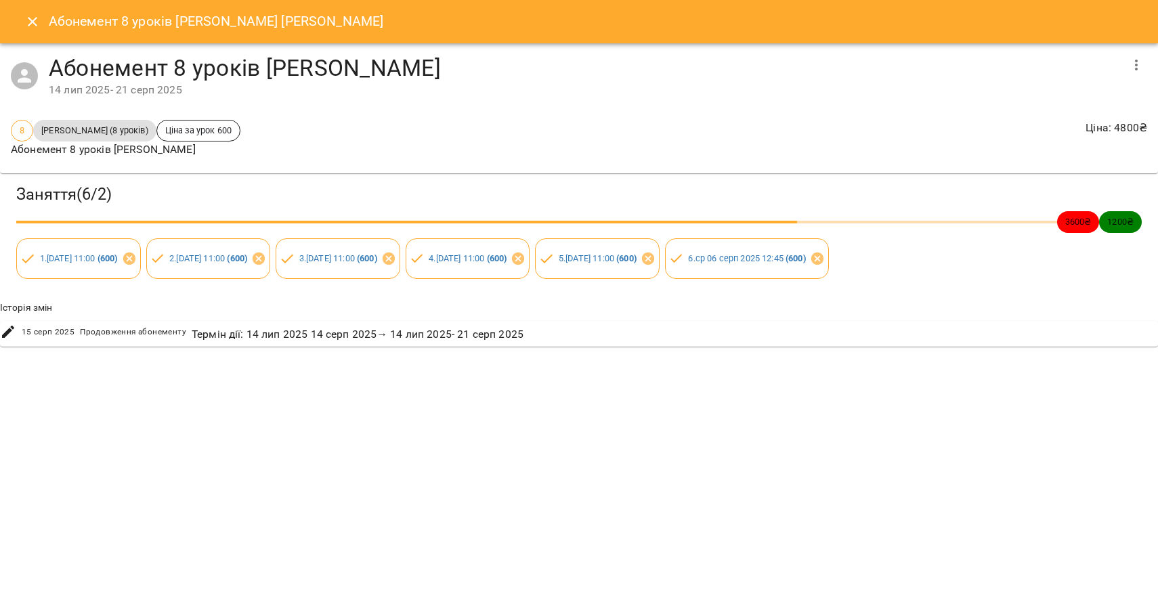
click at [33, 20] on icon "Close" at bounding box center [32, 22] width 16 height 16
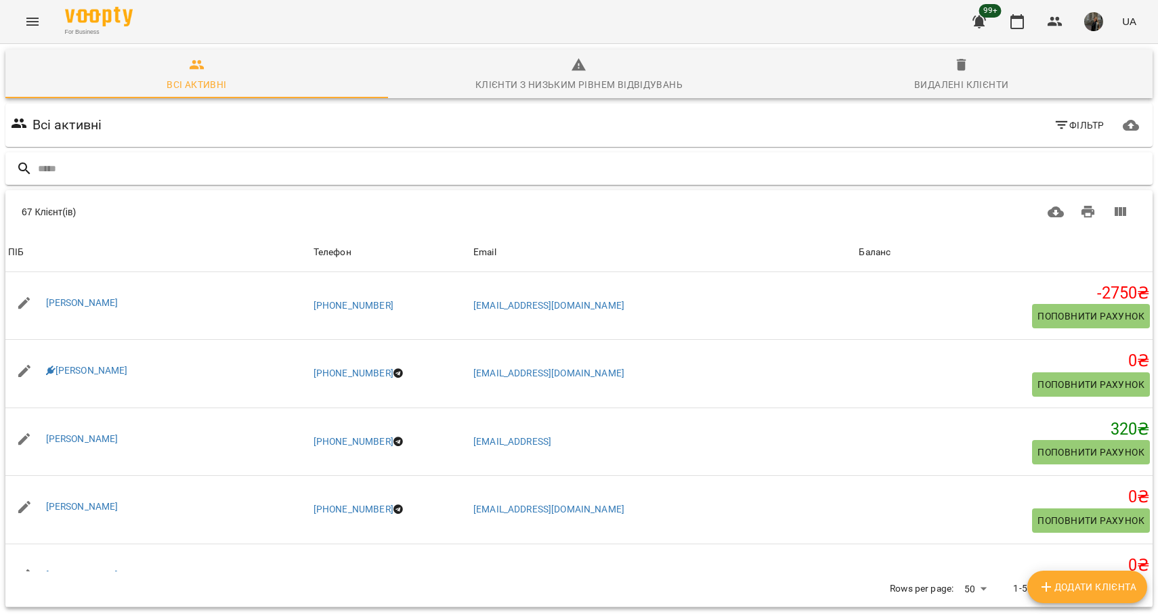
click at [186, 167] on input "text" at bounding box center [592, 169] width 1109 height 22
type input "*******"
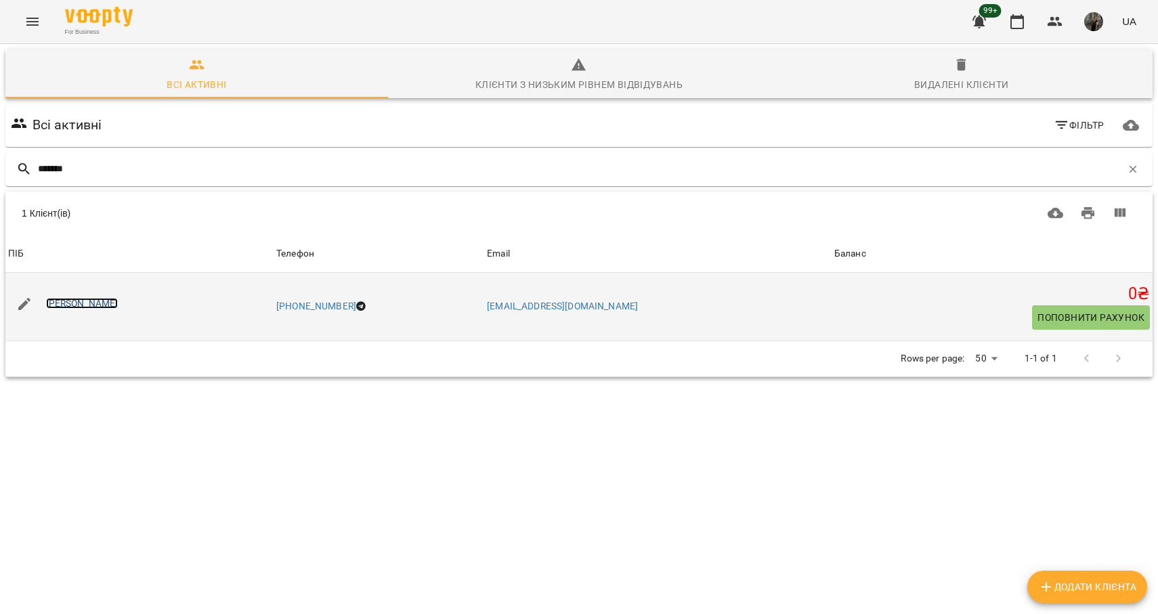
click at [106, 299] on link "[PERSON_NAME]" at bounding box center [82, 303] width 72 height 11
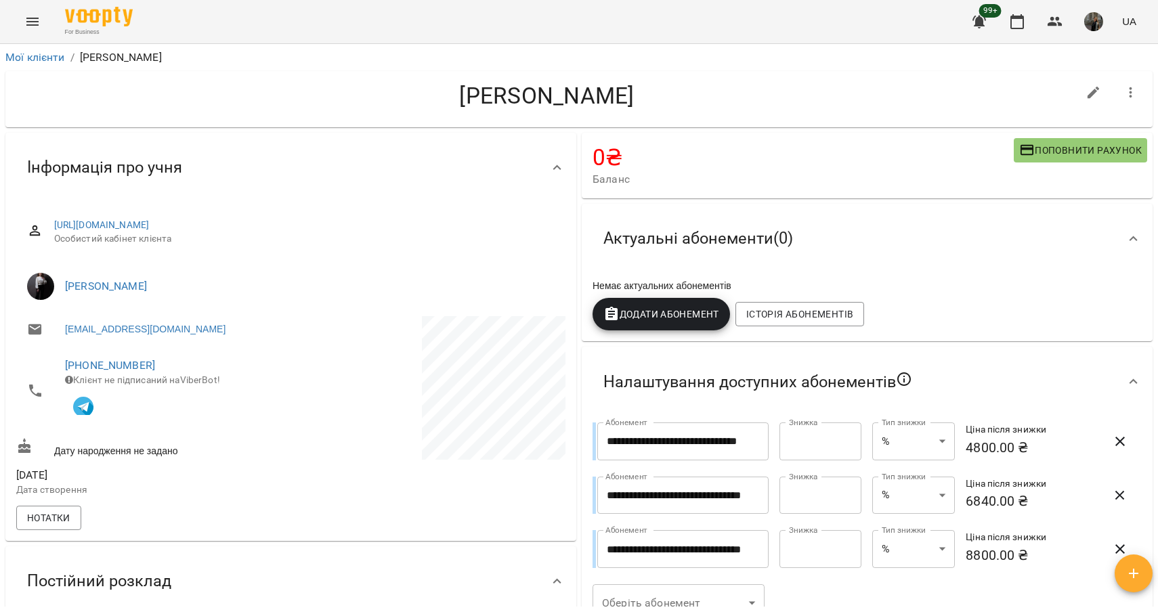
click at [718, 236] on span "Актуальні абонементи ( 0 )" at bounding box center [698, 238] width 190 height 21
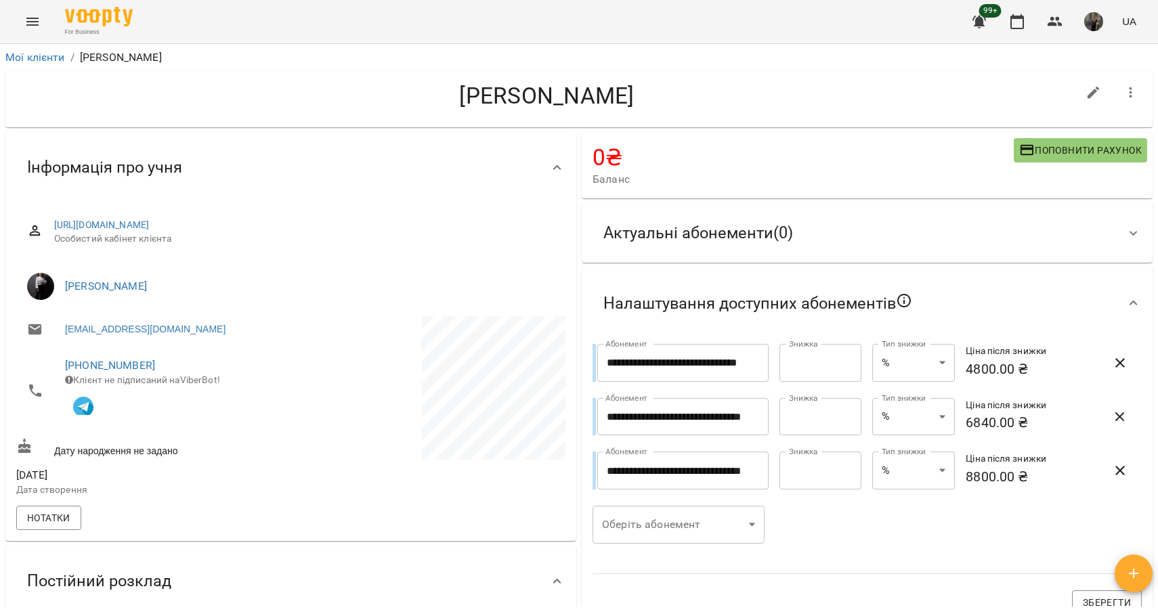
click at [718, 236] on span "Актуальні абонементи ( 0 )" at bounding box center [698, 233] width 190 height 21
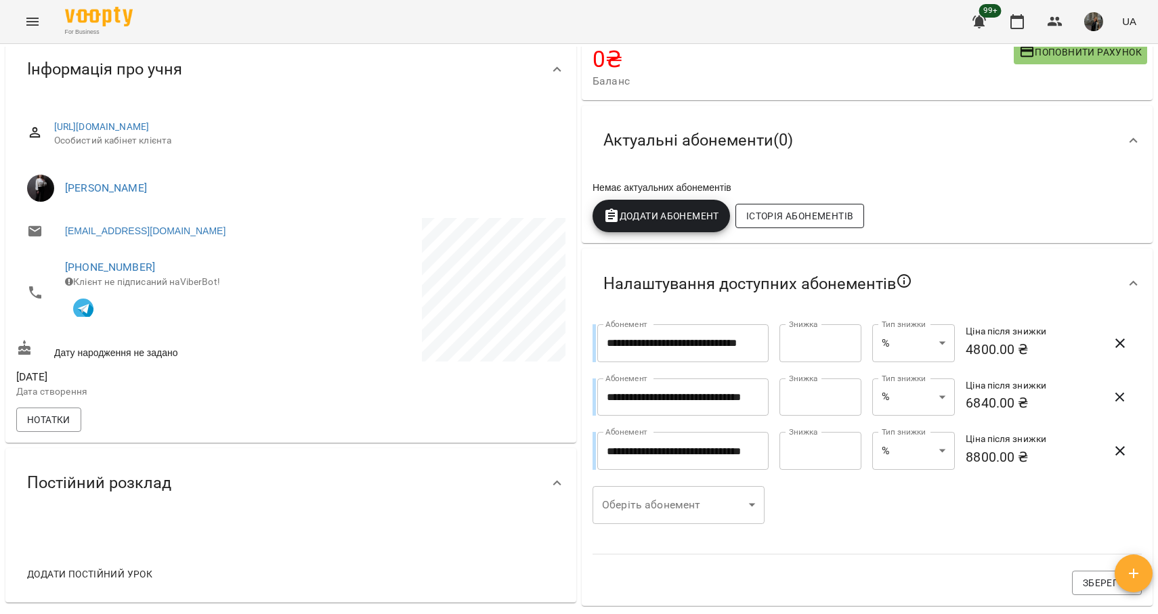
click at [832, 214] on span "Історія абонементів" at bounding box center [799, 216] width 107 height 16
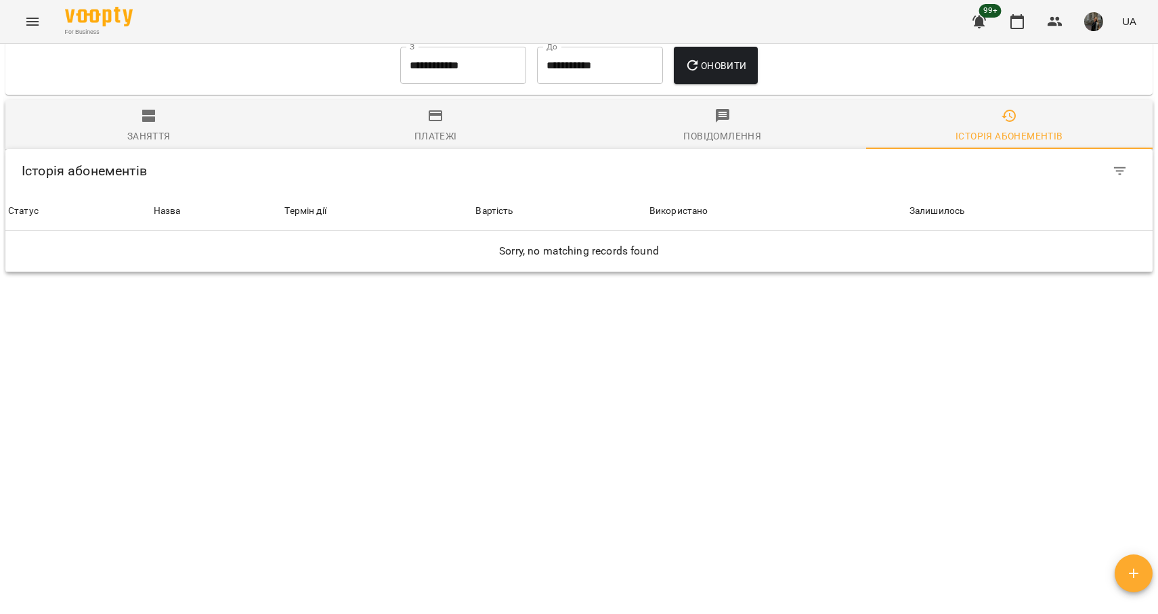
scroll to position [431, 0]
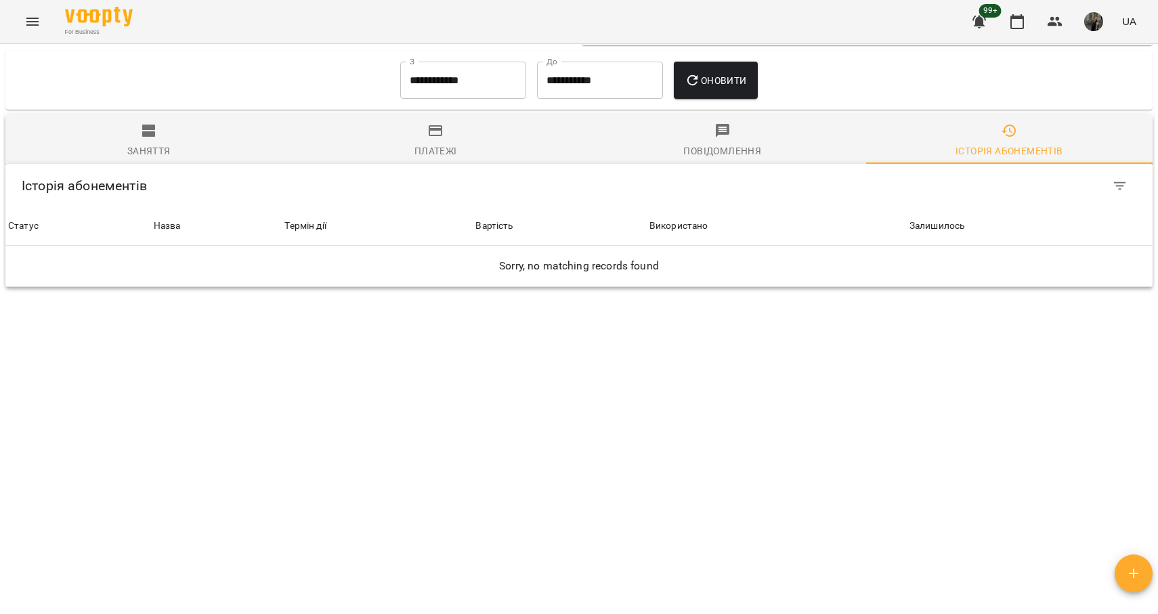
click at [712, 218] on span "Використано" at bounding box center [776, 226] width 255 height 16
click at [679, 217] on icon at bounding box center [679, 221] width 8 height 8
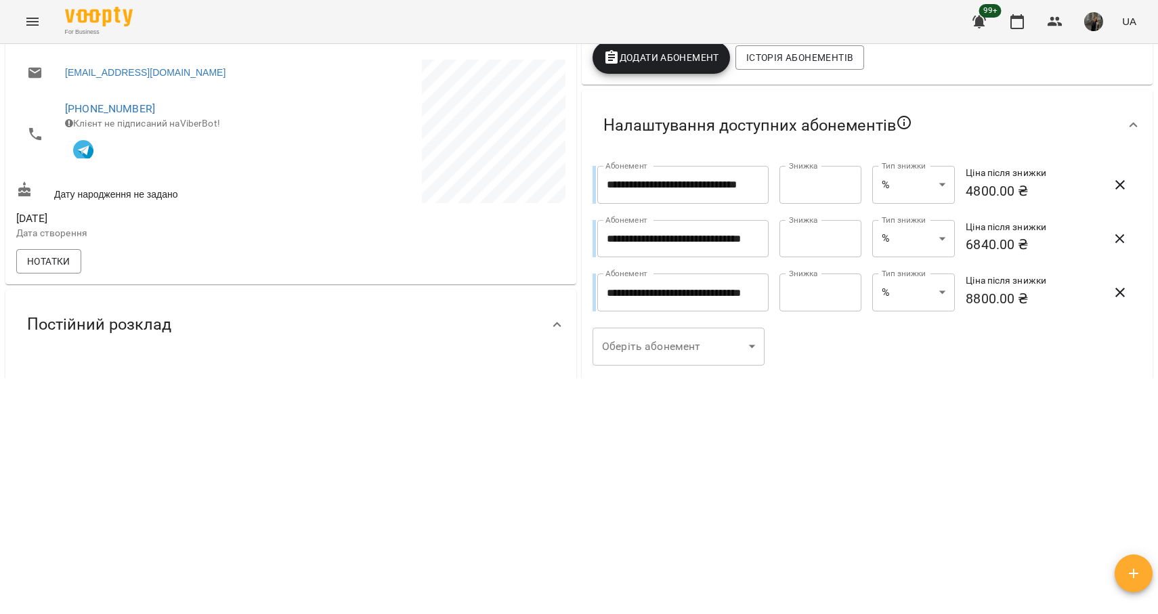
scroll to position [0, 0]
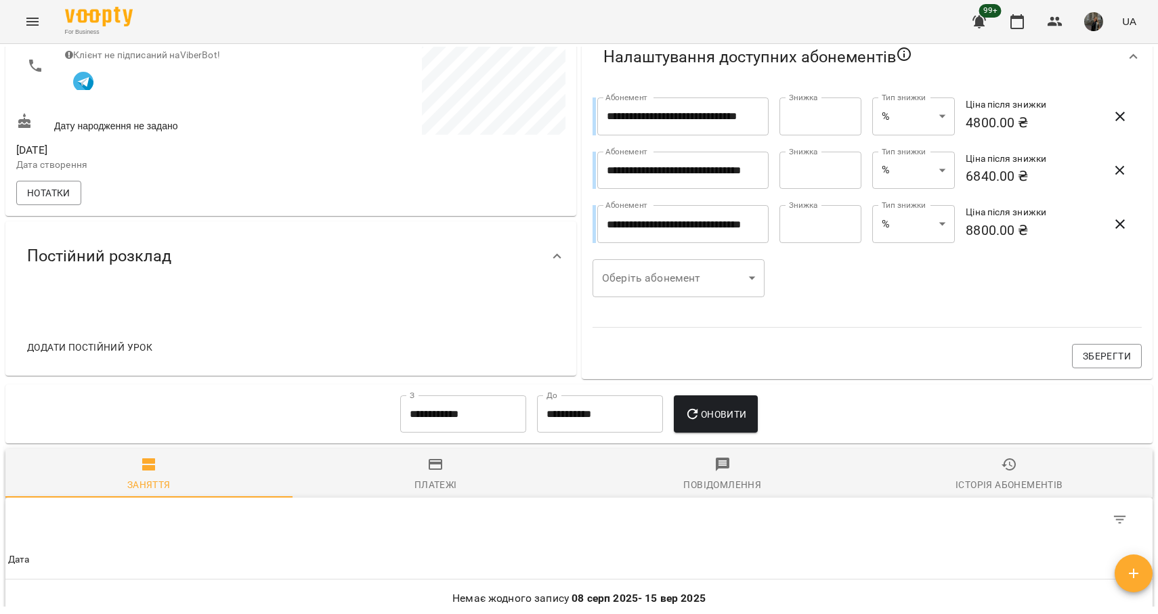
scroll to position [504, 0]
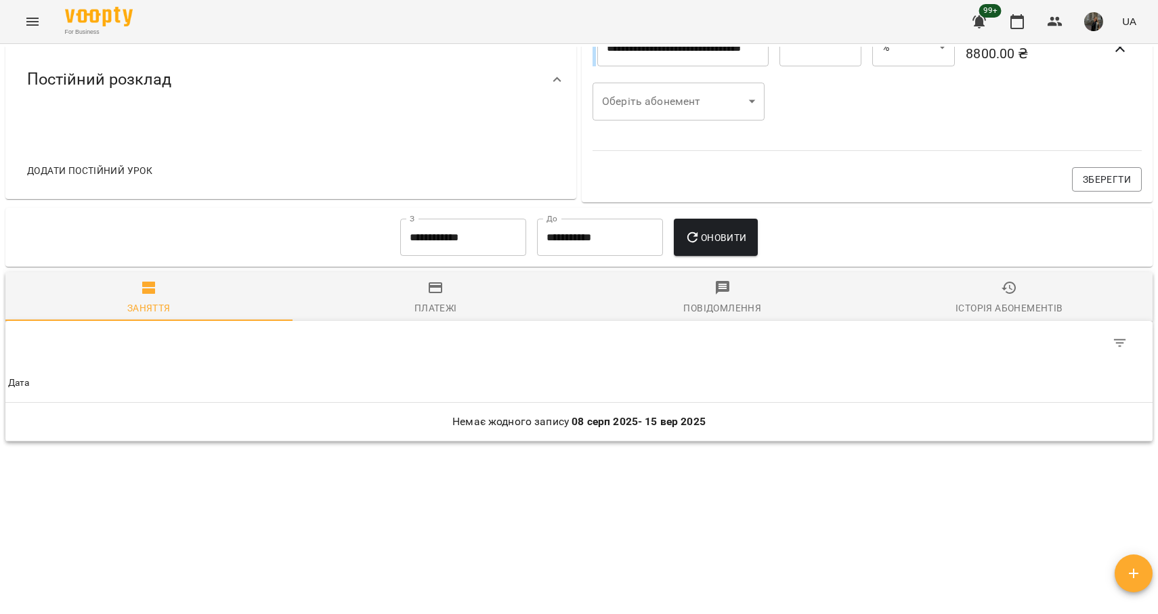
click at [449, 289] on span "Платежі" at bounding box center [436, 298] width 271 height 37
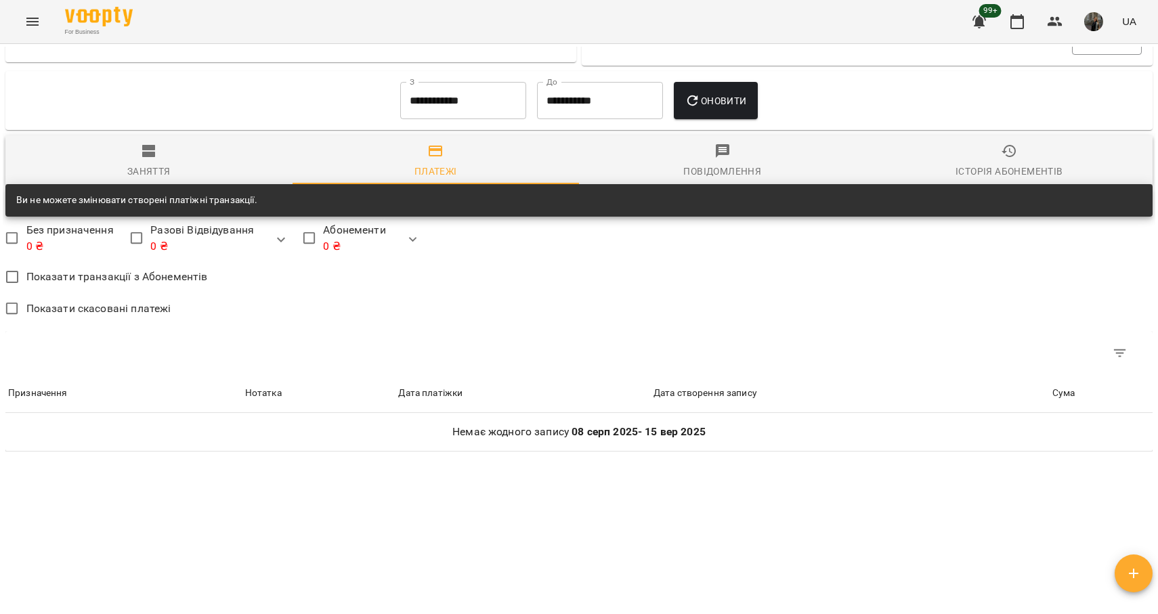
scroll to position [651, 0]
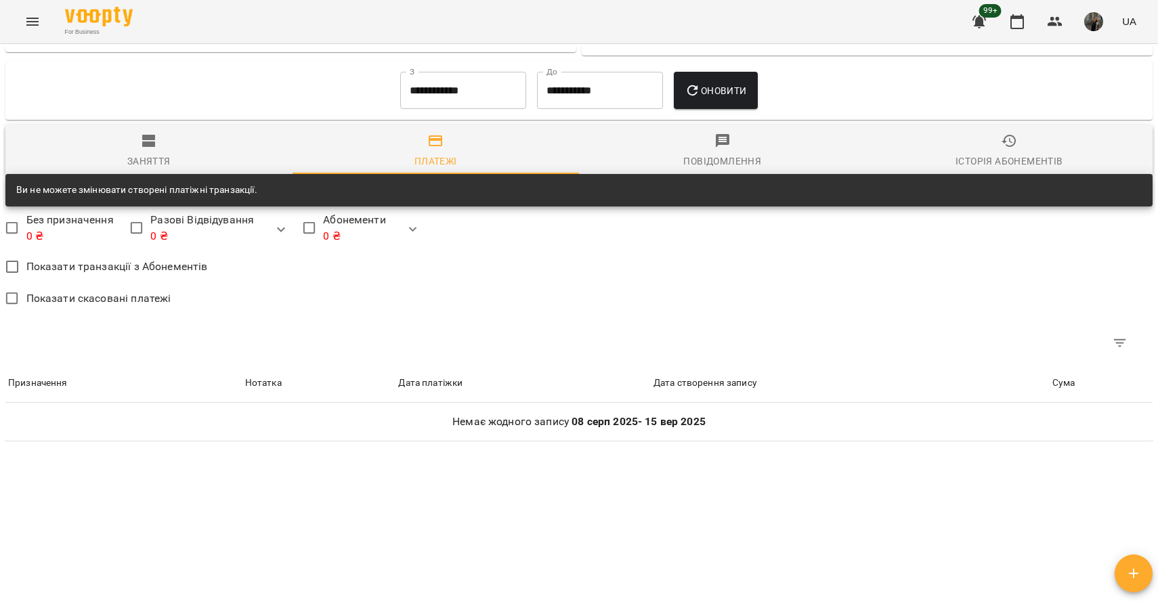
click at [713, 162] on div "Повідомлення" at bounding box center [722, 161] width 78 height 16
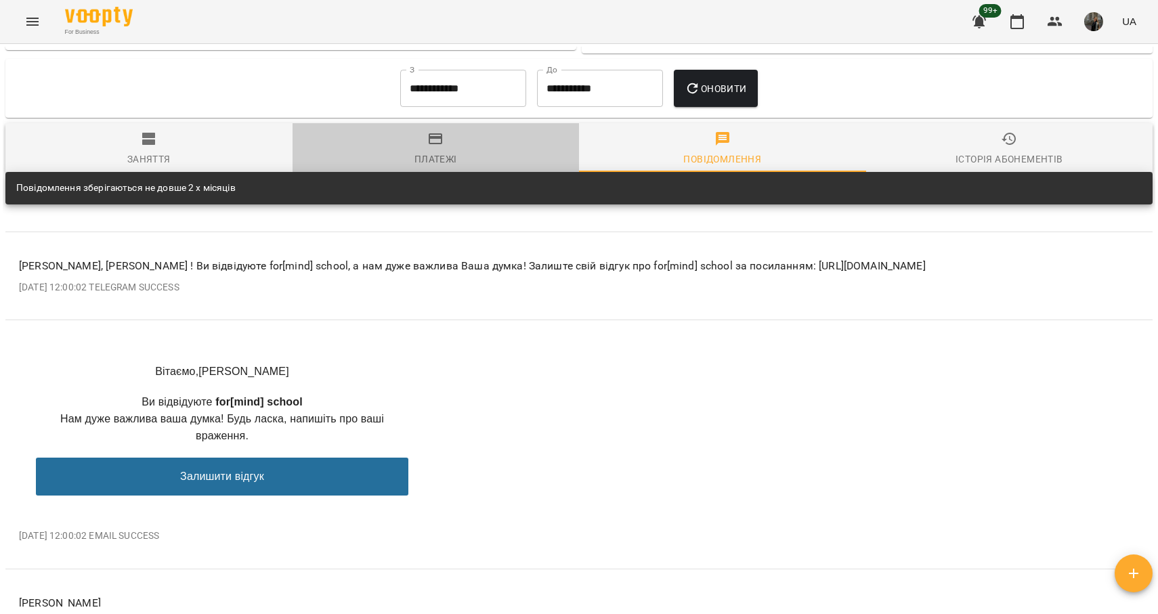
click at [431, 161] on div "Платежі" at bounding box center [435, 159] width 43 height 16
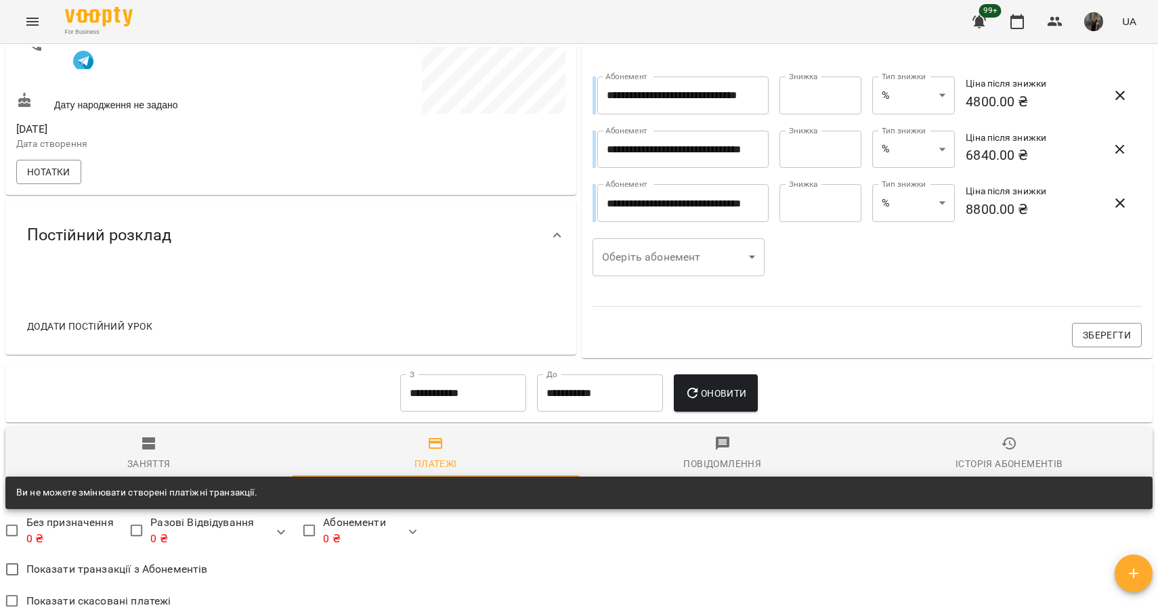
scroll to position [0, 0]
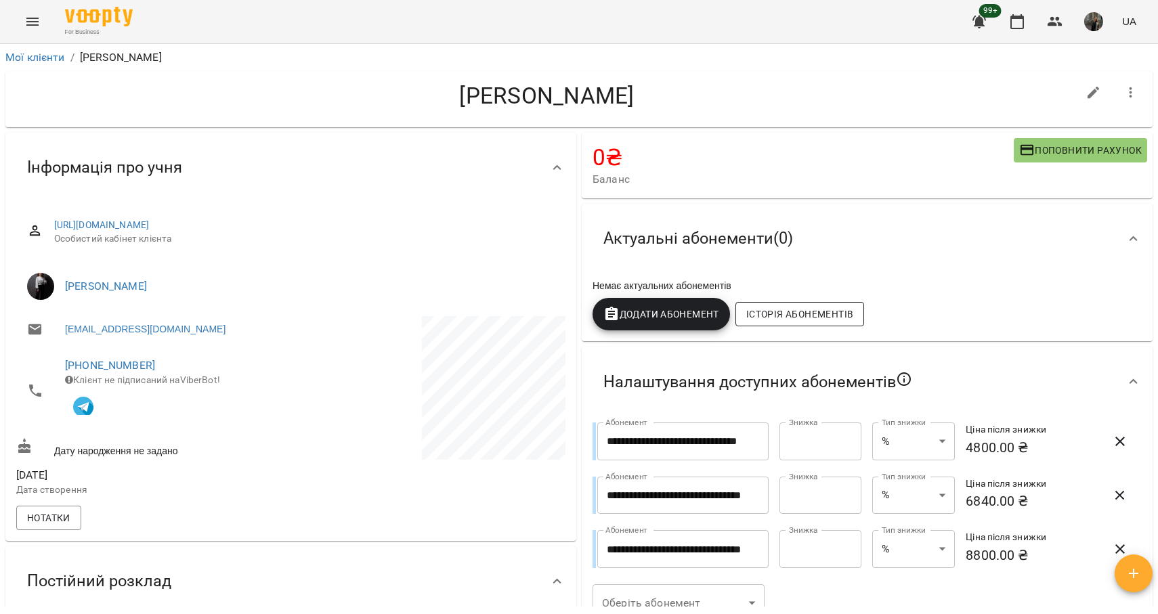
click at [774, 316] on span "Історія абонементів" at bounding box center [799, 314] width 107 height 16
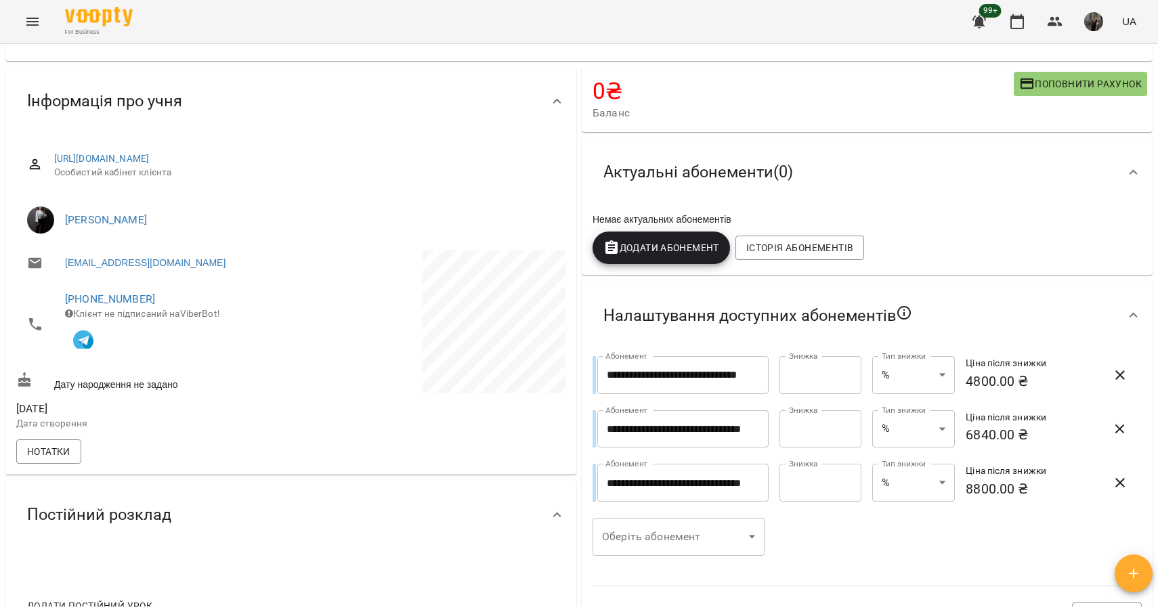
scroll to position [68, 0]
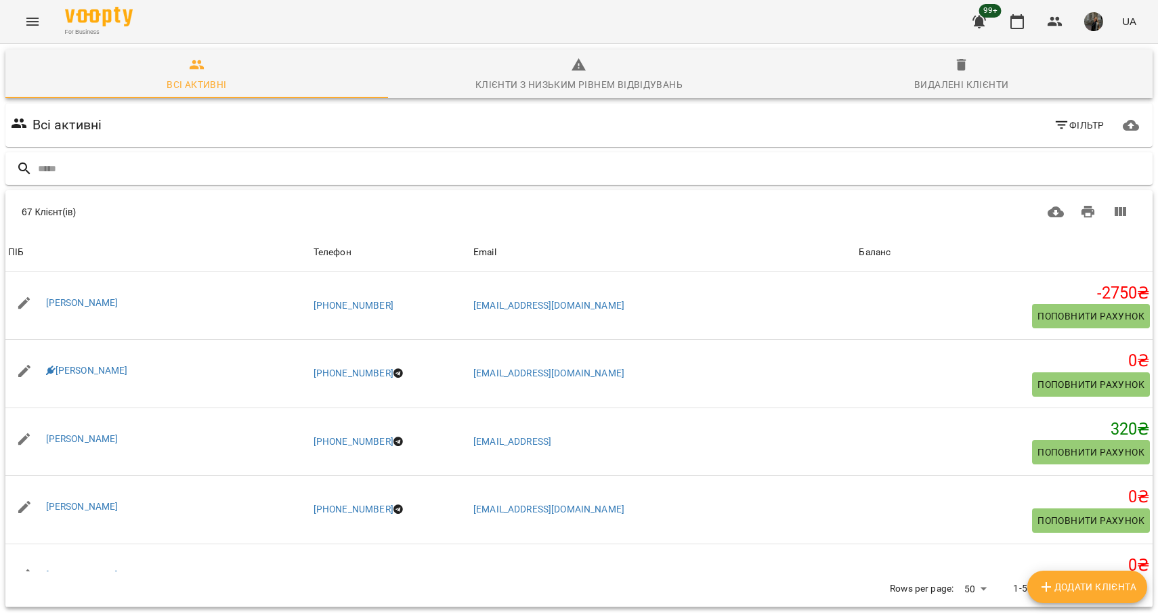
click at [195, 168] on input "text" at bounding box center [592, 169] width 1109 height 22
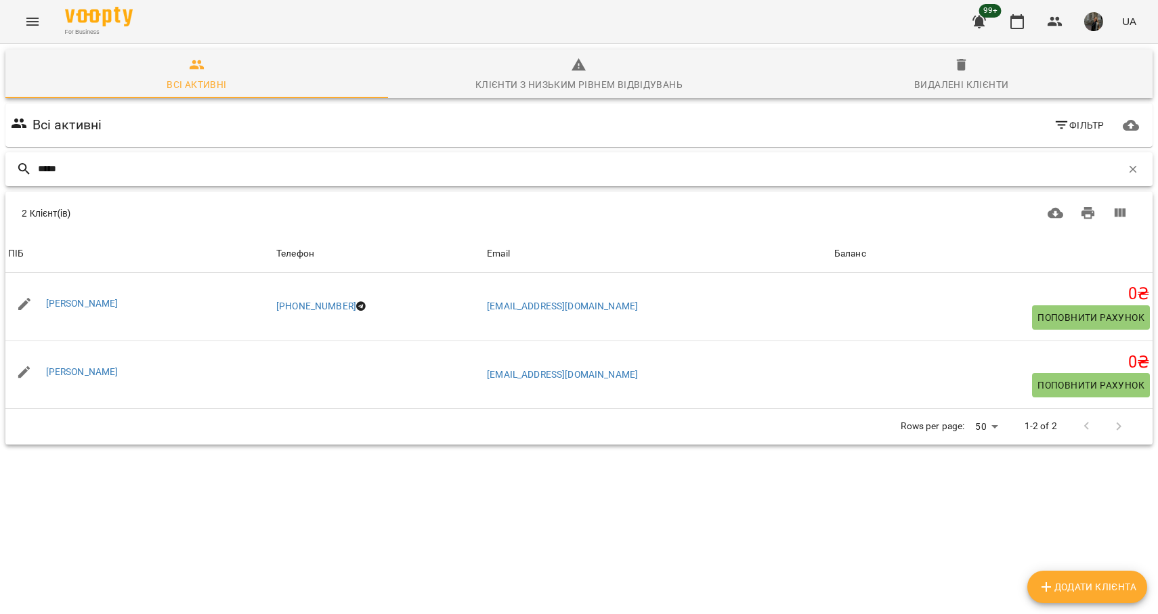
click at [80, 174] on input "*****" at bounding box center [580, 169] width 1084 height 22
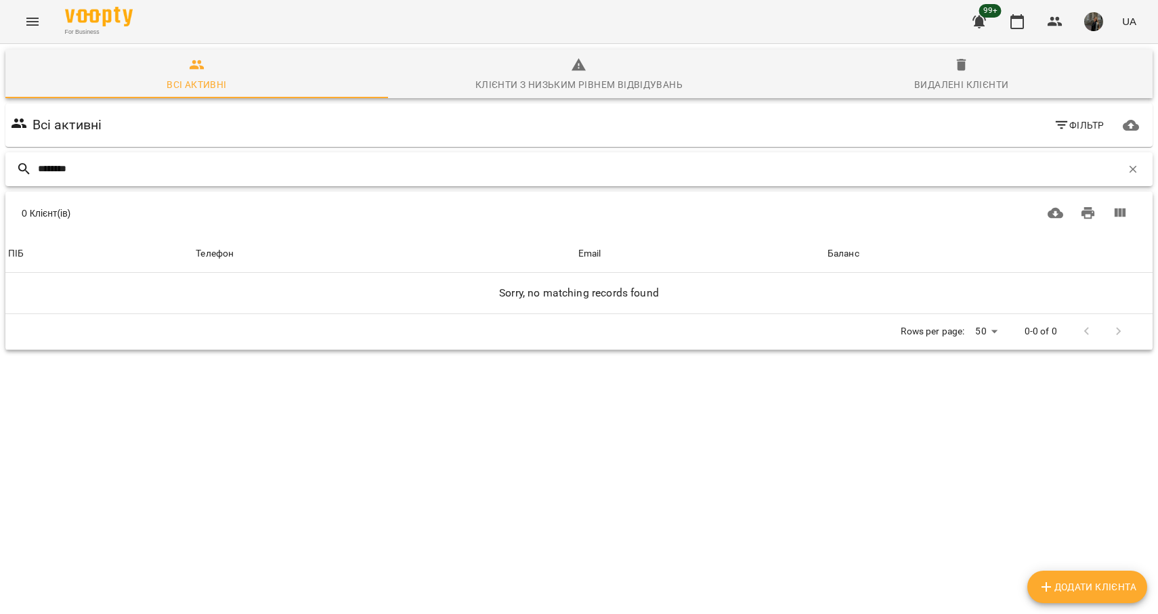
type input "********"
click at [80, 174] on input "********" at bounding box center [580, 169] width 1084 height 22
type input "*****"
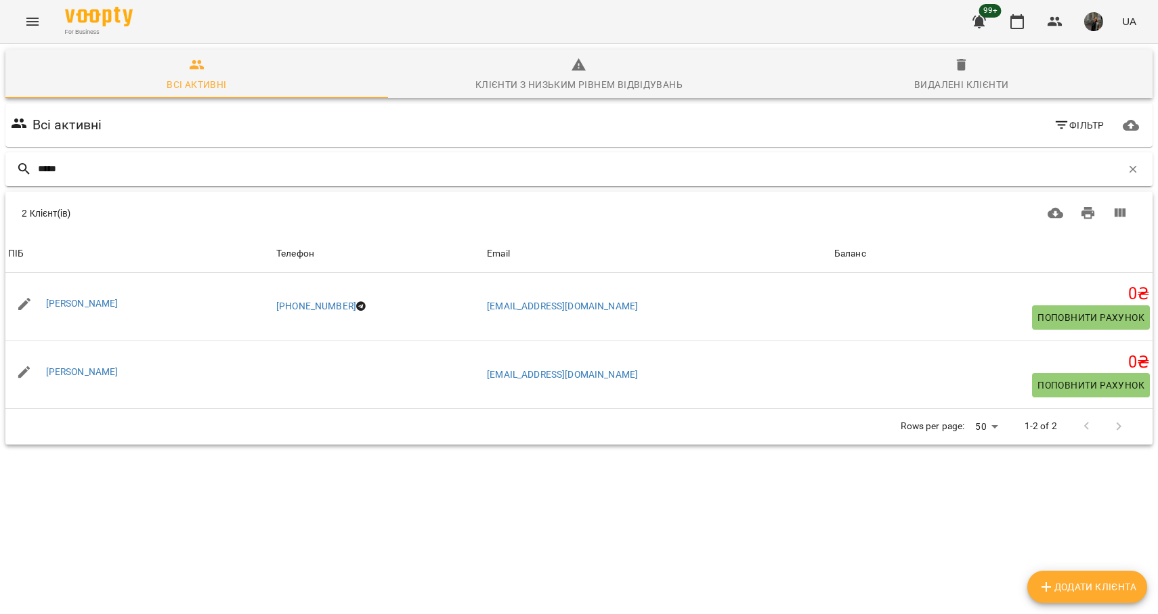
click at [93, 182] on div "*****" at bounding box center [578, 169] width 1147 height 34
click at [91, 175] on input "*****" at bounding box center [580, 169] width 1084 height 22
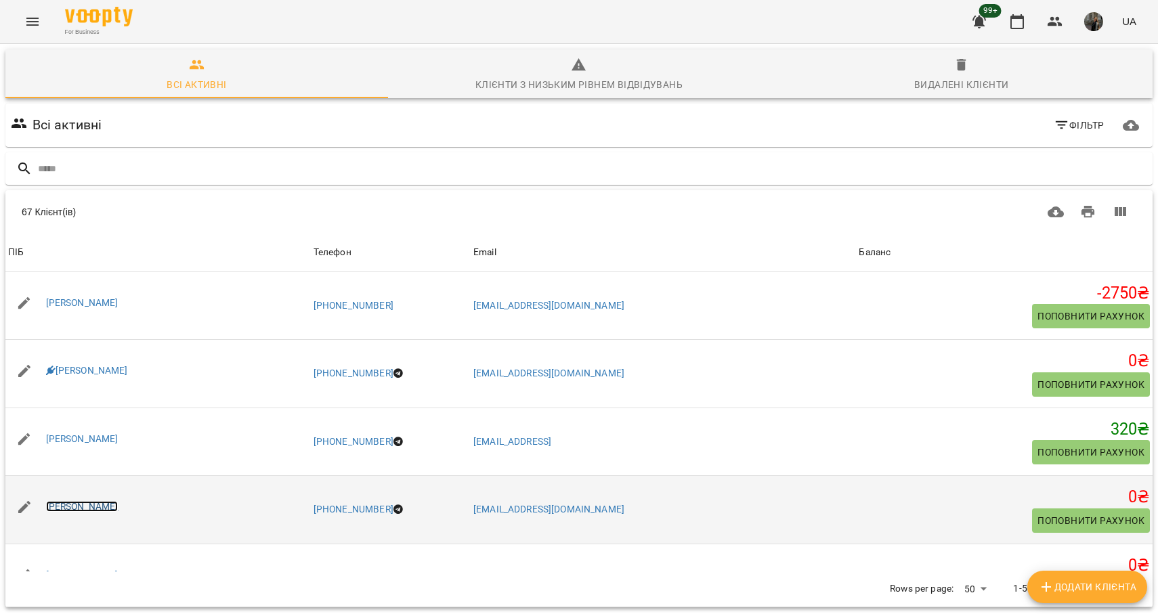
click at [91, 507] on link "[PERSON_NAME]" at bounding box center [82, 506] width 72 height 11
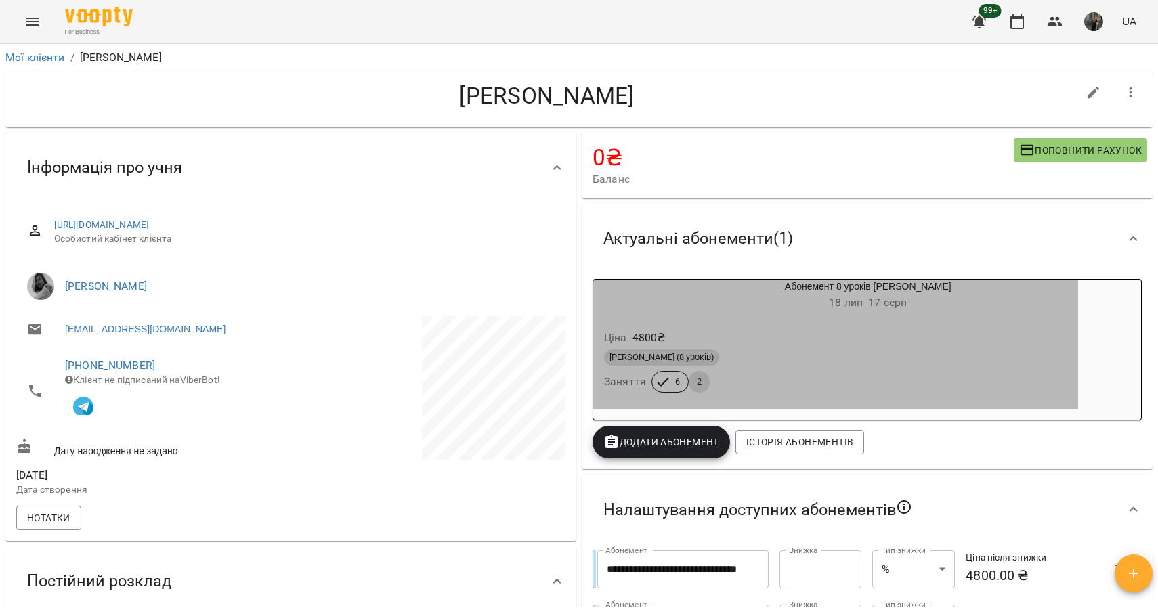
click at [802, 309] on h6 "[DATE] - [DATE]" at bounding box center [868, 302] width 420 height 19
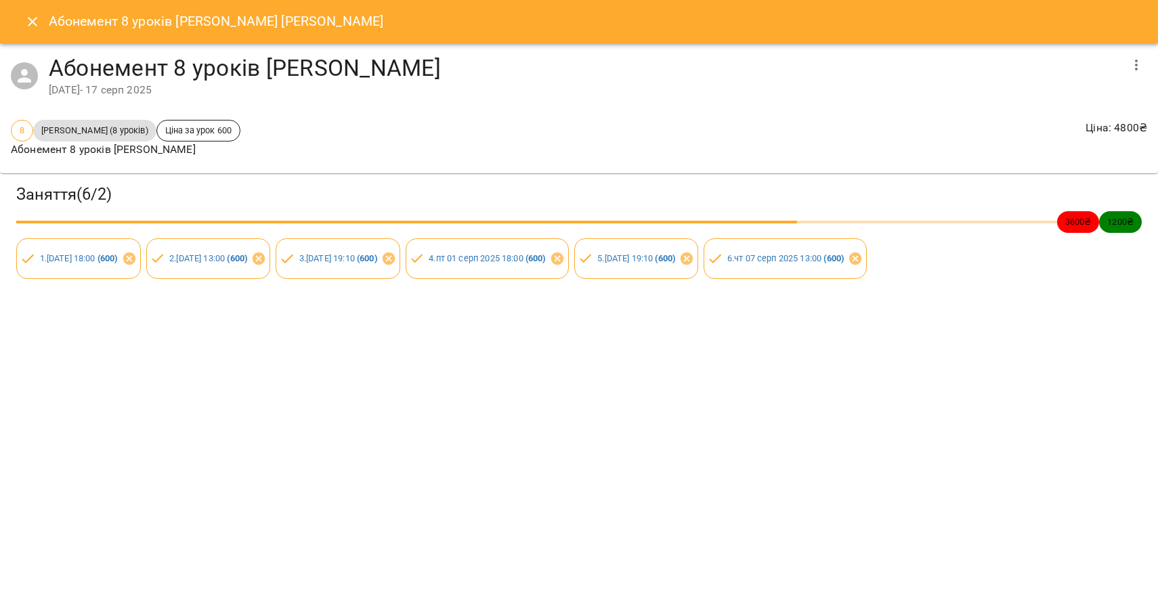
click at [25, 22] on icon "Close" at bounding box center [32, 22] width 16 height 16
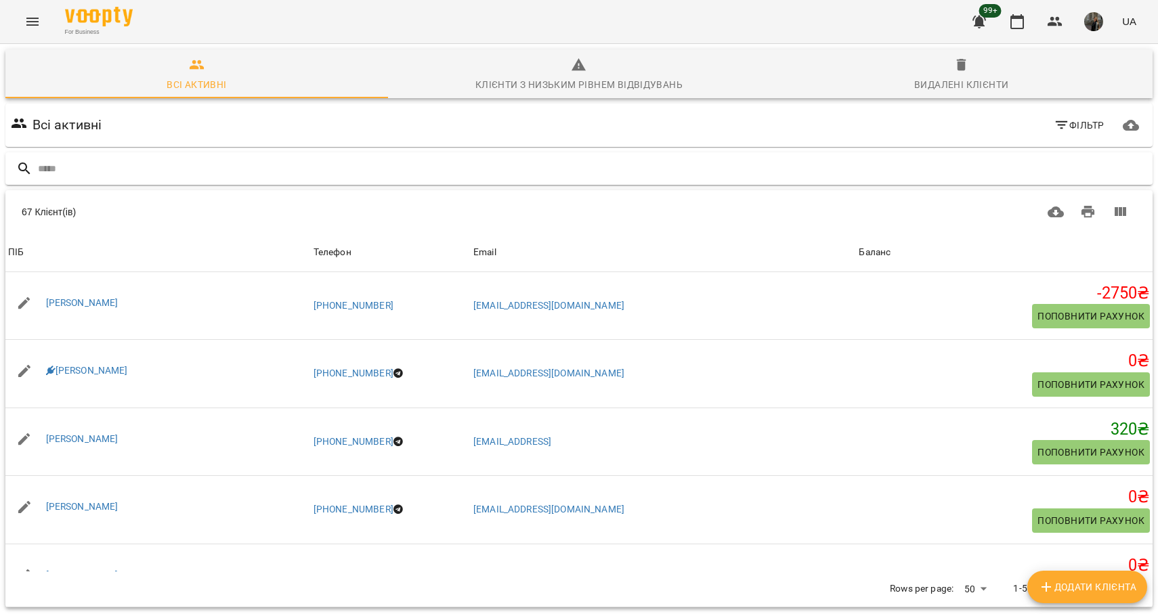
click at [120, 170] on input "text" at bounding box center [592, 169] width 1109 height 22
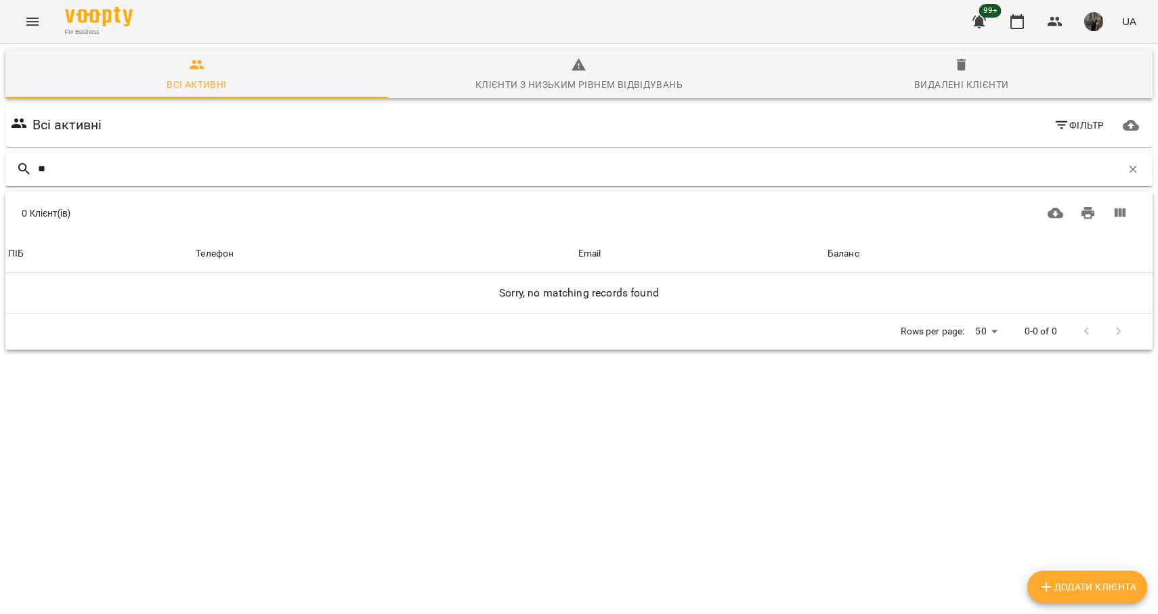
type input "*"
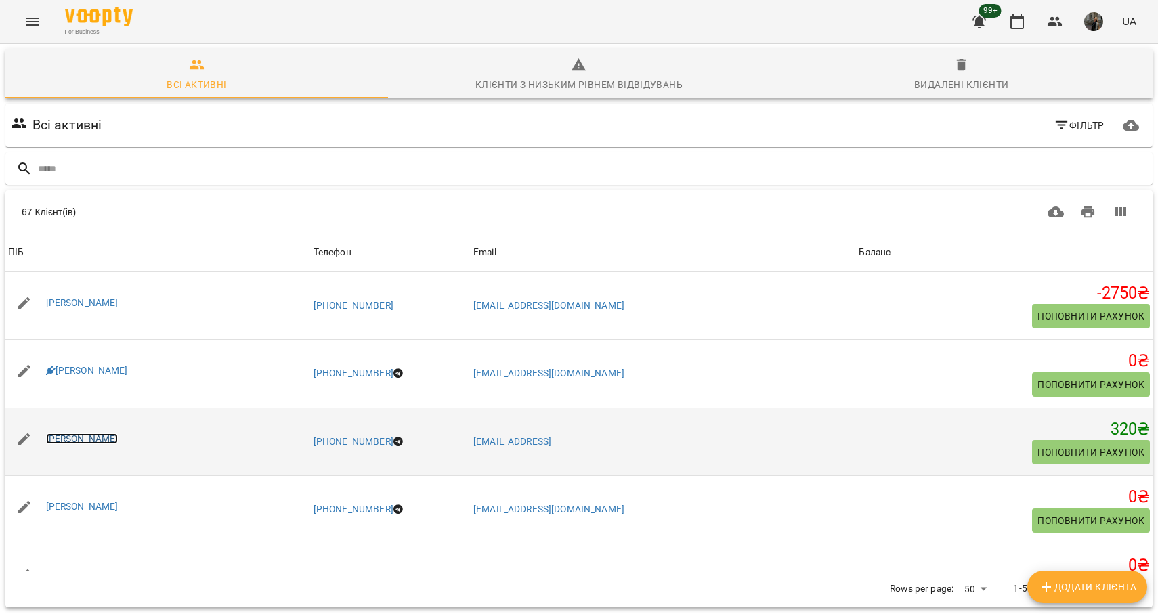
click at [106, 444] on link "[PERSON_NAME]" at bounding box center [82, 438] width 72 height 11
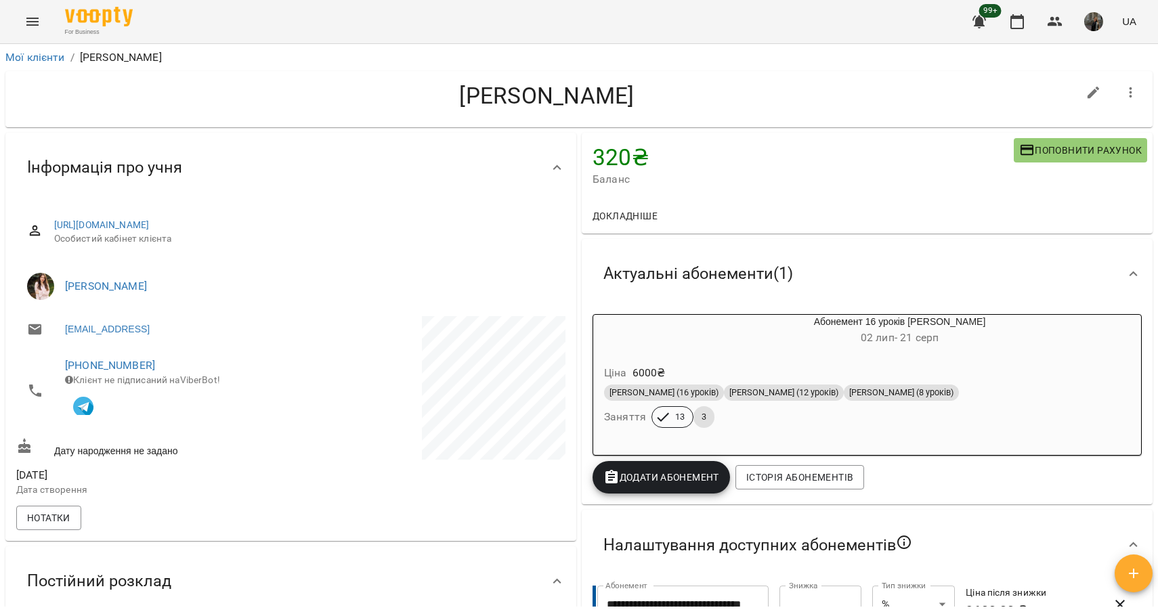
click at [773, 354] on div "Ціна 6000 ₴ Парне Дорослі (16 уроків) Парне Дорослі (12 уроків) Парне Дорослі (…" at bounding box center [867, 399] width 553 height 98
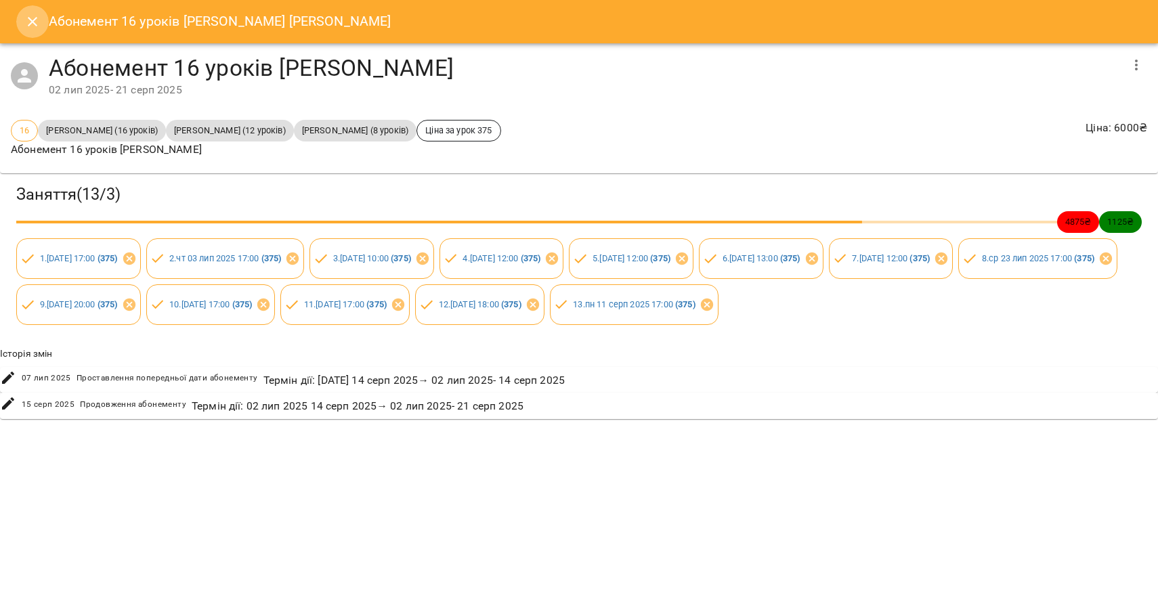
click at [35, 20] on icon "Close" at bounding box center [32, 22] width 16 height 16
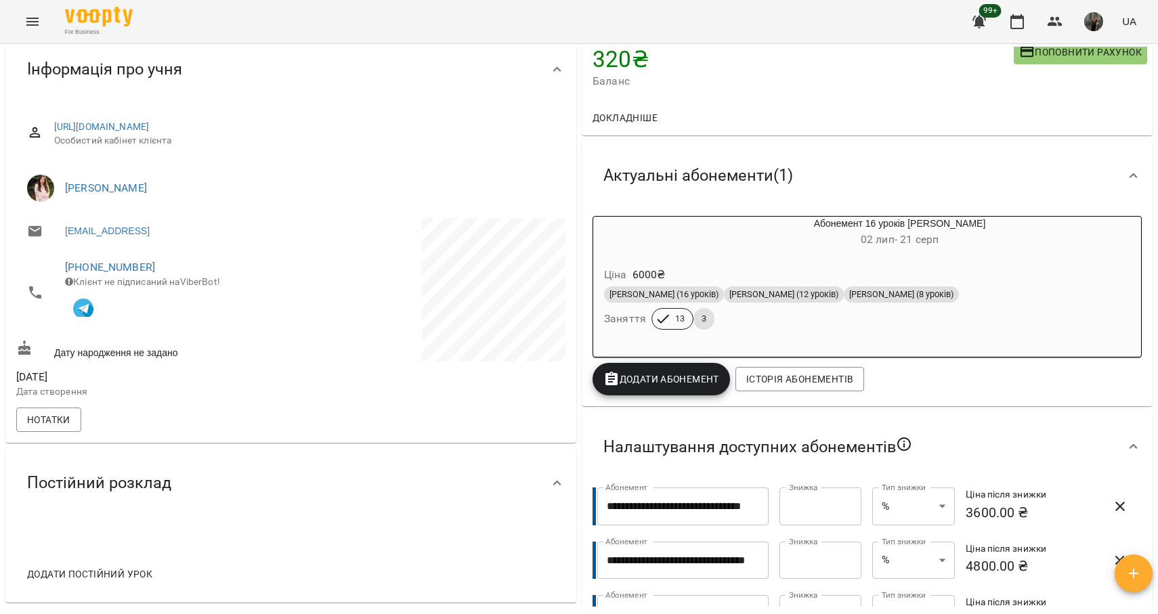
scroll to position [247, 0]
